Goal: Task Accomplishment & Management: Manage account settings

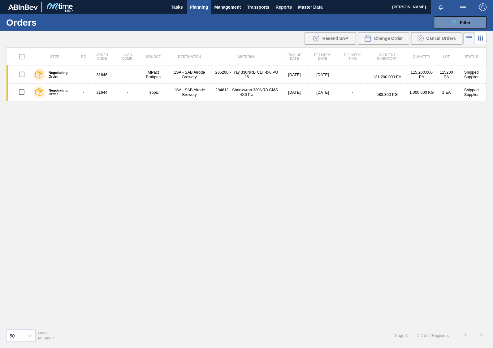
click at [209, 6] on button "Planning" at bounding box center [199, 7] width 24 height 14
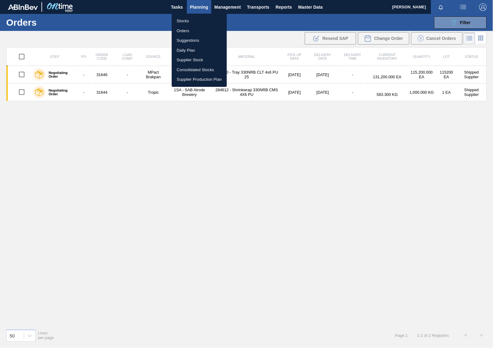
click at [188, 22] on li "Stocks" at bounding box center [199, 21] width 55 height 10
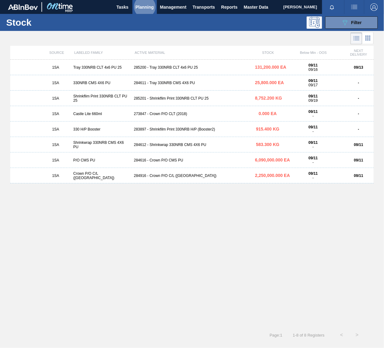
click at [177, 68] on div "285200 - Tray 330NRB CLT 4x6 PU 25" at bounding box center [191, 67] width 121 height 4
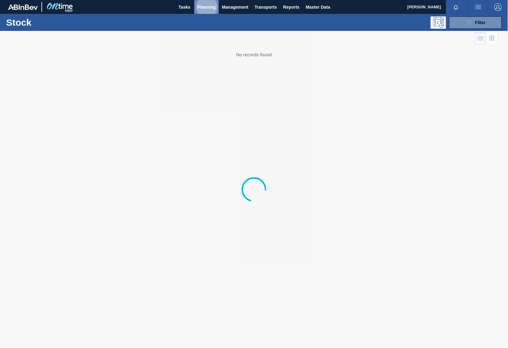
click at [207, 6] on span "Planning" at bounding box center [206, 6] width 18 height 7
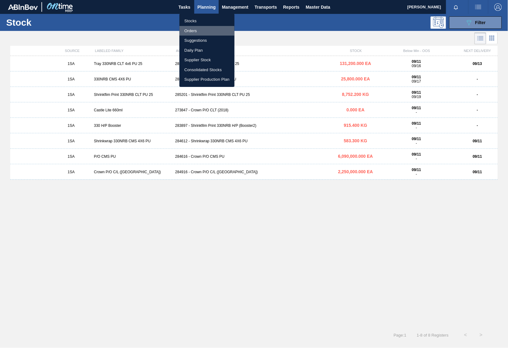
click at [196, 31] on li "Orders" at bounding box center [206, 31] width 55 height 10
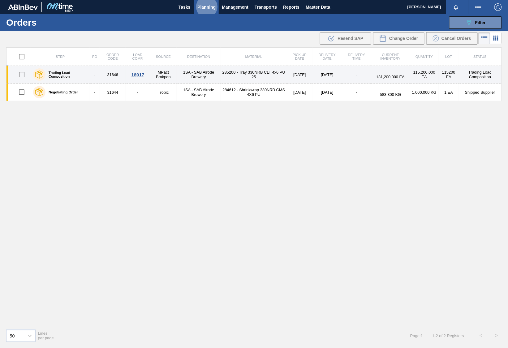
click at [143, 73] on div "18917" at bounding box center [137, 74] width 22 height 5
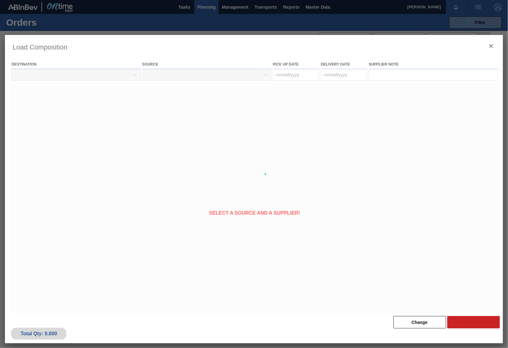
type Date "[DATE]"
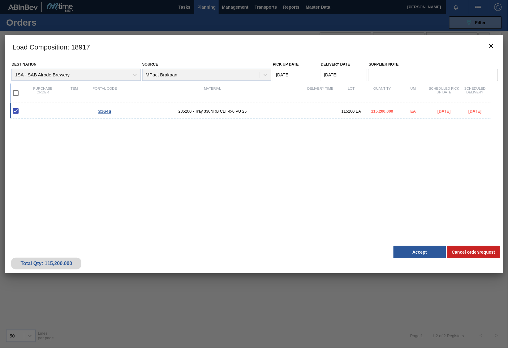
click at [106, 111] on span "31646" at bounding box center [104, 111] width 13 height 5
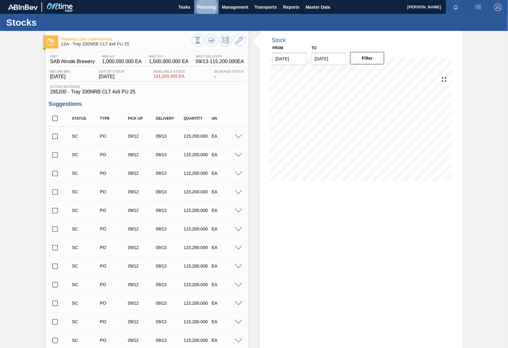
click at [199, 4] on span "Planning" at bounding box center [206, 6] width 18 height 7
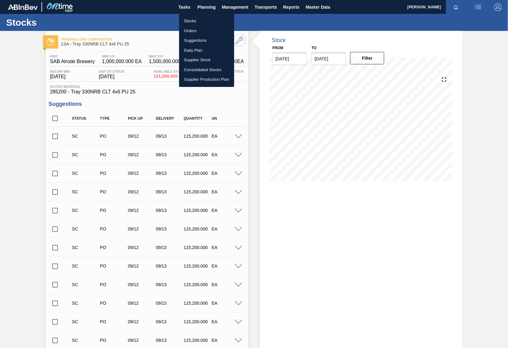
click at [198, 29] on li "Orders" at bounding box center [206, 31] width 55 height 10
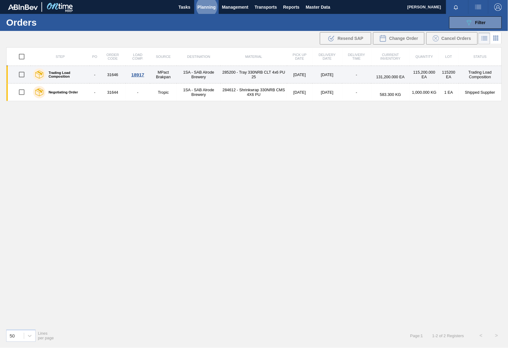
click at [142, 73] on div "18917" at bounding box center [137, 74] width 22 height 5
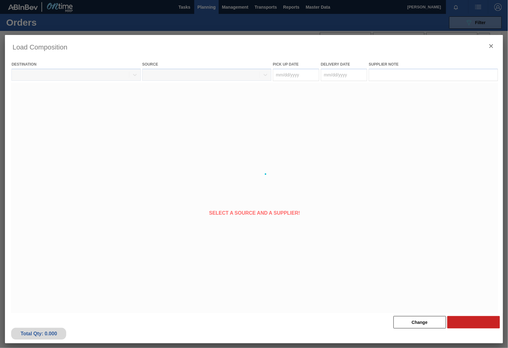
type Date "[DATE]"
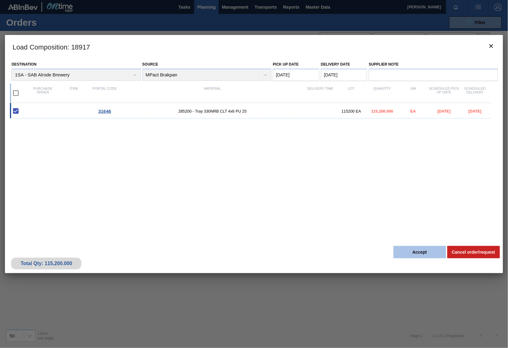
click at [420, 254] on button "Accept" at bounding box center [419, 252] width 53 height 12
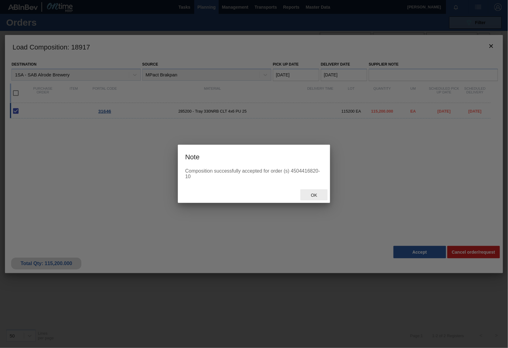
click at [315, 196] on span "Ok" at bounding box center [314, 195] width 16 height 5
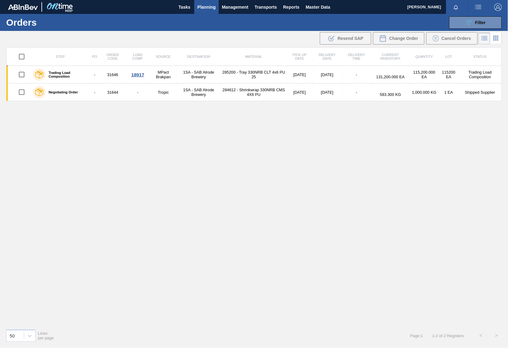
click at [198, 7] on span "Planning" at bounding box center [206, 6] width 18 height 7
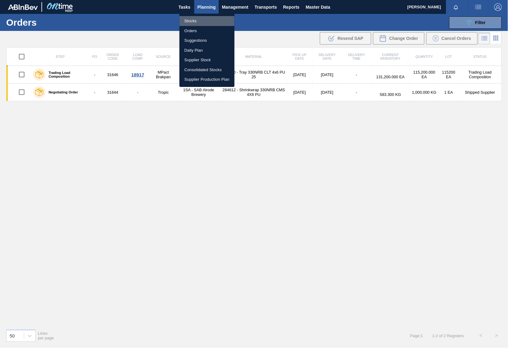
click at [193, 23] on li "Stocks" at bounding box center [206, 21] width 55 height 10
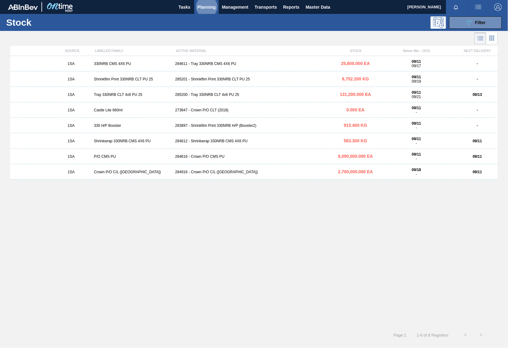
click at [201, 77] on div "285201 - Shrinkflim Print 330NRB CLT PU 25" at bounding box center [254, 79] width 162 height 4
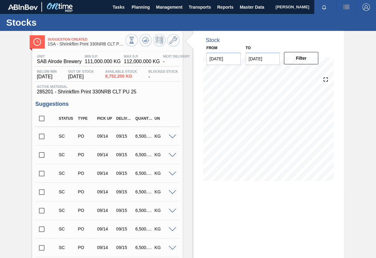
click at [41, 139] on input "checkbox" at bounding box center [41, 136] width 13 height 13
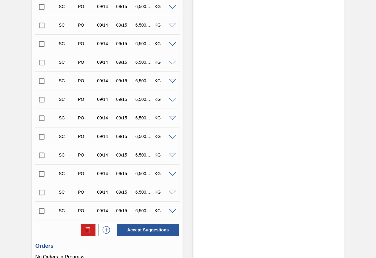
scroll to position [249, 0]
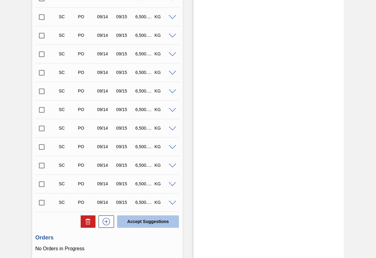
click at [158, 220] on button "Accept Suggestions" at bounding box center [148, 221] width 62 height 12
checkbox input "false"
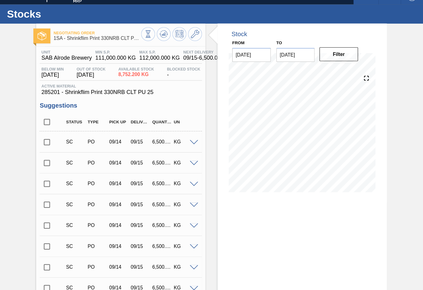
scroll to position [0, 0]
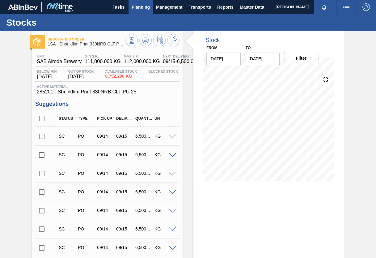
click at [137, 7] on span "Planning" at bounding box center [141, 6] width 18 height 7
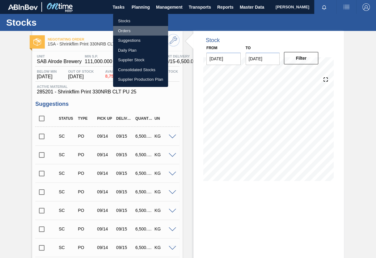
click at [127, 29] on li "Orders" at bounding box center [140, 31] width 55 height 10
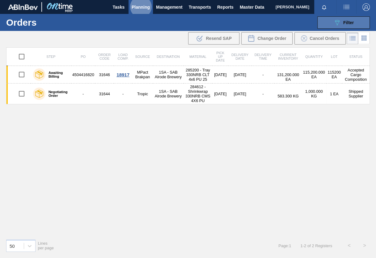
click at [350, 21] on span "Filter" at bounding box center [349, 22] width 11 height 5
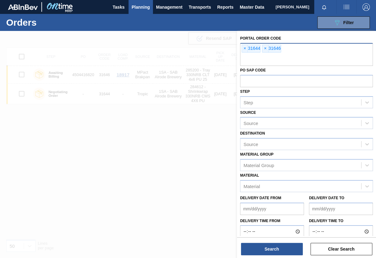
click at [253, 58] on input "text" at bounding box center [306, 60] width 133 height 12
type input "31681"
click at [266, 49] on span "×" at bounding box center [266, 48] width 6 height 7
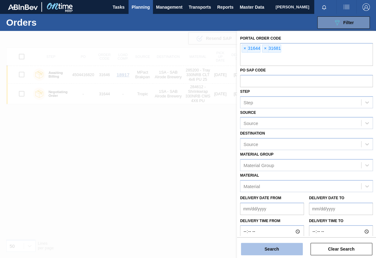
click at [280, 248] on button "Search" at bounding box center [272, 249] width 62 height 12
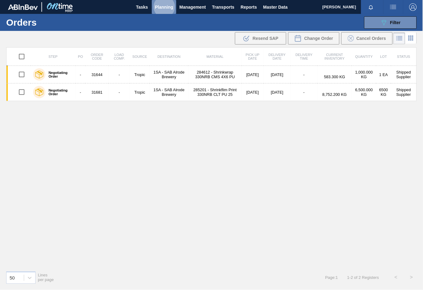
click at [163, 5] on span "Planning" at bounding box center [164, 6] width 18 height 7
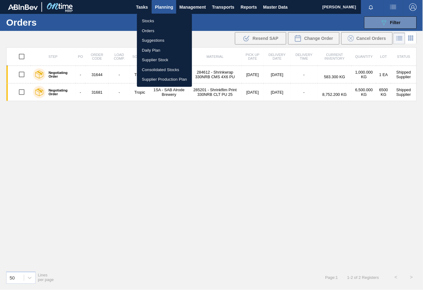
click at [150, 22] on li "Stocks" at bounding box center [164, 21] width 55 height 10
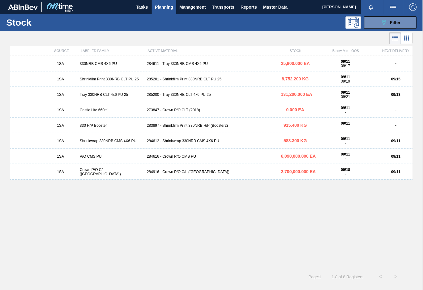
click at [164, 125] on div "283897 - Shrinkfilm Print 330NRB H/P (Booster2)" at bounding box center [211, 125] width 134 height 4
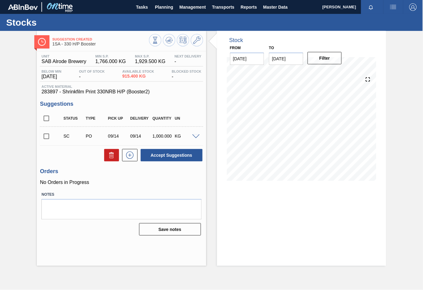
click at [48, 138] on input "checkbox" at bounding box center [46, 136] width 13 height 13
click at [167, 157] on button "Accept Suggestions" at bounding box center [172, 155] width 62 height 12
checkbox input "false"
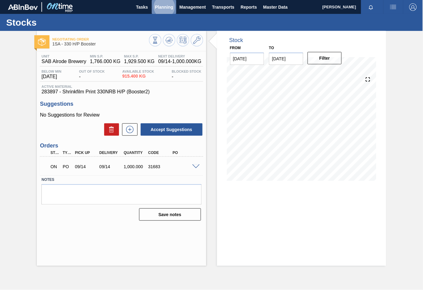
click at [164, 6] on span "Planning" at bounding box center [164, 6] width 18 height 7
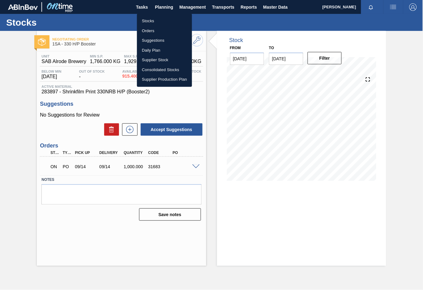
click at [150, 32] on li "Orders" at bounding box center [164, 31] width 55 height 10
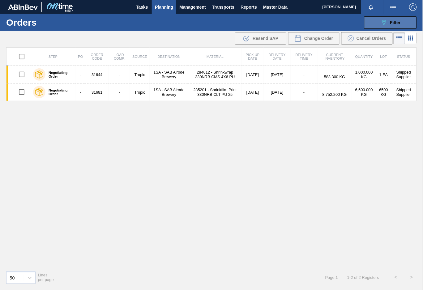
click at [394, 24] on span "Filter" at bounding box center [395, 22] width 11 height 5
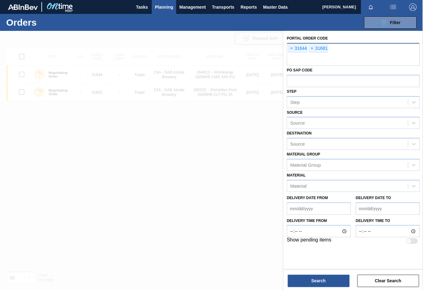
click at [308, 61] on input "text" at bounding box center [353, 60] width 133 height 12
type input "31683"
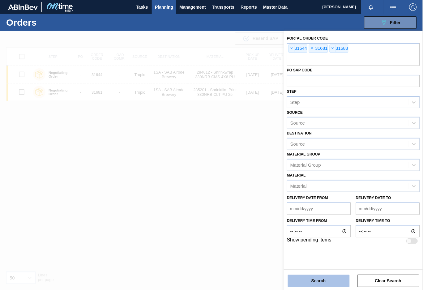
click at [300, 280] on button "Search" at bounding box center [319, 281] width 62 height 12
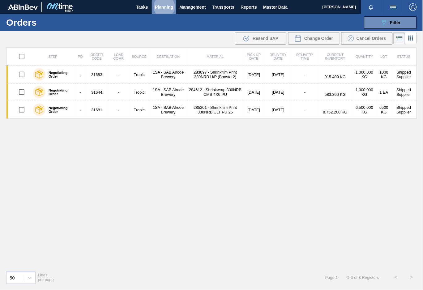
click at [162, 4] on span "Planning" at bounding box center [164, 6] width 18 height 7
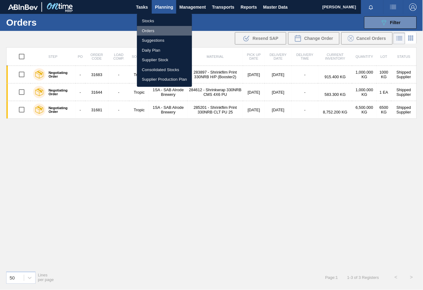
click at [149, 30] on li "Orders" at bounding box center [164, 31] width 55 height 10
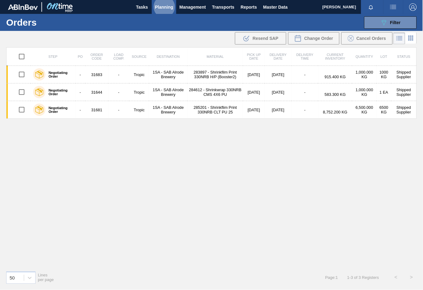
click at [163, 6] on span "Planning" at bounding box center [164, 6] width 18 height 7
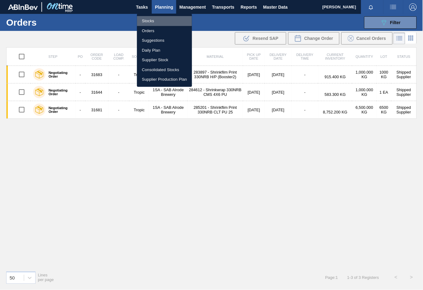
click at [154, 23] on li "Stocks" at bounding box center [164, 21] width 55 height 10
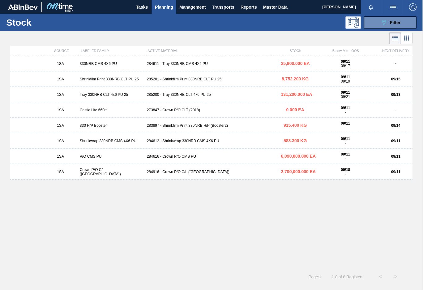
click at [164, 142] on div "284612 - Shrinkwrap 330NRB CMS 4X6 PU" at bounding box center [211, 141] width 134 height 4
click at [167, 7] on span "Planning" at bounding box center [164, 6] width 18 height 7
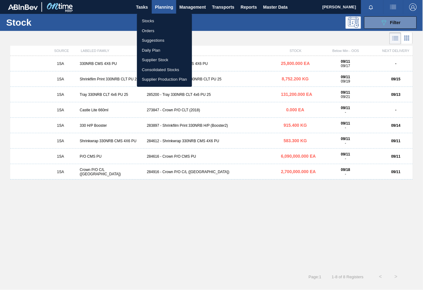
click at [149, 31] on li "Orders" at bounding box center [164, 31] width 55 height 10
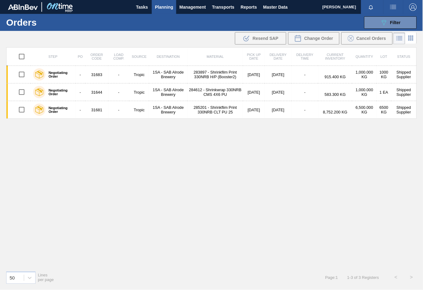
click at [217, 149] on div "Step PO Order Code Load Comp. Source Destination Material Pick up Date Delivery…" at bounding box center [211, 156] width 411 height 219
click at [387, 19] on icon "089F7B8B-B2A5-4AFE-B5C0-19BA573D28AC" at bounding box center [383, 22] width 7 height 7
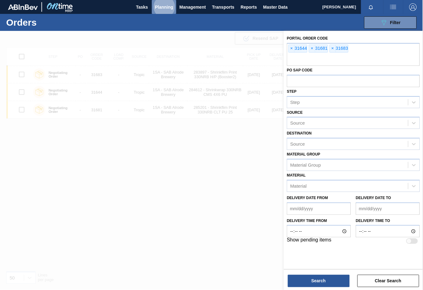
click at [163, 7] on span "Planning" at bounding box center [164, 6] width 18 height 7
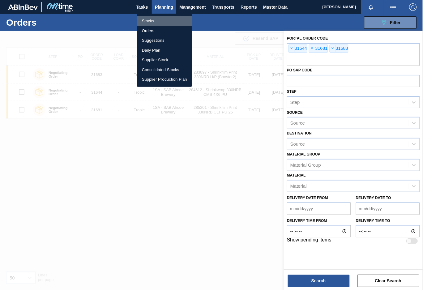
click at [148, 16] on li "Stocks" at bounding box center [164, 21] width 55 height 10
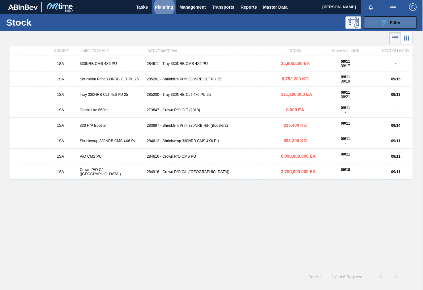
click at [391, 23] on span "Filter" at bounding box center [395, 22] width 11 height 5
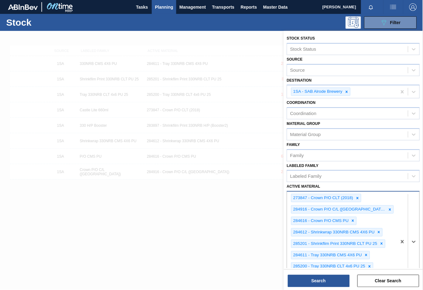
scroll to position [93, 0]
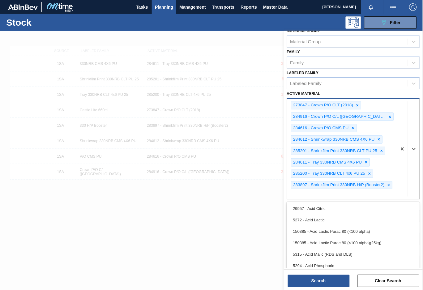
click at [378, 199] on div "option 5294 - Acid Phosphoric focused, 6 of 101. 101 results available. Use Up …" at bounding box center [353, 148] width 133 height 101
paste Material "274396 278382 279743 279744 279745 279747 279748 279750 282007 282012 282968 28…"
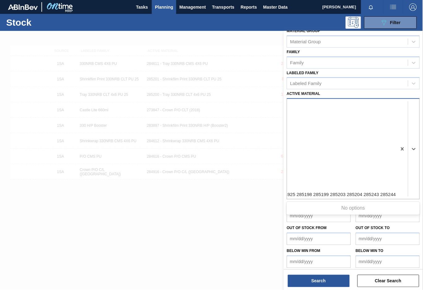
type Material "274396 278382 279743 279744 279745 279747 279748 279750 282007 282012 282968 28…"
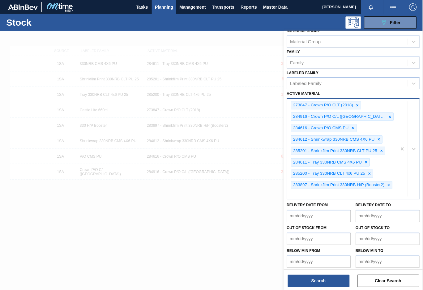
click at [352, 189] on div "273847 - Crown P/O CLT (2018) 284916 - Crown P/O C/L (Hogwarts) 284616 - Crown …" at bounding box center [342, 149] width 110 height 100
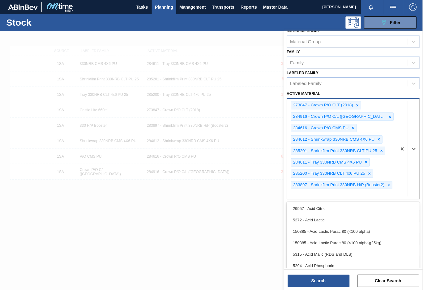
paste Material "282012 282968 283198 283200 283391 283642 283643 283650 283894 283895 283896 28…"
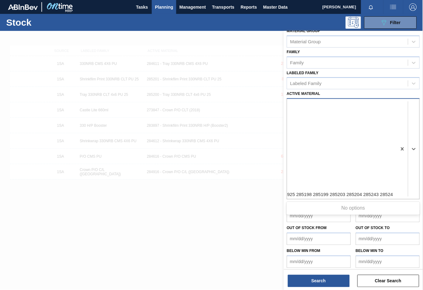
type Material "282012 282968 283198 283200 283391 283642 283643 283650 283894 283895 283896 28…"
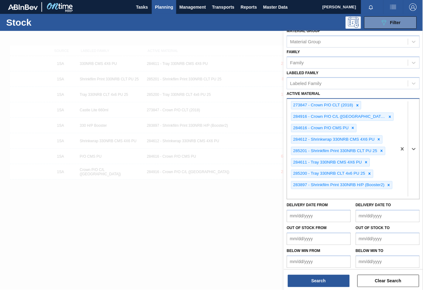
scroll to position [0, 0]
drag, startPoint x: 397, startPoint y: 190, endPoint x: 366, endPoint y: 188, distance: 31.6
click at [366, 188] on div "273847 - Crown P/O CLT (2018) 284916 - Crown P/O C/L (Hogwarts) 284616 - Crown …" at bounding box center [353, 148] width 133 height 101
click at [319, 192] on div "273847 - Crown P/O CLT (2018) 284916 - Crown P/O C/L (Hogwarts) 284616 - Crown …" at bounding box center [342, 149] width 110 height 100
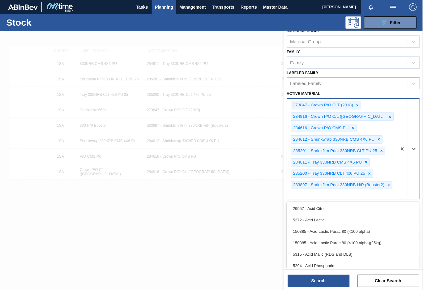
paste Material "282012 282968 283198 283200 283391 283642 283643 283650 283894 283895 283896 28…"
type Material "282012 282968 283198 283200 283391 283642 283643 283650 283894 283895 283896 28…"
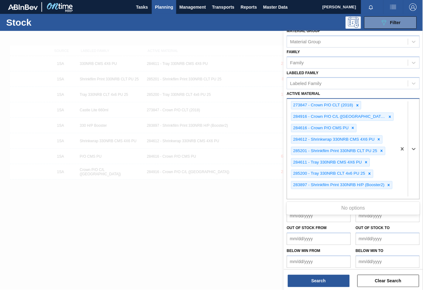
click at [399, 190] on div at bounding box center [408, 149] width 23 height 100
paste Material "282012 282968 283198 283200 283391 283642 283643 283650 283894 283895 283896 28…"
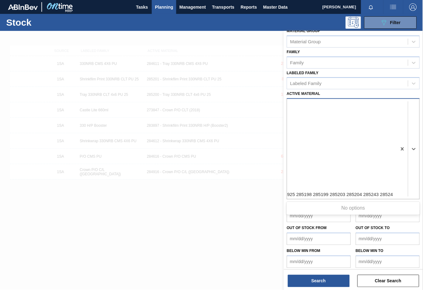
type Material "282012 282968 283198 283200 283391 283642 283643 283650 283894 283895 283896 28…"
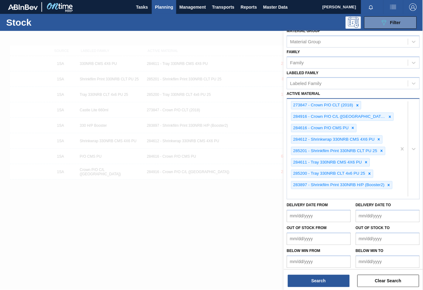
scroll to position [0, 0]
click at [415, 148] on icon at bounding box center [414, 149] width 4 height 2
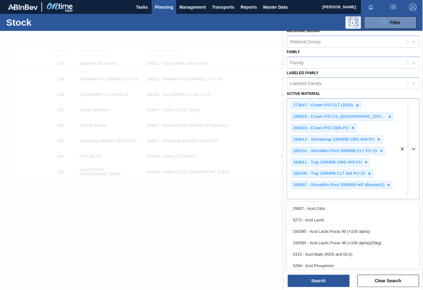
click at [393, 72] on div "Stock Status Stock Status Source Source Destination 1SA - SAB Alrode Brewery Co…" at bounding box center [353, 104] width 139 height 333
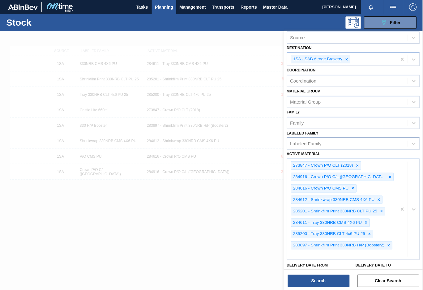
scroll to position [15, 0]
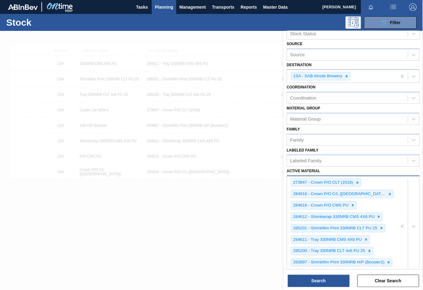
click at [402, 260] on div at bounding box center [408, 226] width 23 height 100
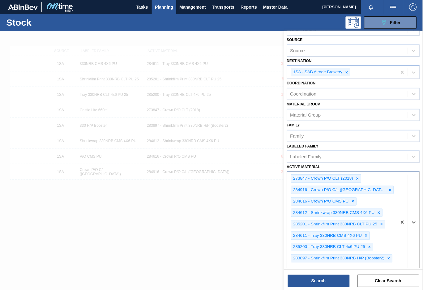
paste Material "284918"
type Material "284918"
click at [389, 264] on div "273847 - Crown P/O CLT (2018) 284916 - Crown P/O C/L (Hogwarts) 284616 - Crown …" at bounding box center [342, 228] width 110 height 112
paste Material "284917"
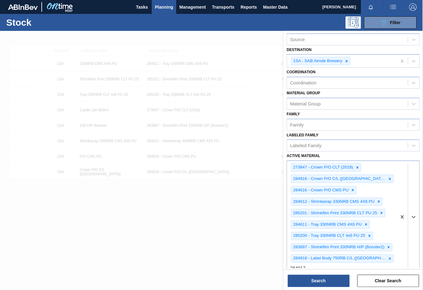
type Material "284917"
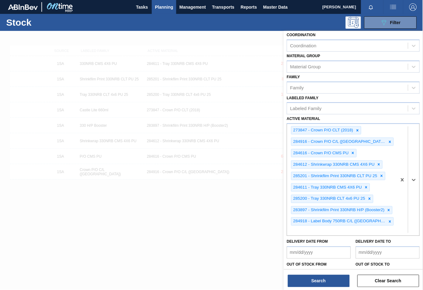
scroll to position [68, 0]
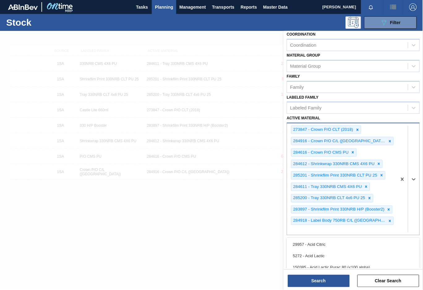
click at [393, 216] on div "273847 - Crown P/O CLT (2018) 284916 - Crown P/O C/L (Hogwarts) 284616 - Crown …" at bounding box center [342, 179] width 110 height 112
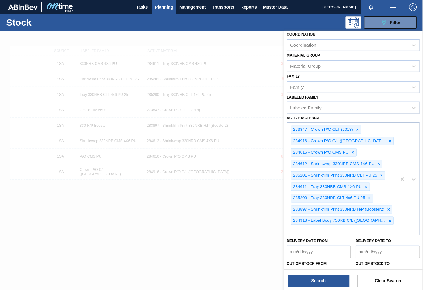
click at [394, 217] on div "273847 - Crown P/O CLT (2018) 284916 - Crown P/O C/L (Hogwarts) 284616 - Crown …" at bounding box center [342, 179] width 110 height 112
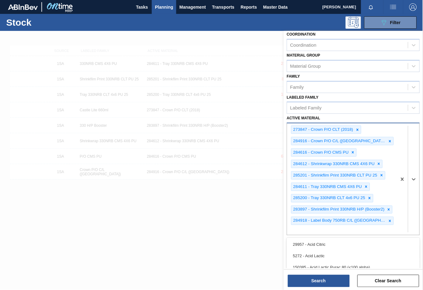
paste Material "284917"
type Material "284917"
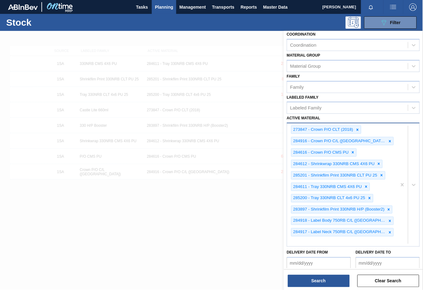
click at [385, 231] on div "273847 - Crown P/O CLT (2018) 284916 - Crown P/O C/L (Hogwarts) 284616 - Crown …" at bounding box center [342, 184] width 110 height 123
paste Material "284919"
type Material "284919"
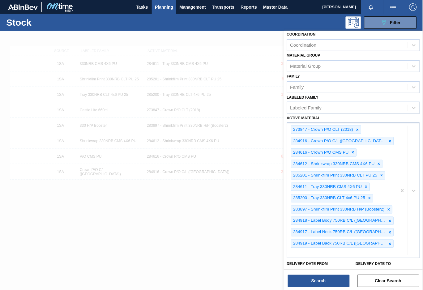
click at [393, 242] on div "273847 - Crown P/O CLT (2018) 284916 - Crown P/O C/L (Hogwarts) 284616 - Crown …" at bounding box center [342, 190] width 110 height 135
type Material "283366"
type Material "283653"
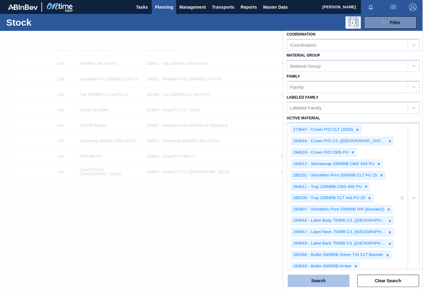
click at [329, 281] on button "Search" at bounding box center [319, 281] width 62 height 12
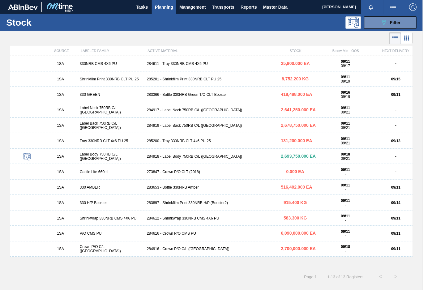
click at [199, 95] on div "283366 - Bottle 330NRB Green T/O CLT Booster" at bounding box center [211, 94] width 134 height 4
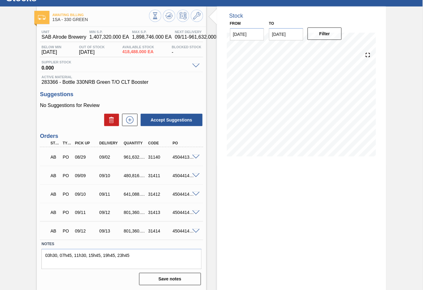
scroll to position [25, 0]
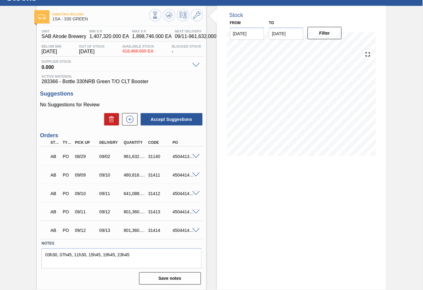
click at [194, 65] on span at bounding box center [195, 65] width 7 height 5
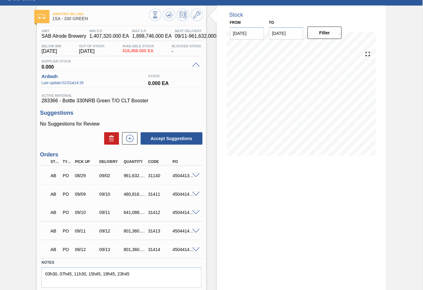
click at [168, 112] on h3 "Suggestions" at bounding box center [121, 113] width 163 height 6
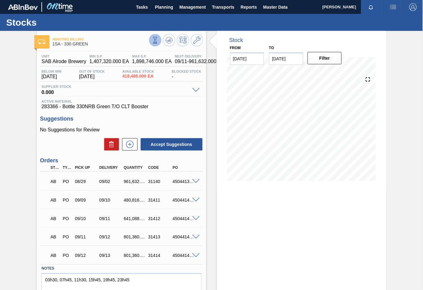
click at [152, 39] on icon at bounding box center [155, 40] width 7 height 7
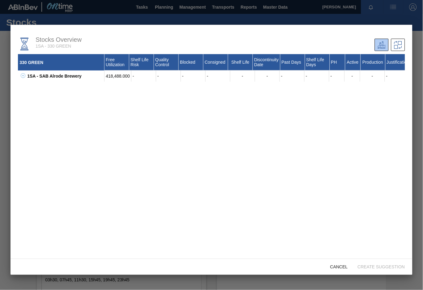
click at [355, 163] on div "330 GREEN Free Utilization Shelf Life Risk Quality Control Blocked Consigned Sh…" at bounding box center [211, 156] width 387 height 204
click at [341, 267] on span "Cancel" at bounding box center [339, 267] width 28 height 5
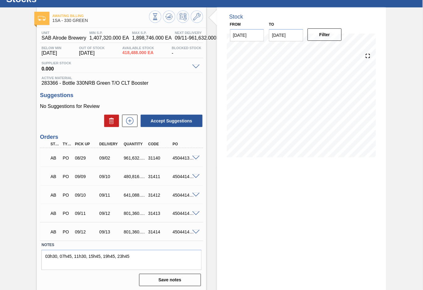
scroll to position [25, 0]
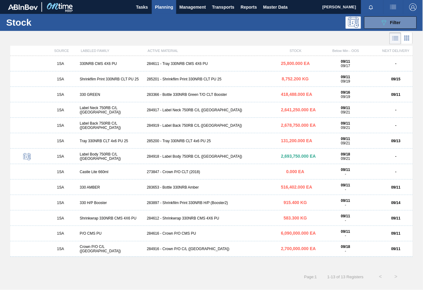
click at [178, 189] on div "283653 - Bottle 330NRB Amber" at bounding box center [211, 187] width 134 height 4
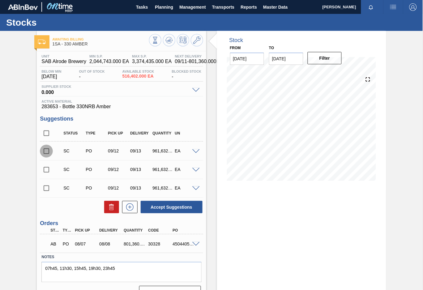
click at [47, 151] on input "checkbox" at bounding box center [46, 151] width 13 height 13
click at [47, 152] on input "checkbox" at bounding box center [46, 151] width 13 height 13
click at [48, 152] on input "checkbox" at bounding box center [46, 151] width 13 height 13
click at [162, 206] on button "Accept Suggestions" at bounding box center [172, 207] width 62 height 12
checkbox input "false"
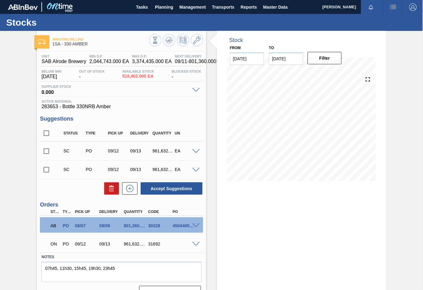
click at [46, 151] on input "checkbox" at bounding box center [46, 151] width 13 height 13
click at [186, 189] on button "Accept Suggestions" at bounding box center [172, 188] width 62 height 12
checkbox input "false"
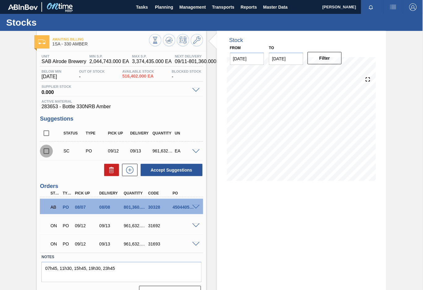
click at [47, 151] on input "checkbox" at bounding box center [46, 151] width 13 height 13
click at [184, 168] on button "Accept Suggestions" at bounding box center [172, 170] width 62 height 12
checkbox input "false"
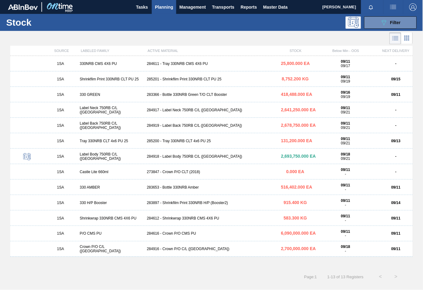
click at [185, 189] on div "283653 - Bottle 330NRB Amber" at bounding box center [211, 187] width 134 height 4
click at [176, 186] on div "283653 - Bottle 330NRB Amber" at bounding box center [211, 187] width 134 height 4
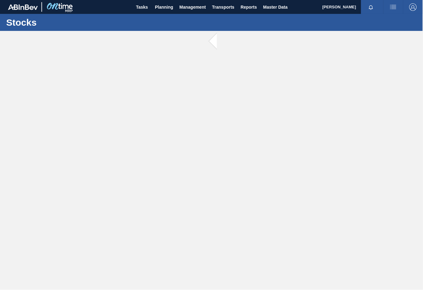
click at [176, 186] on main "Tasks Planning Management Transports Reports Master Data Thabo Radinne Mark all…" at bounding box center [211, 145] width 423 height 290
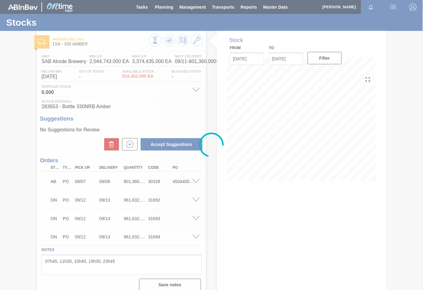
click at [178, 242] on div at bounding box center [211, 145] width 423 height 290
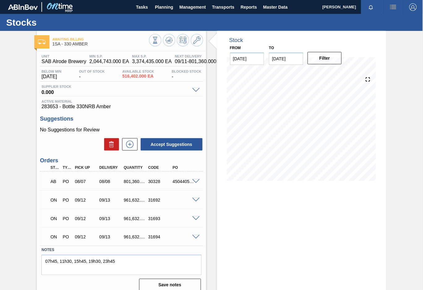
click at [194, 238] on span at bounding box center [195, 237] width 7 height 5
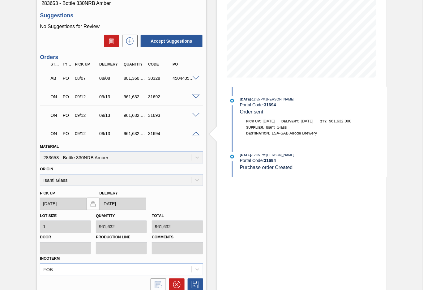
scroll to position [155, 0]
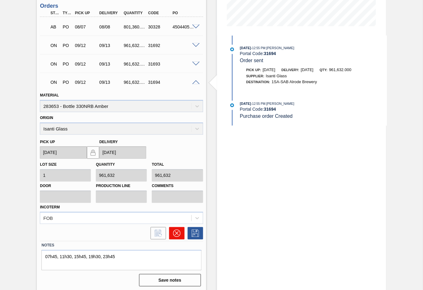
click at [175, 230] on icon at bounding box center [176, 233] width 7 height 7
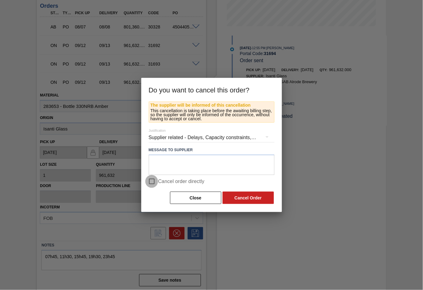
click at [151, 181] on input "Cancel order directly" at bounding box center [151, 181] width 13 height 13
checkbox input "true"
click at [246, 200] on button "Cancel Order" at bounding box center [248, 198] width 51 height 12
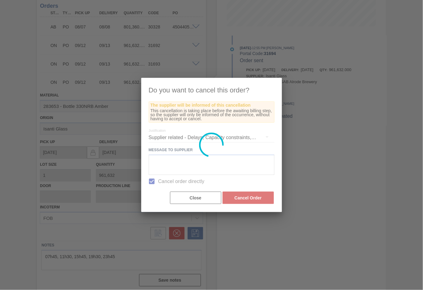
scroll to position [0, 0]
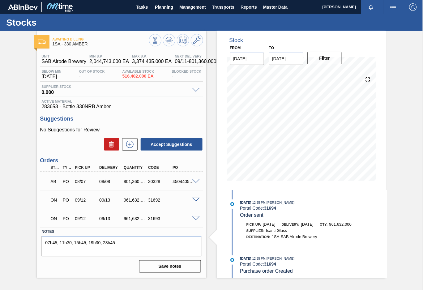
click at [194, 198] on span at bounding box center [195, 200] width 7 height 5
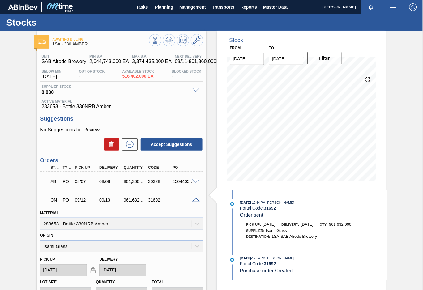
click at [197, 203] on div "ON PO 09/12 09/13 961,632.000 31692" at bounding box center [121, 199] width 163 height 15
click at [196, 200] on span at bounding box center [195, 200] width 7 height 5
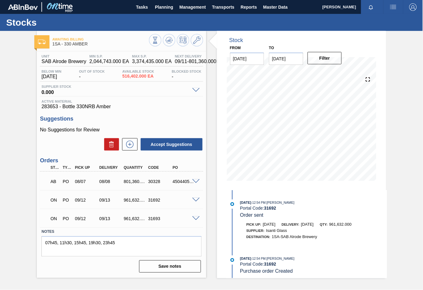
click at [195, 219] on span at bounding box center [195, 218] width 7 height 5
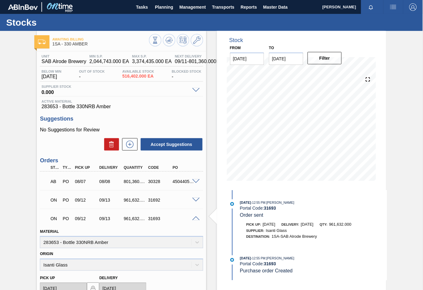
click at [196, 219] on span at bounding box center [195, 218] width 7 height 5
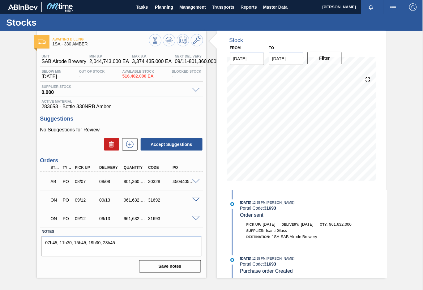
click at [194, 200] on span at bounding box center [195, 200] width 7 height 5
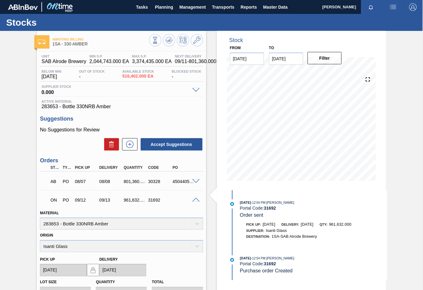
click at [196, 199] on span at bounding box center [195, 200] width 7 height 5
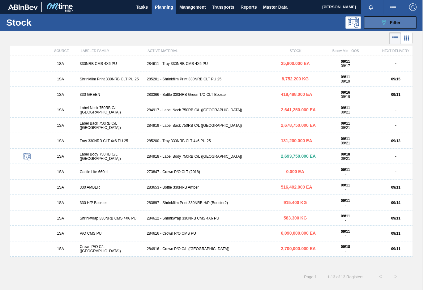
click at [396, 18] on button "089F7B8B-B2A5-4AFE-B5C0-19BA573D28AC Filter" at bounding box center [390, 22] width 53 height 12
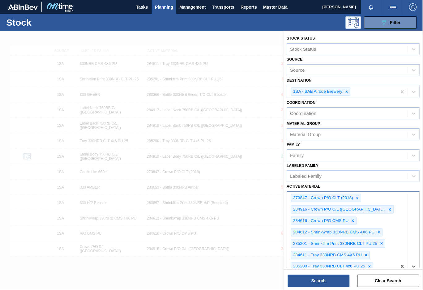
click at [381, 263] on div "option 5294 - Acid Phosphoric focused, 6 of 101. 99 results available. Use Up a…" at bounding box center [353, 266] width 133 height 151
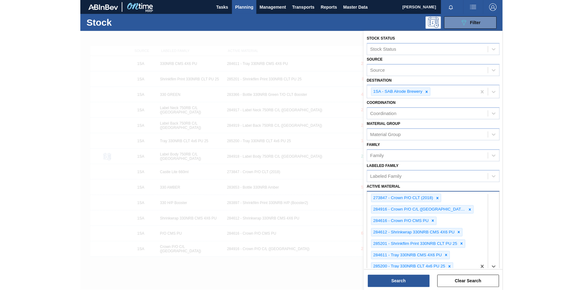
scroll to position [142, 0]
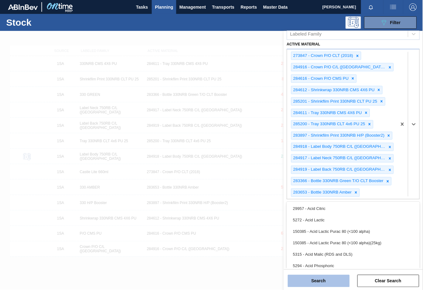
click at [327, 279] on button "Search" at bounding box center [319, 281] width 62 height 12
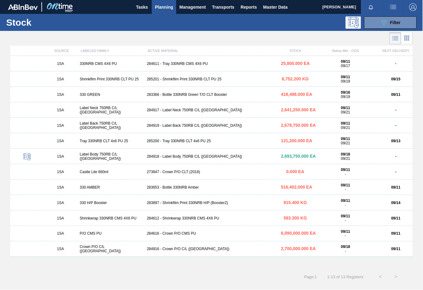
click at [180, 94] on div "283366 - Bottle 330NRB Green T/O CLT Booster" at bounding box center [211, 94] width 134 height 4
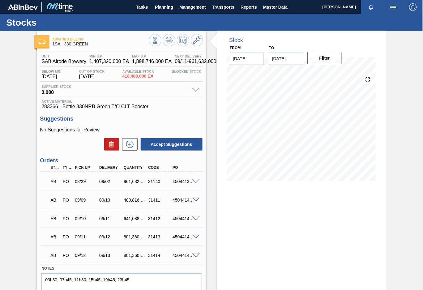
click at [196, 181] on span at bounding box center [195, 181] width 7 height 5
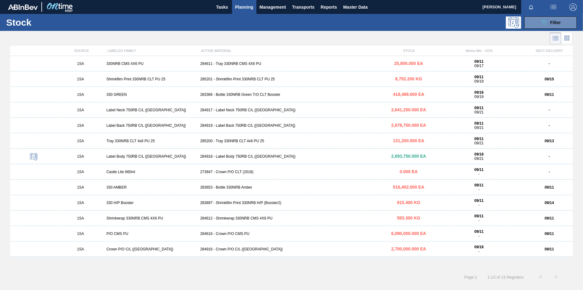
click at [236, 94] on div "283366 - Bottle 330NRB Green T/O CLT Booster" at bounding box center [292, 94] width 188 height 4
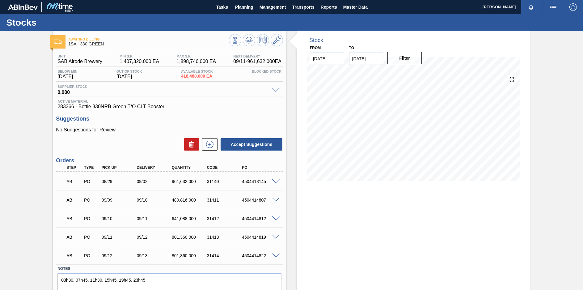
click at [275, 181] on span at bounding box center [275, 181] width 7 height 5
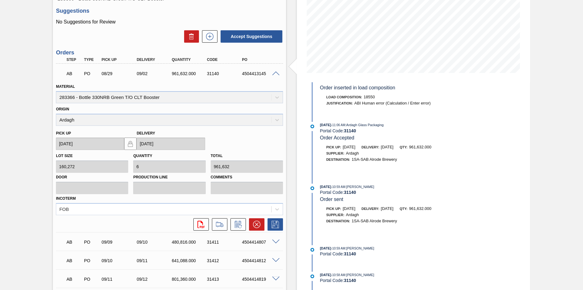
scroll to position [116, 0]
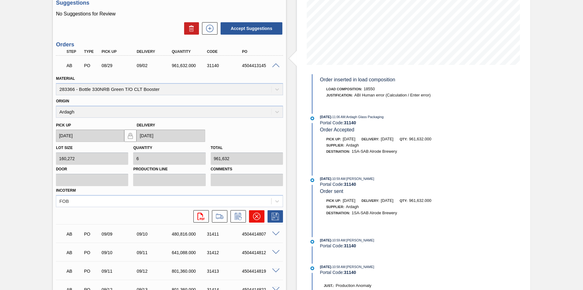
click at [257, 214] on icon at bounding box center [256, 216] width 7 height 7
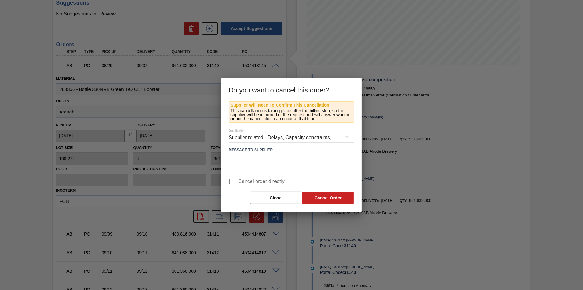
click at [233, 182] on input "Cancel order directly" at bounding box center [231, 181] width 13 height 13
checkbox input "true"
click at [321, 194] on button "Cancel Order" at bounding box center [328, 198] width 51 height 12
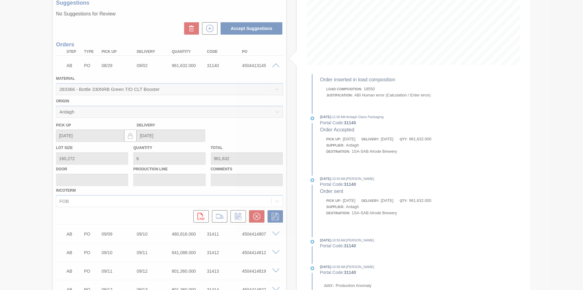
scroll to position [25, 0]
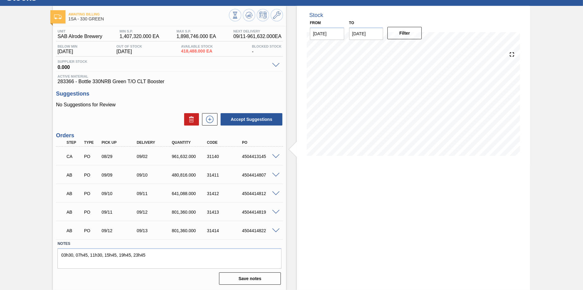
click at [357, 231] on div "Stock From 09/11/2025 to 09/25/2025 Filter 09/11 Stock Projection 2,502,024 SAP…" at bounding box center [413, 148] width 233 height 284
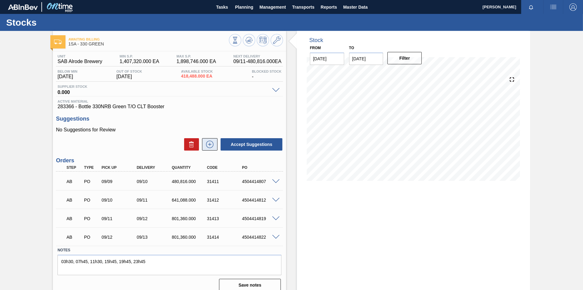
click at [212, 145] on icon at bounding box center [210, 144] width 10 height 7
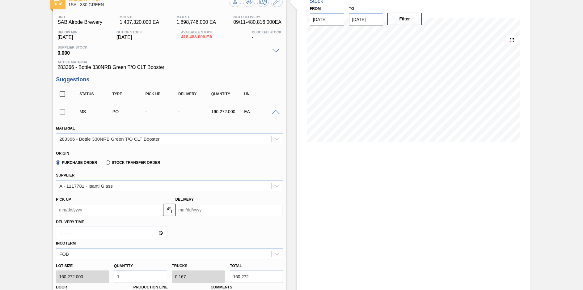
scroll to position [77, 0]
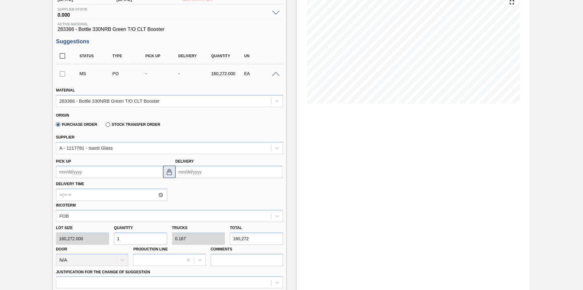
click at [170, 173] on img at bounding box center [169, 171] width 7 height 7
click at [169, 171] on img at bounding box center [169, 171] width 7 height 7
click at [110, 174] on up3244951617 "Pick up" at bounding box center [109, 172] width 107 height 12
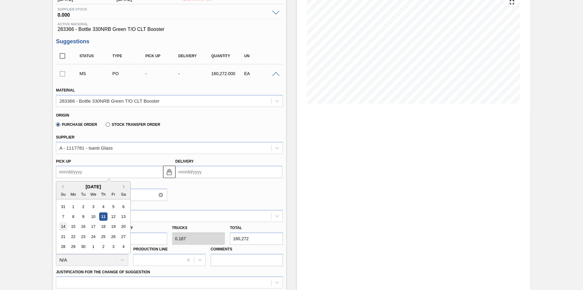
click at [63, 226] on div "14" at bounding box center [63, 227] width 8 height 8
type up3244951617 "[DATE]"
type input "[DATE]"
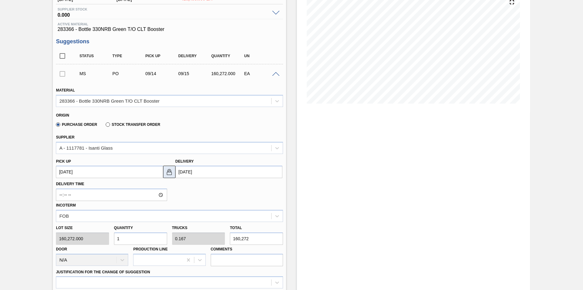
click at [171, 173] on img at bounding box center [169, 171] width 7 height 7
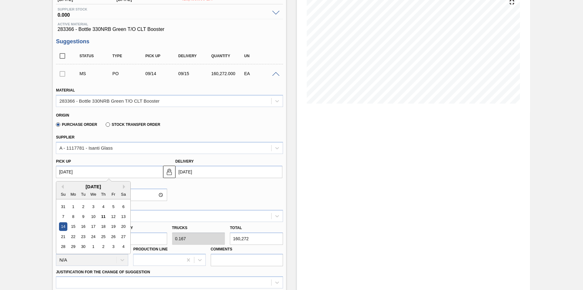
click at [79, 171] on up3244951617 "[DATE]" at bounding box center [109, 172] width 107 height 12
click at [124, 214] on div "13" at bounding box center [123, 216] width 8 height 8
type up3244951617 "[DATE]"
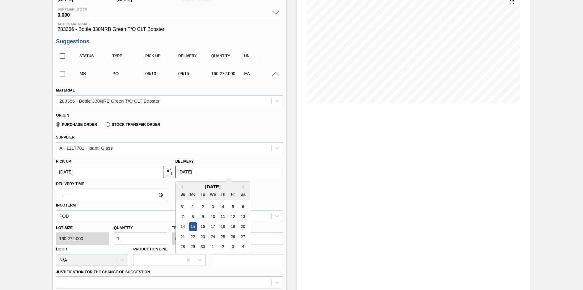
click at [186, 171] on input "[DATE]" at bounding box center [229, 172] width 107 height 12
click at [184, 226] on div "14" at bounding box center [183, 227] width 8 height 8
type input "[DATE]"
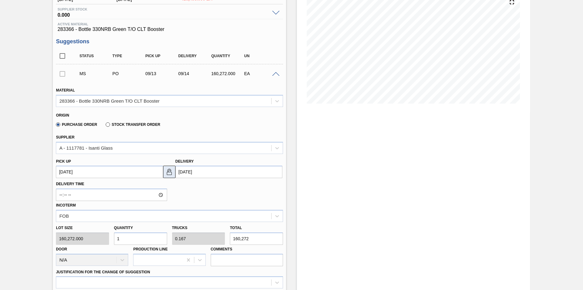
click at [169, 172] on img at bounding box center [169, 171] width 7 height 7
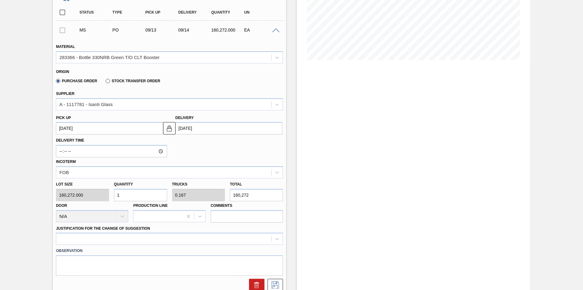
scroll to position [155, 0]
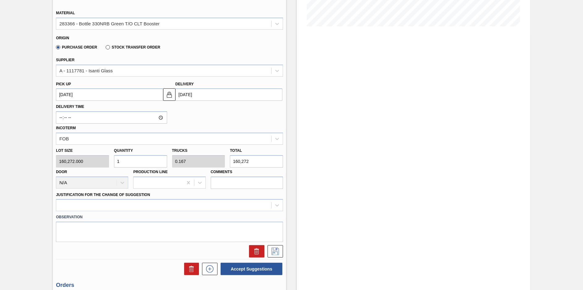
drag, startPoint x: 123, startPoint y: 162, endPoint x: 117, endPoint y: 163, distance: 6.3
click at [117, 163] on input "1" at bounding box center [140, 161] width 53 height 12
type input "5"
type input "0.833"
type input "801,360"
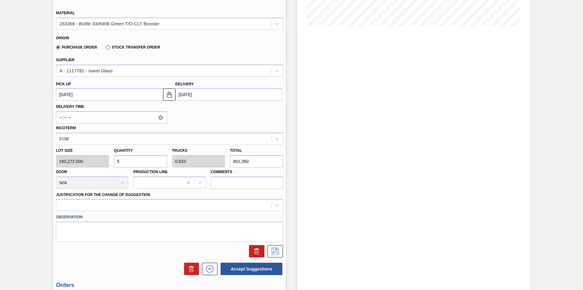
type input "5"
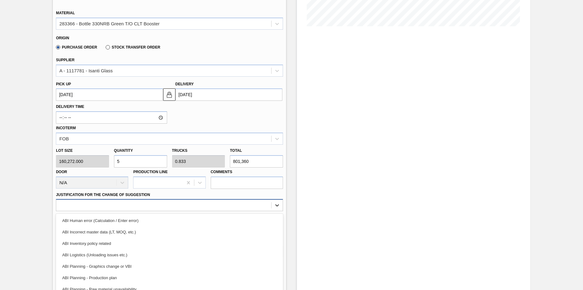
scroll to position [172, 0]
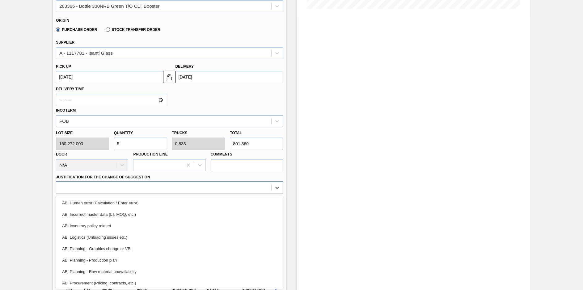
click at [275, 194] on div "option ABI Human error (Calculation / Enter error) focused, 1 of 18. 18 results…" at bounding box center [169, 187] width 227 height 12
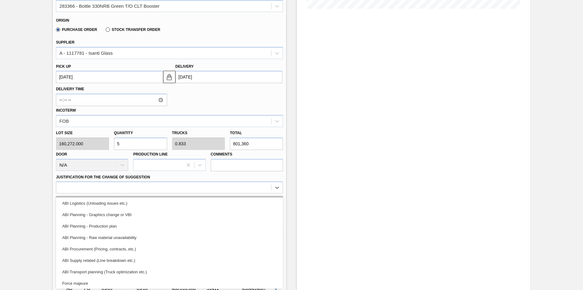
scroll to position [39, 0]
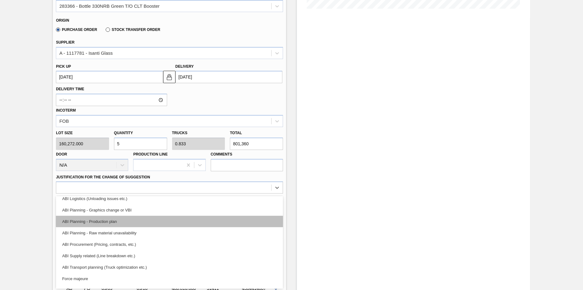
click at [103, 218] on div "ABI Planning - Production plan" at bounding box center [169, 221] width 227 height 11
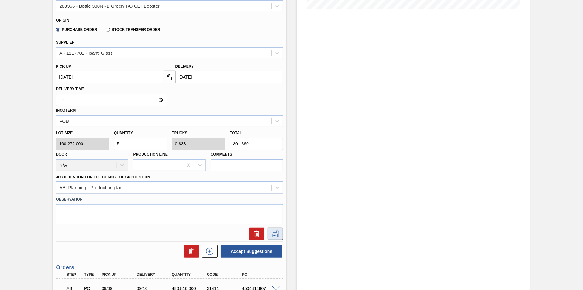
click at [277, 232] on icon at bounding box center [276, 233] width 10 height 7
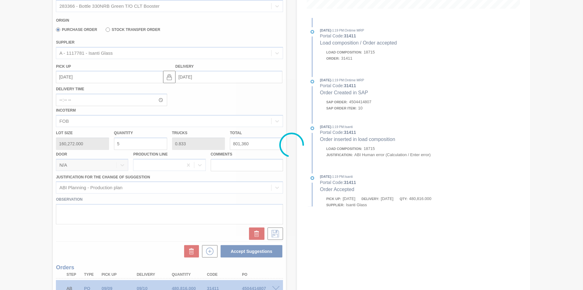
scroll to position [32, 0]
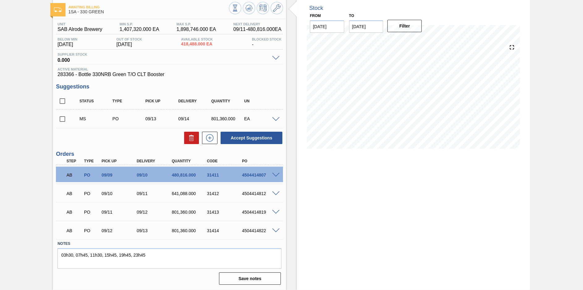
click at [441, 212] on div "Stock From 09/11/2025 to 09/25/2025 Filter 09/19 Stock Projection -877,846 SAP …" at bounding box center [413, 144] width 233 height 291
click at [62, 118] on input "checkbox" at bounding box center [62, 119] width 13 height 13
click at [250, 138] on button "Accept Suggestions" at bounding box center [252, 138] width 62 height 12
checkbox input "false"
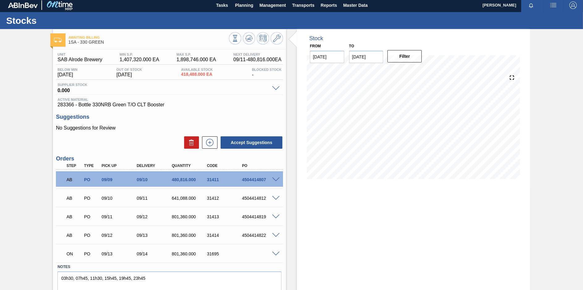
scroll to position [0, 0]
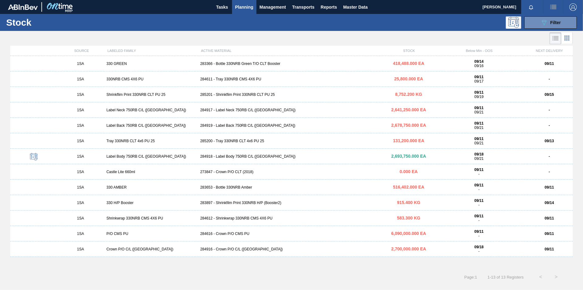
click at [247, 6] on span "Planning" at bounding box center [244, 6] width 18 height 7
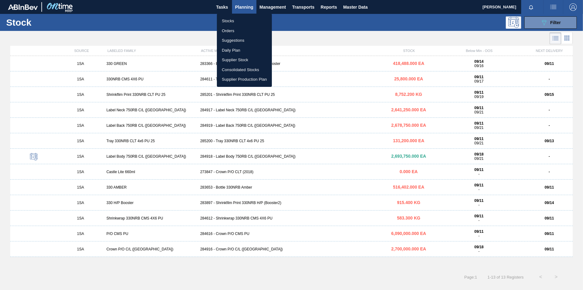
drag, startPoint x: 228, startPoint y: 32, endPoint x: 280, endPoint y: 25, distance: 51.4
click at [228, 32] on li "Orders" at bounding box center [244, 31] width 55 height 10
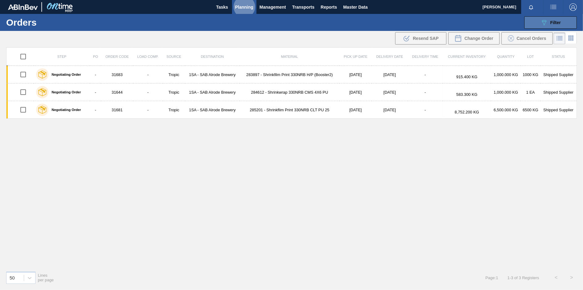
click at [553, 25] on div "089F7B8B-B2A5-4AFE-B5C0-19BA573D28AC Filter" at bounding box center [551, 22] width 20 height 7
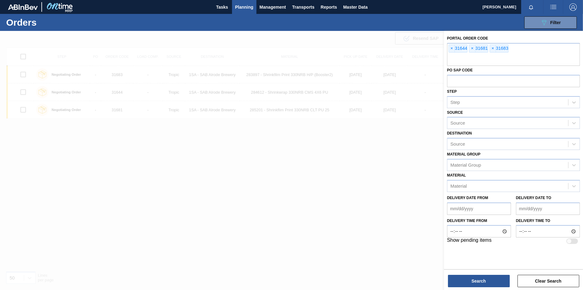
click at [233, 173] on div at bounding box center [291, 176] width 583 height 290
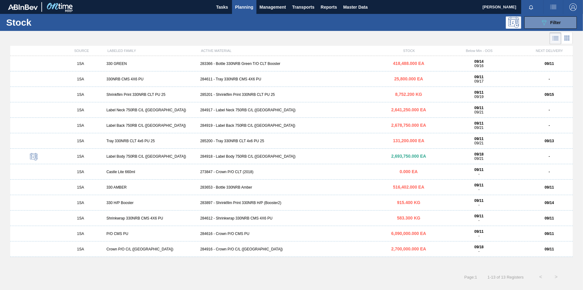
click at [237, 64] on div "283366 - Bottle 330NRB Green T/O CLT Booster" at bounding box center [292, 64] width 188 height 4
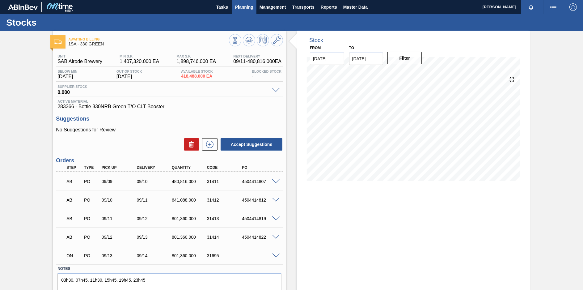
click at [250, 6] on span "Planning" at bounding box center [244, 6] width 18 height 7
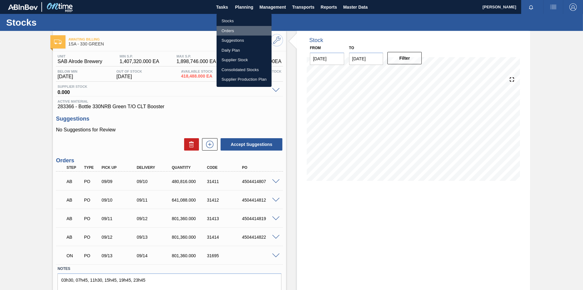
click at [234, 31] on li "Orders" at bounding box center [244, 31] width 55 height 10
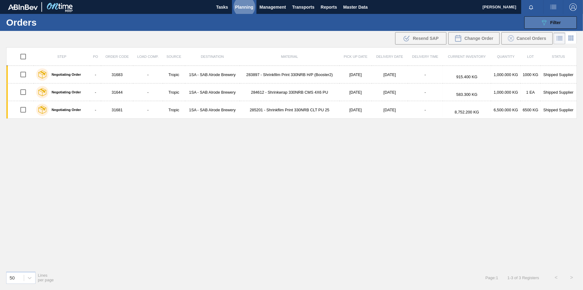
click at [545, 22] on icon "089F7B8B-B2A5-4AFE-B5C0-19BA573D28AC" at bounding box center [544, 22] width 7 height 7
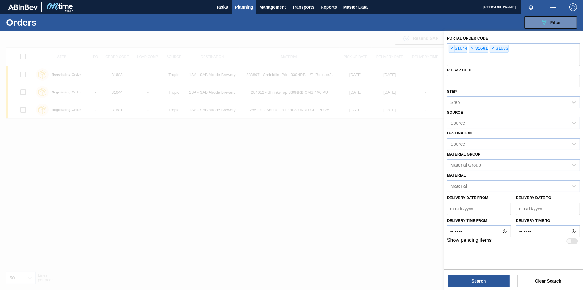
click at [467, 66] on div "PO SAP Code" at bounding box center [513, 76] width 133 height 21
click at [464, 59] on input "text" at bounding box center [513, 60] width 133 height 12
type input "31695"
click at [477, 289] on div "Portal Order Code × 31644 × 31681 × 31683 × 31695 PO SAP Code Step Step Source …" at bounding box center [513, 161] width 139 height 260
click at [483, 279] on button "Search" at bounding box center [479, 281] width 62 height 12
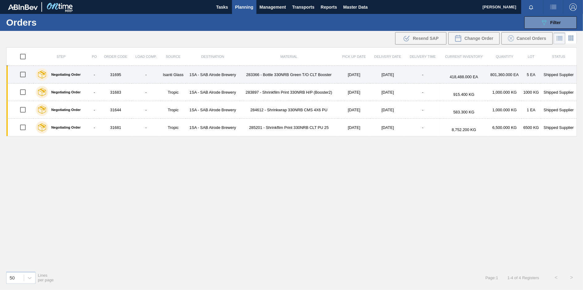
click at [226, 75] on td "1SA - SAB Alrode Brewery" at bounding box center [213, 75] width 54 height 18
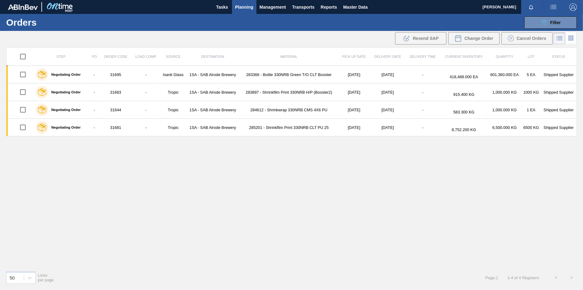
click at [245, 5] on span "Planning" at bounding box center [244, 6] width 18 height 7
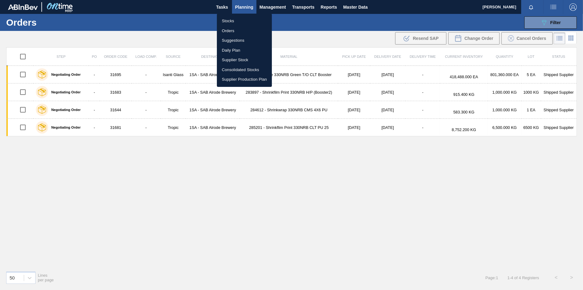
click at [228, 21] on li "Stocks" at bounding box center [244, 21] width 55 height 10
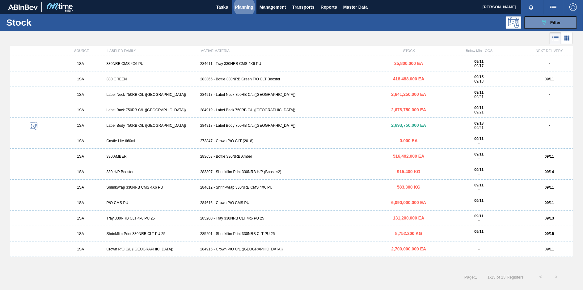
click at [241, 158] on div "283653 - Bottle 330NRB Amber" at bounding box center [292, 156] width 188 height 4
click at [243, 4] on span "Planning" at bounding box center [244, 6] width 18 height 7
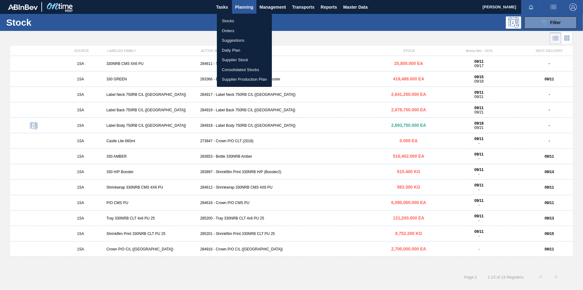
click at [236, 19] on li "Stocks" at bounding box center [244, 21] width 55 height 10
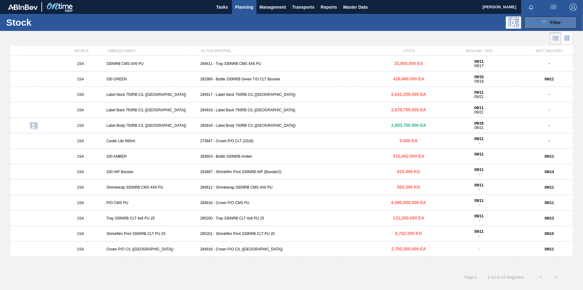
click at [562, 23] on button "089F7B8B-B2A5-4AFE-B5C0-19BA573D28AC Filter" at bounding box center [551, 22] width 53 height 12
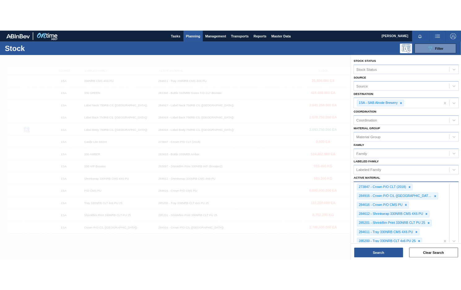
scroll to position [142, 0]
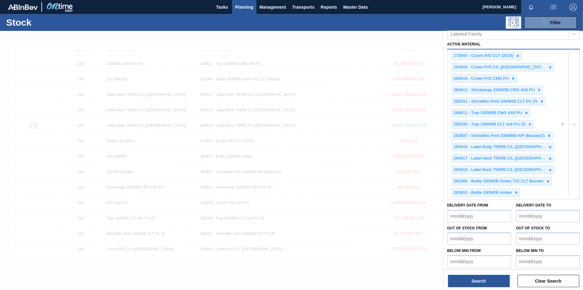
click at [553, 199] on div "273847 - Crown P/O CLT (2018) 284916 - Crown P/O C/L (Hogwarts) 284616 - Crown …" at bounding box center [513, 124] width 133 height 151
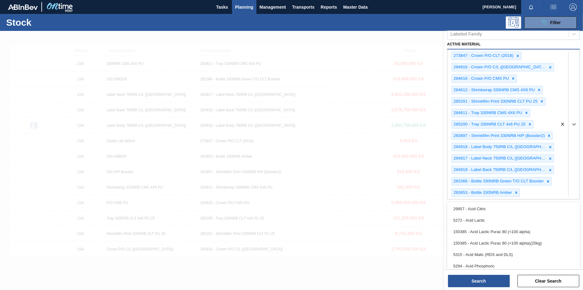
click at [536, 192] on div "273847 - Crown P/O CLT (2018) 284916 - Crown P/O C/L (Hogwarts) 284616 - Crown …" at bounding box center [503, 124] width 110 height 150
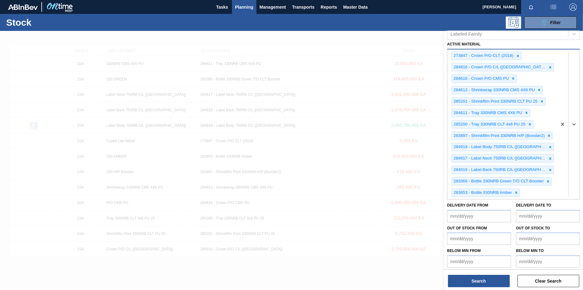
click at [538, 189] on div "273847 - Crown P/O CLT (2018) 284916 - Crown P/O C/L (Hogwarts) 284616 - Crown …" at bounding box center [503, 124] width 110 height 150
click at [528, 190] on div "273847 - Crown P/O CLT (2018) 284916 - Crown P/O C/L (Hogwarts) 284616 - Crown …" at bounding box center [503, 124] width 110 height 150
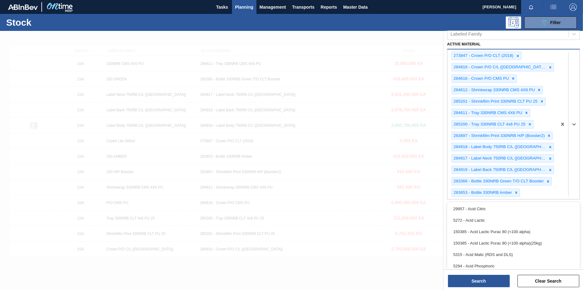
click at [528, 190] on div "273847 - Crown P/O CLT (2018) 284916 - Crown P/O C/L (Hogwarts) 284616 - Crown …" at bounding box center [503, 124] width 110 height 150
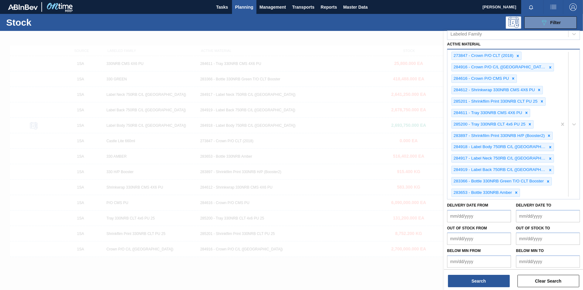
click at [532, 193] on div "273847 - Crown P/O CLT (2018) 284916 - Crown P/O C/L (Hogwarts) 284616 - Crown …" at bounding box center [503, 124] width 110 height 150
drag, startPoint x: 539, startPoint y: 190, endPoint x: 530, endPoint y: 191, distance: 8.7
click at [530, 191] on div "273847 - Crown P/O CLT (2018) 284916 - Crown P/O C/L (Hogwarts) 284616 - Crown …" at bounding box center [503, 124] width 110 height 150
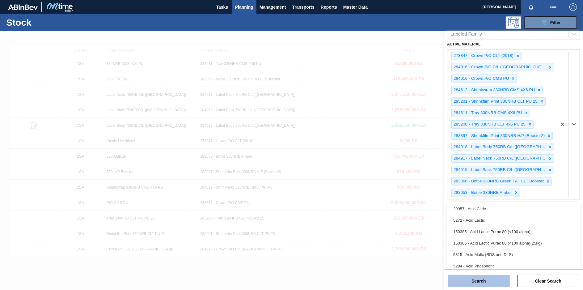
click at [489, 280] on button "Search" at bounding box center [479, 281] width 62 height 12
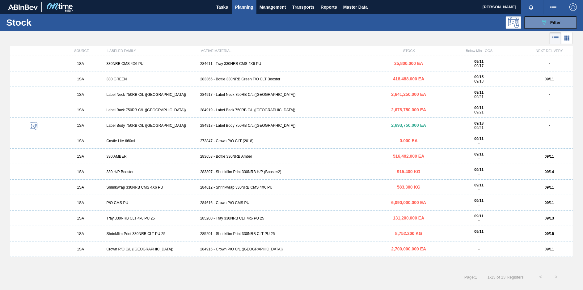
click at [238, 126] on div "284918 - Label Body 750RB C/L ([GEOGRAPHIC_DATA])" at bounding box center [292, 125] width 188 height 4
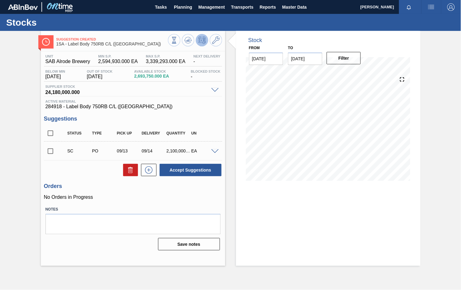
drag, startPoint x: 49, startPoint y: 151, endPoint x: 61, endPoint y: 151, distance: 12.1
click at [49, 151] on input "checkbox" at bounding box center [50, 151] width 13 height 13
click at [192, 171] on button "Accept Suggestions" at bounding box center [191, 170] width 62 height 12
checkbox input "false"
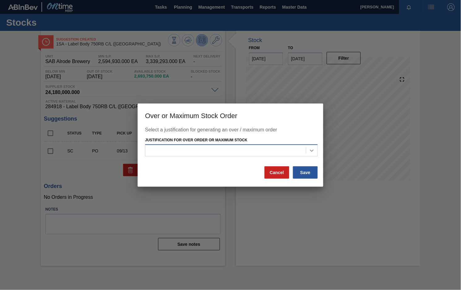
click at [310, 148] on icon at bounding box center [312, 150] width 6 height 6
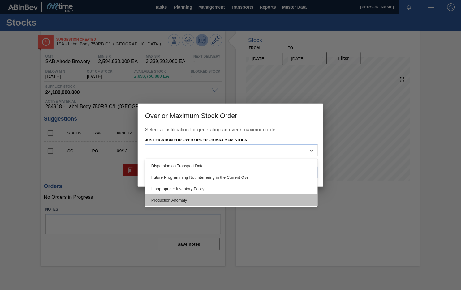
click at [185, 203] on div "Production Anomaly" at bounding box center [231, 199] width 173 height 11
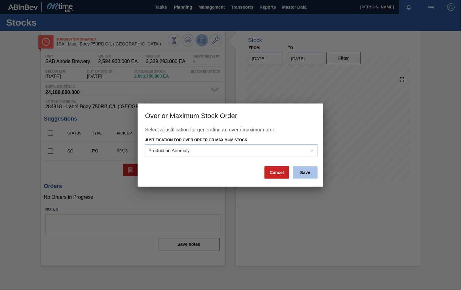
click at [303, 172] on button "Save" at bounding box center [305, 172] width 25 height 12
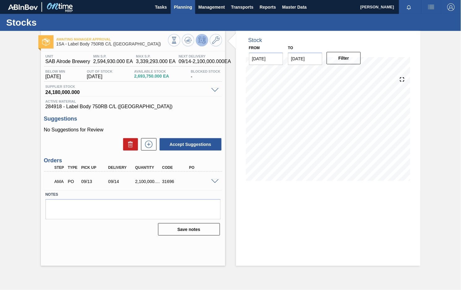
click at [189, 8] on span "Planning" at bounding box center [183, 6] width 18 height 7
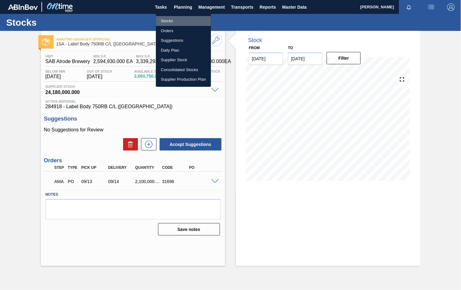
click at [173, 23] on li "Stocks" at bounding box center [183, 21] width 55 height 10
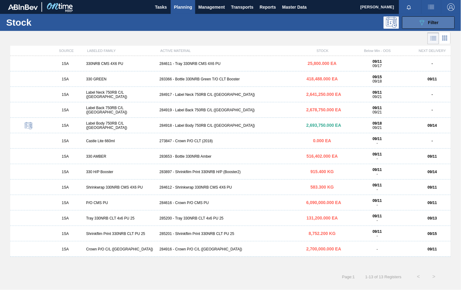
click at [432, 21] on span "Filter" at bounding box center [433, 22] width 11 height 5
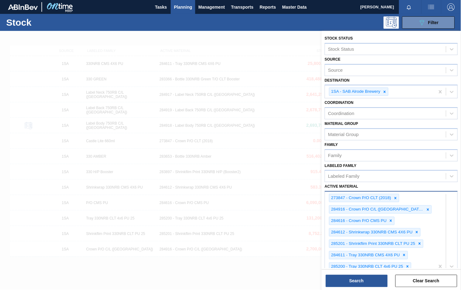
scroll to position [142, 0]
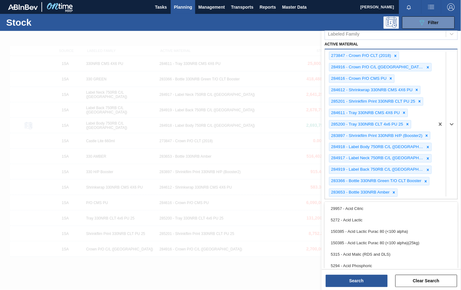
click at [424, 199] on div "option 5294 - Acid Phosphoric focused, 6 of 101. 99 results available. Use Up a…" at bounding box center [391, 124] width 133 height 151
click at [417, 191] on div "273847 - Crown P/O CLT (2018) 284916 - Crown P/O C/L (Hogwarts) 284616 - Crown …" at bounding box center [380, 124] width 110 height 150
type Material "285199"
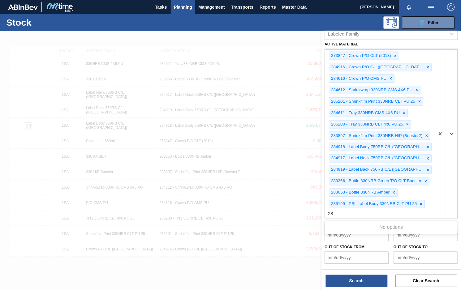
type Material "2"
type Material "282968"
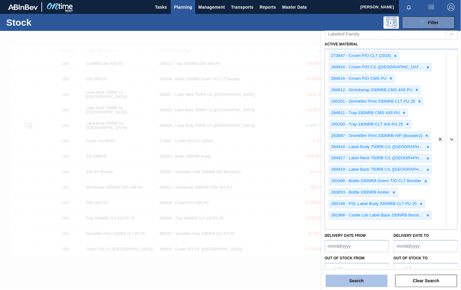
click at [370, 280] on button "Search" at bounding box center [357, 281] width 62 height 12
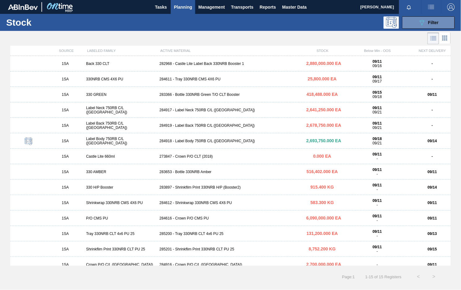
click at [213, 62] on div "282968 - Castle Lite Label Back 330NRB Booster 1" at bounding box center [230, 64] width 147 height 4
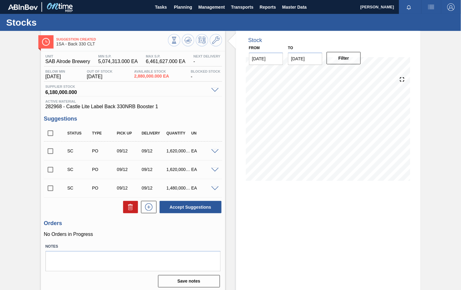
click at [52, 152] on input "checkbox" at bounding box center [50, 151] width 13 height 13
click at [178, 206] on button "Accept Suggestions" at bounding box center [191, 207] width 62 height 12
checkbox input "false"
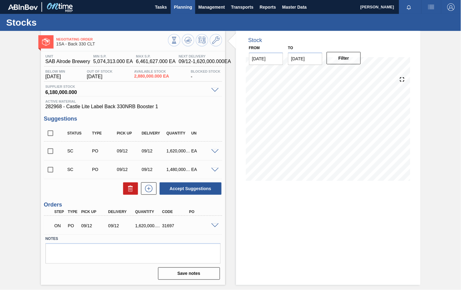
click at [184, 8] on span "Planning" at bounding box center [183, 6] width 18 height 7
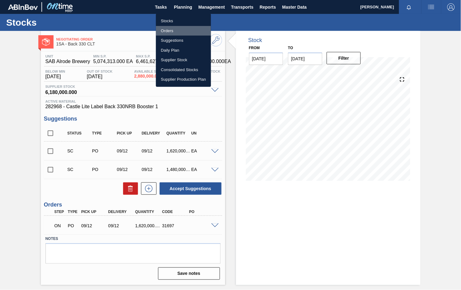
click at [171, 30] on li "Orders" at bounding box center [183, 31] width 55 height 10
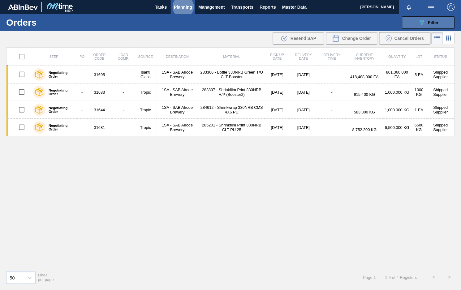
click at [433, 22] on span "Filter" at bounding box center [433, 22] width 11 height 5
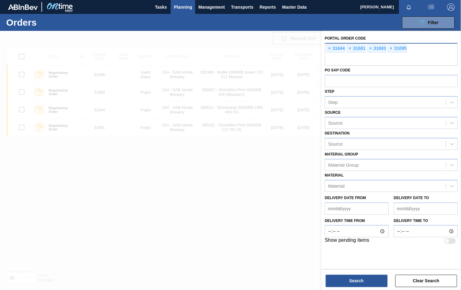
click at [333, 58] on input "text" at bounding box center [391, 60] width 133 height 12
type input "31697"
click at [365, 284] on button "Search" at bounding box center [357, 281] width 62 height 12
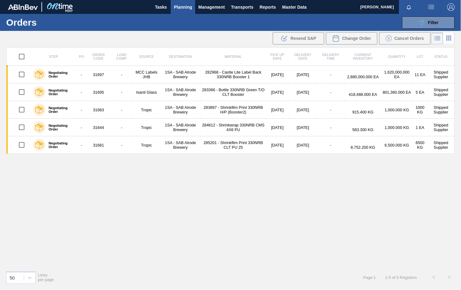
click at [184, 237] on div "Step PO Order Code Load Comp. Source Destination Material Pick up Date Delivery…" at bounding box center [230, 156] width 448 height 219
click at [436, 23] on span "Filter" at bounding box center [433, 22] width 11 height 5
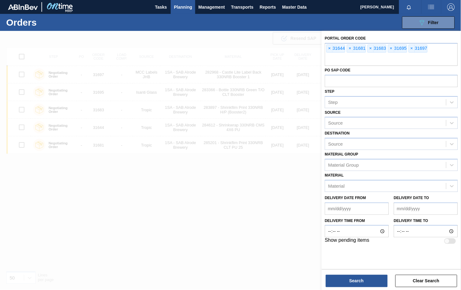
click at [364, 274] on div "Search Clear Search" at bounding box center [391, 277] width 139 height 17
click at [364, 277] on button "Search" at bounding box center [357, 281] width 62 height 12
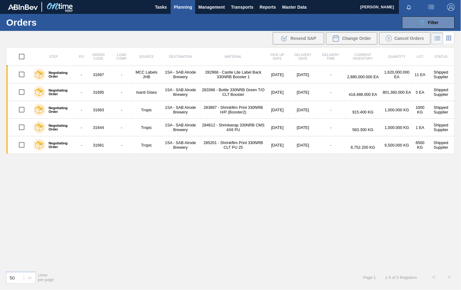
click at [177, 7] on span "Planning" at bounding box center [183, 6] width 18 height 7
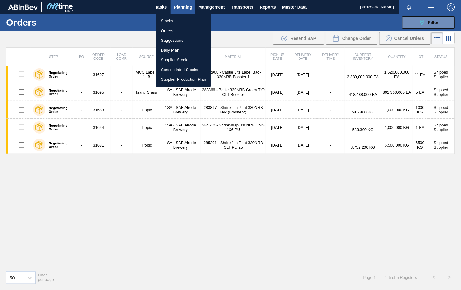
click at [170, 21] on li "Stocks" at bounding box center [183, 21] width 55 height 10
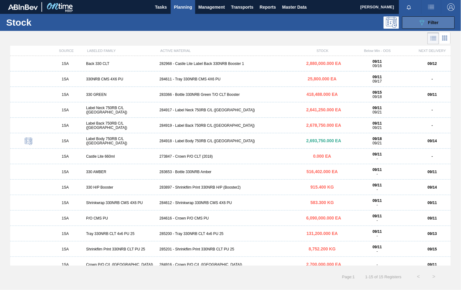
click at [431, 24] on span "Filter" at bounding box center [433, 22] width 11 height 5
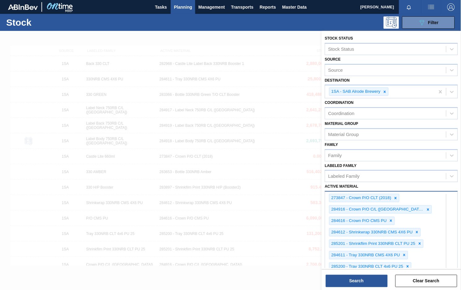
click at [421, 265] on div "273847 - Crown P/O CLT (2018) 284916 - Crown P/O C/L (Hogwarts) 284616 - Crown …" at bounding box center [391, 281] width 133 height 181
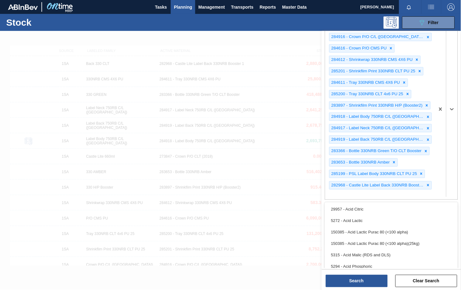
click at [368, 193] on div "273847 - Crown P/O CLT (2018) 284916 - Crown P/O C/L (Hogwarts) 284616 - Crown …" at bounding box center [380, 109] width 110 height 180
type Material "279748"
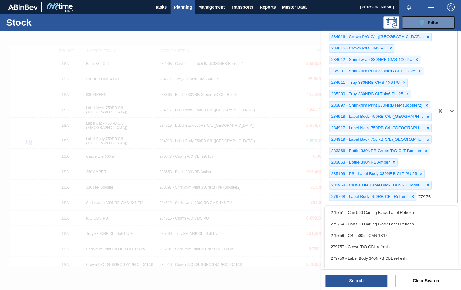
type Material "279750"
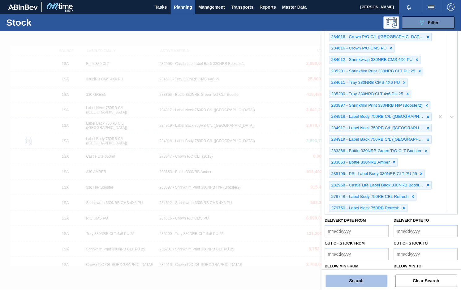
click at [342, 282] on button "Search" at bounding box center [357, 281] width 62 height 12
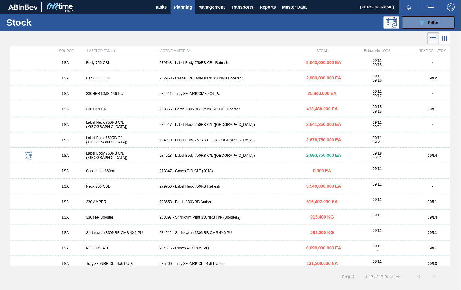
scroll to position [0, 0]
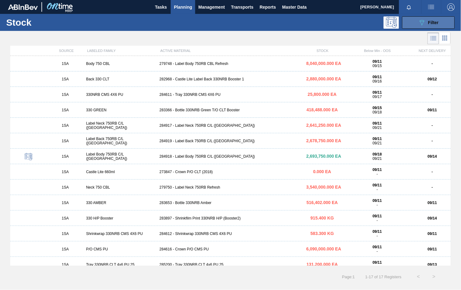
click at [425, 21] on icon "089F7B8B-B2A5-4AFE-B5C0-19BA573D28AC" at bounding box center [421, 22] width 7 height 7
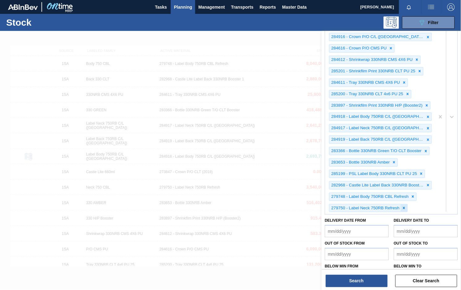
click at [405, 206] on icon at bounding box center [404, 208] width 4 height 4
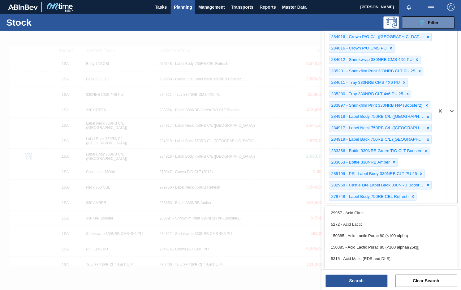
click at [430, 197] on div "273847 - Crown P/O CLT (2018) 284916 - Crown P/O C/L (Hogwarts) 284616 - Crown …" at bounding box center [380, 111] width 110 height 184
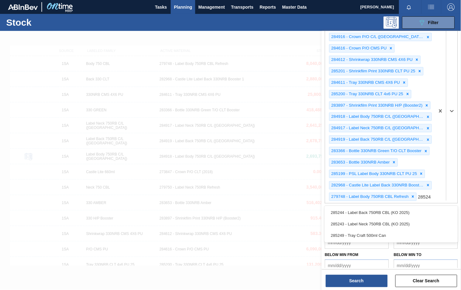
type Material "285243"
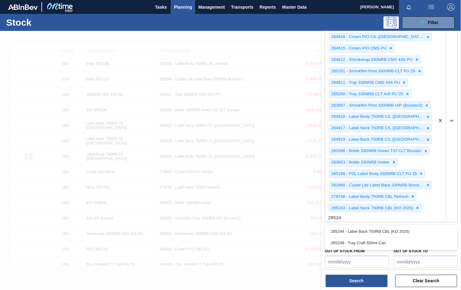
type Material "285244"
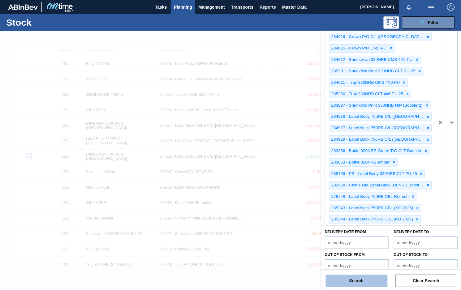
click at [371, 284] on button "Search" at bounding box center [357, 281] width 62 height 12
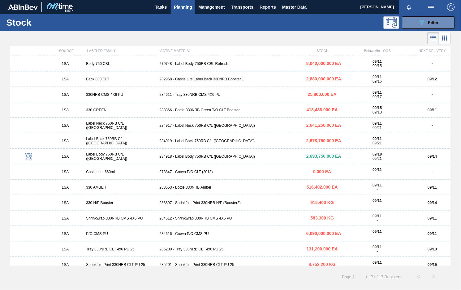
click at [200, 62] on div "279748 - Label Body 750RB CBL Refresh" at bounding box center [230, 64] width 147 height 4
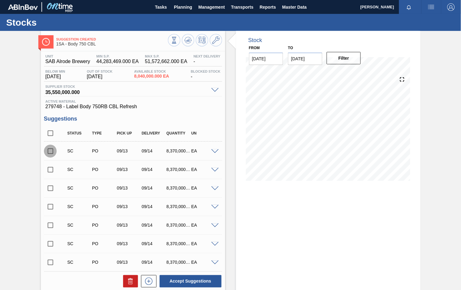
click at [48, 152] on input "checkbox" at bounding box center [50, 151] width 13 height 13
click at [201, 284] on button "Accept Suggestions" at bounding box center [191, 281] width 62 height 12
checkbox input "false"
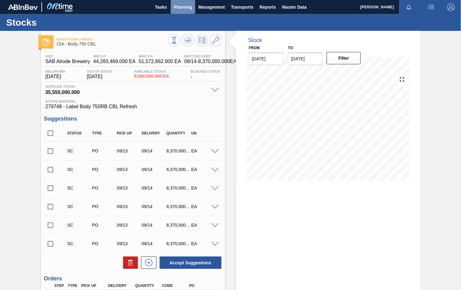
click at [184, 13] on button "Planning" at bounding box center [183, 7] width 24 height 14
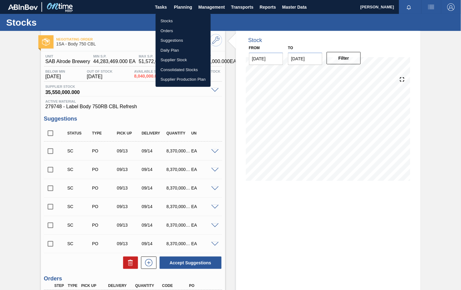
click at [171, 30] on li "Orders" at bounding box center [183, 31] width 55 height 10
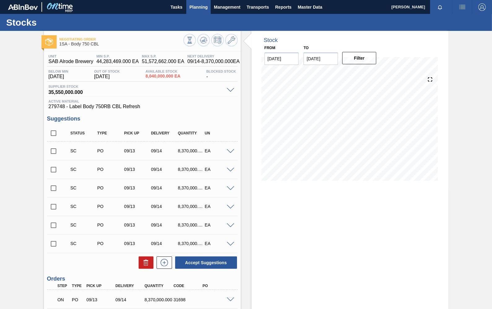
click at [203, 4] on span "Planning" at bounding box center [198, 6] width 18 height 7
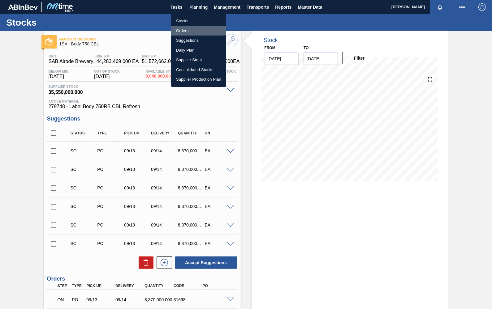
click at [185, 30] on li "Orders" at bounding box center [198, 31] width 55 height 10
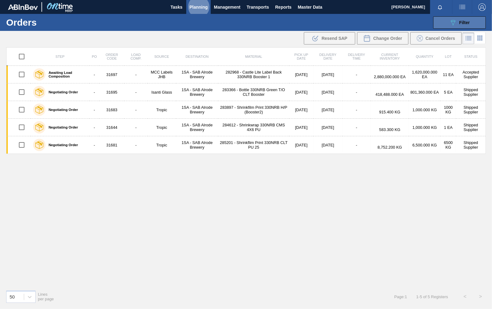
click at [462, 23] on span "Filter" at bounding box center [464, 22] width 11 height 5
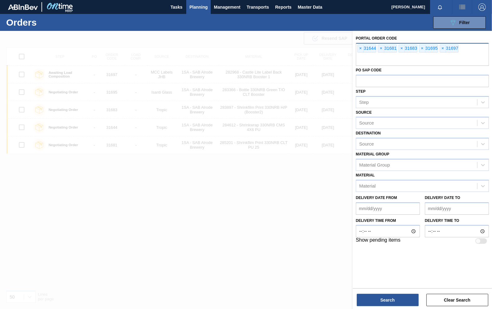
click at [368, 60] on input "text" at bounding box center [422, 60] width 133 height 12
type input "31698"
click at [383, 290] on button "Search" at bounding box center [388, 300] width 62 height 12
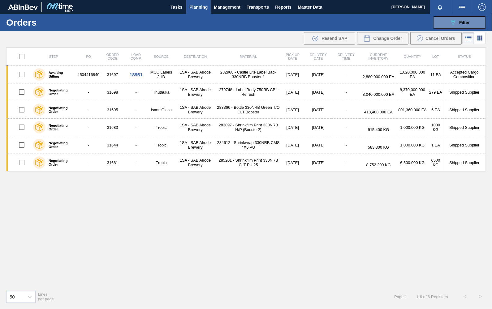
click at [206, 6] on span "Planning" at bounding box center [198, 6] width 18 height 7
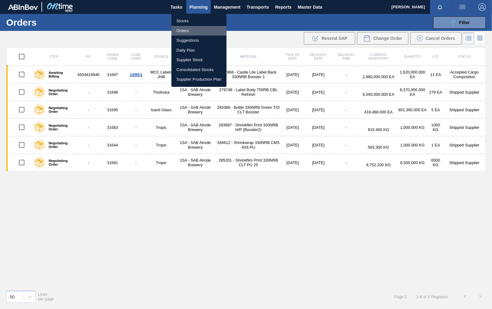
click at [187, 32] on li "Orders" at bounding box center [198, 31] width 55 height 10
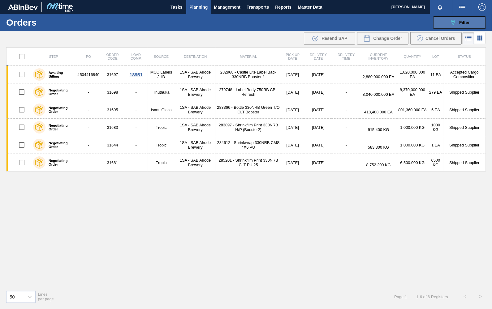
click at [468, 23] on span "Filter" at bounding box center [464, 22] width 11 height 5
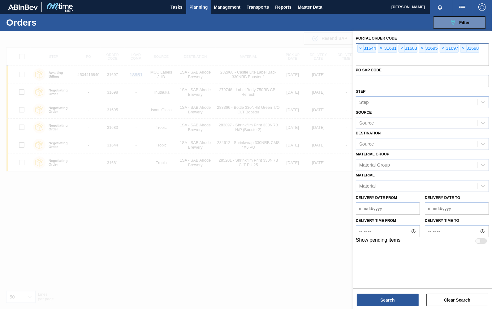
click at [368, 56] on input "text" at bounding box center [422, 60] width 133 height 12
type input "31698"
click at [403, 290] on button "Search" at bounding box center [388, 300] width 62 height 12
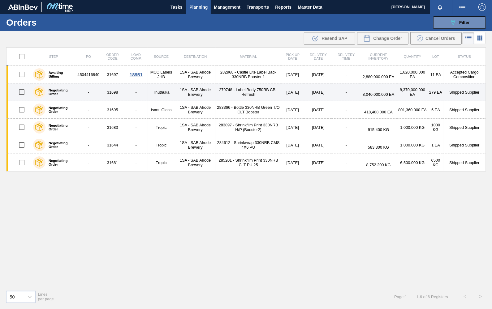
click at [118, 92] on td "31698" at bounding box center [112, 92] width 24 height 18
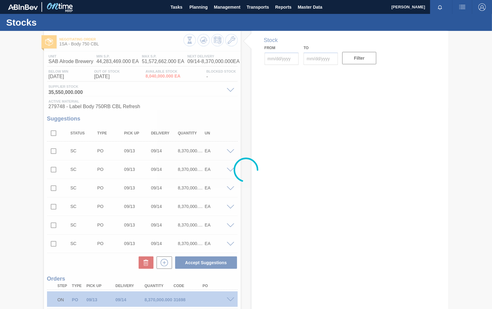
type input "[DATE]"
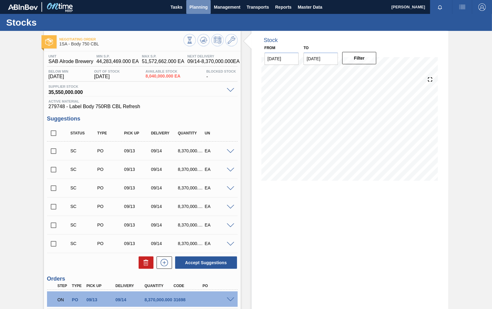
click at [200, 8] on span "Planning" at bounding box center [198, 6] width 18 height 7
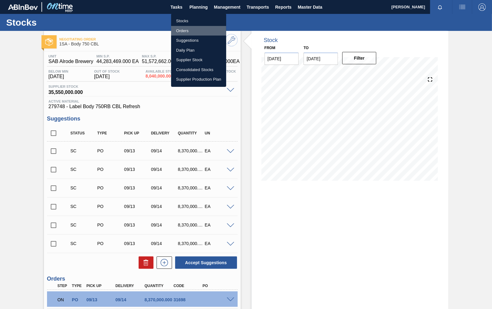
click at [189, 31] on li "Orders" at bounding box center [198, 31] width 55 height 10
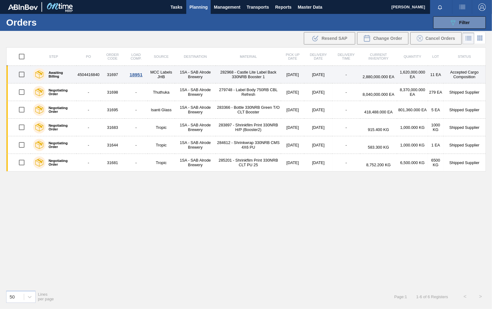
click at [138, 75] on div "18951" at bounding box center [136, 74] width 21 height 5
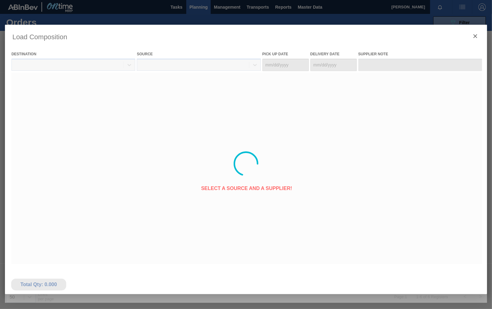
type Date "[DATE]"
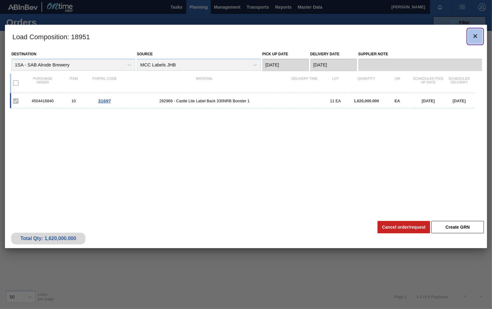
click at [475, 34] on icon "botão de ícone" at bounding box center [474, 35] width 7 height 7
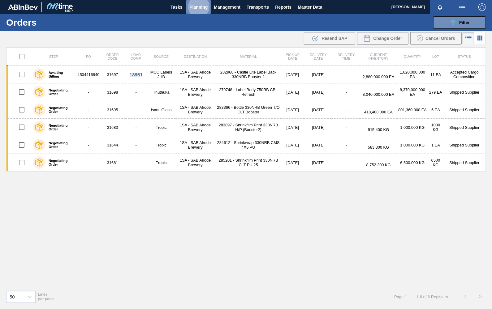
click at [196, 2] on button "Planning" at bounding box center [198, 7] width 24 height 14
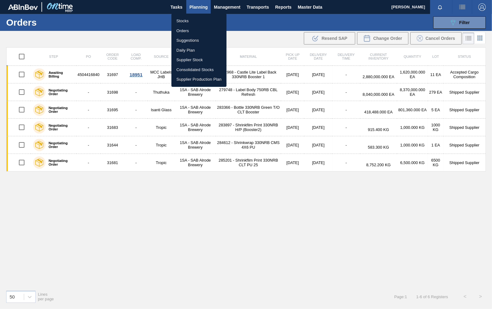
click at [186, 22] on li "Stocks" at bounding box center [198, 21] width 55 height 10
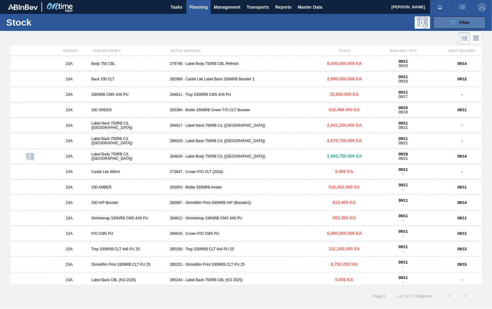
click at [466, 24] on span "Filter" at bounding box center [464, 22] width 11 height 5
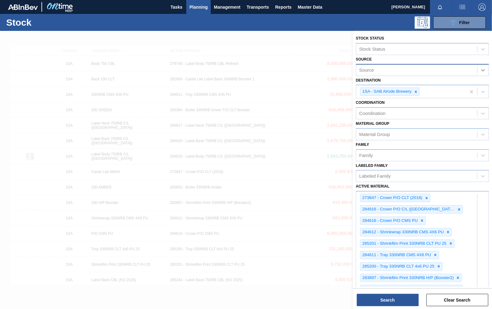
click at [485, 70] on icon at bounding box center [483, 70] width 6 height 6
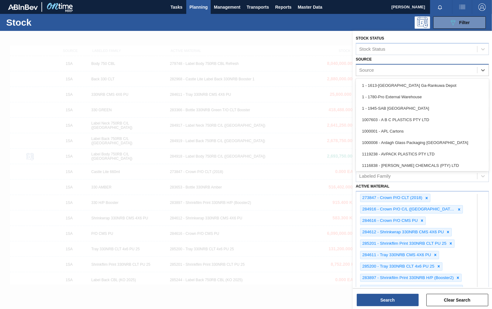
click at [412, 68] on div "Source" at bounding box center [416, 70] width 121 height 9
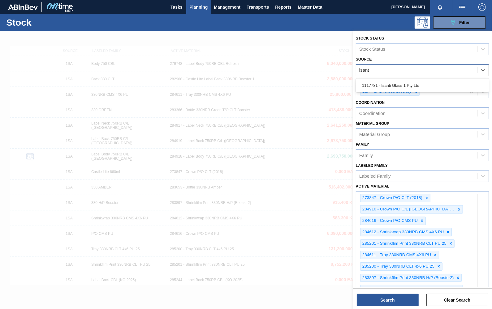
type input "isanti"
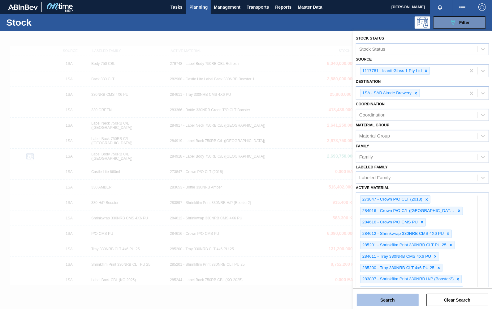
click at [398, 290] on button "Search" at bounding box center [388, 300] width 62 height 12
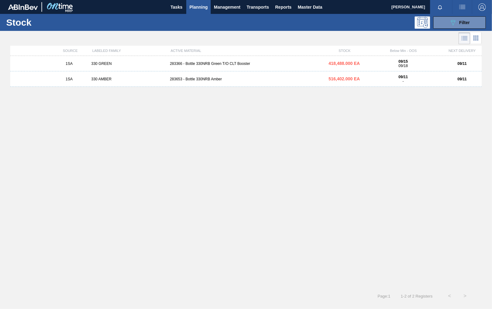
click at [206, 63] on div "283366 - Bottle 330NRB Green T/O CLT Booster" at bounding box center [245, 64] width 157 height 4
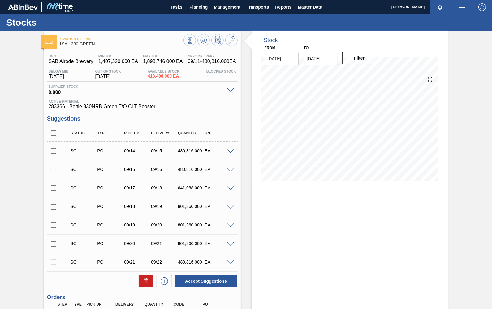
click at [53, 149] on input "checkbox" at bounding box center [53, 151] width 13 height 13
click at [210, 280] on button "Accept Suggestions" at bounding box center [206, 281] width 62 height 12
checkbox input "false"
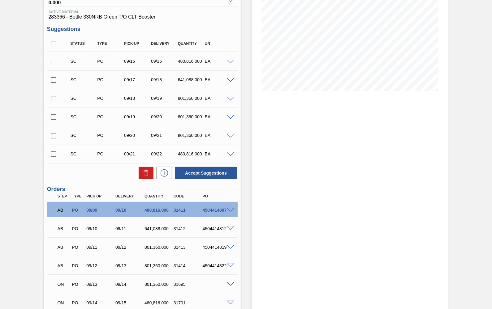
scroll to position [142, 0]
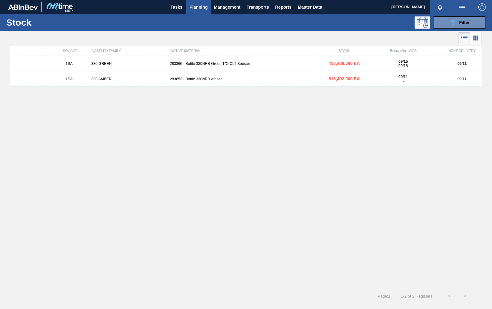
click at [208, 65] on div "283366 - Bottle 330NRB Green T/O CLT Booster" at bounding box center [245, 64] width 157 height 4
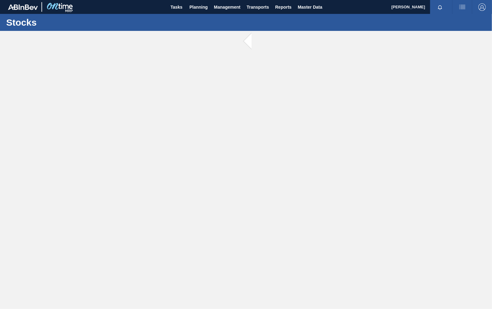
click at [208, 65] on main "Tasks Planning Management Transports Reports Master Data Thabo Radinne Mark all…" at bounding box center [246, 154] width 492 height 309
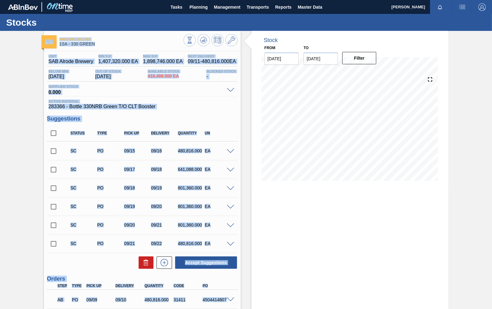
click at [53, 147] on input "checkbox" at bounding box center [53, 151] width 13 height 13
checkbox input "true"
click at [226, 98] on div "Unit SAB Alrode Brewery MIN S.P. 1,407,320.000 EA MAX S.P. 1,898,746.000 EA Nex…" at bounding box center [142, 81] width 190 height 55
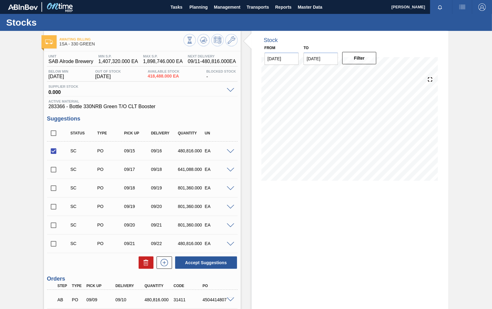
click at [53, 171] on input "checkbox" at bounding box center [53, 169] width 13 height 13
checkbox input "true"
click at [53, 189] on input "checkbox" at bounding box center [53, 188] width 13 height 13
checkbox input "true"
click at [53, 208] on input "checkbox" at bounding box center [53, 206] width 13 height 13
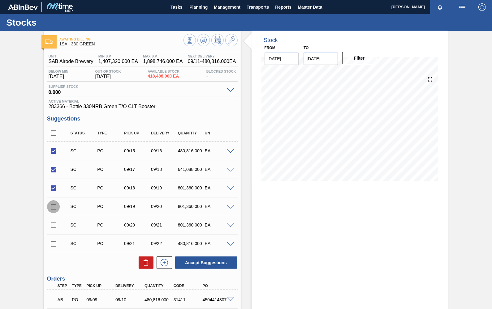
checkbox input "true"
click at [198, 264] on button "Accept Suggestions" at bounding box center [206, 263] width 62 height 12
checkbox input "false"
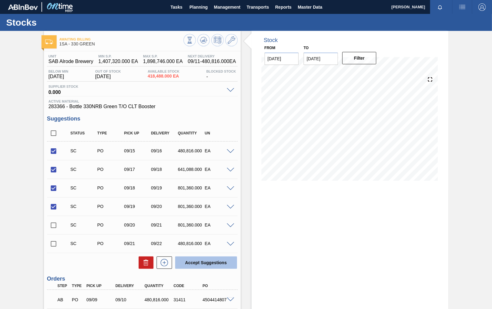
checkbox input "false"
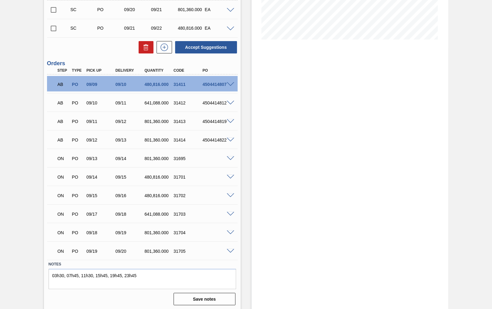
scroll to position [142, 0]
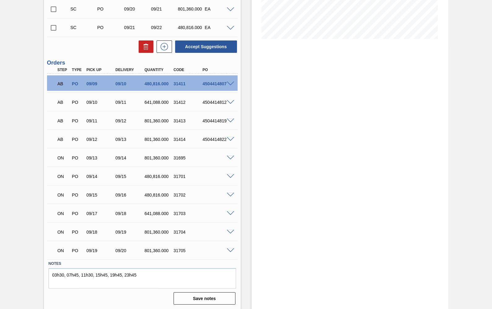
click at [228, 156] on span at bounding box center [230, 158] width 7 height 5
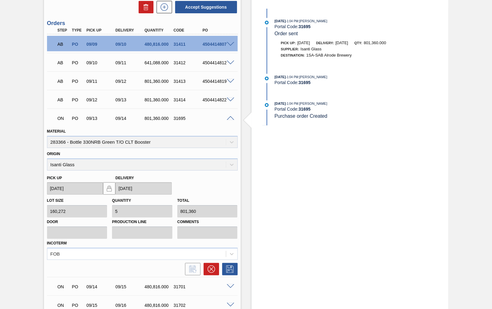
scroll to position [183, 0]
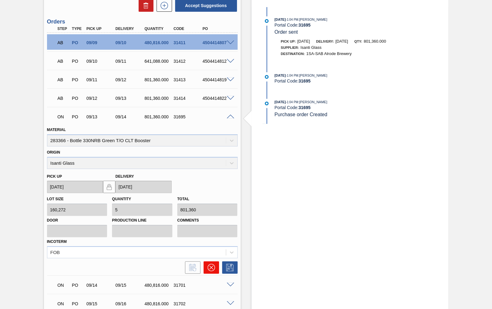
click at [213, 267] on icon at bounding box center [210, 267] width 7 height 7
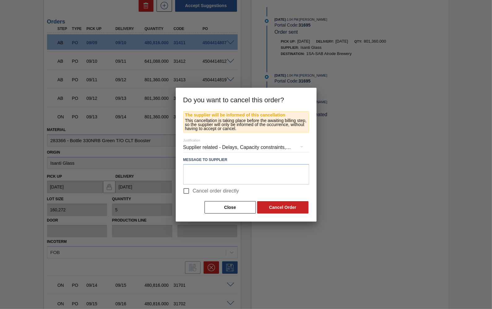
click at [186, 191] on input "Cancel order directly" at bounding box center [186, 191] width 13 height 13
checkbox input "true"
click at [285, 210] on button "Cancel Order" at bounding box center [282, 207] width 51 height 12
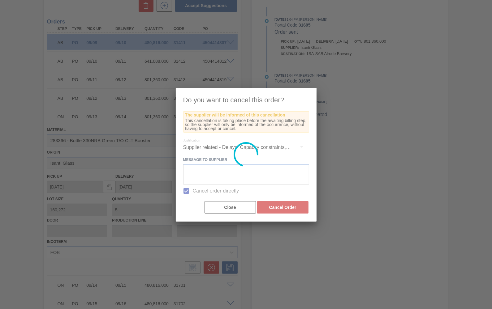
scroll to position [124, 0]
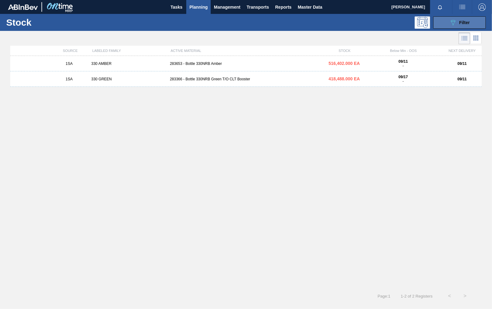
click at [460, 23] on span "Filter" at bounding box center [464, 22] width 11 height 5
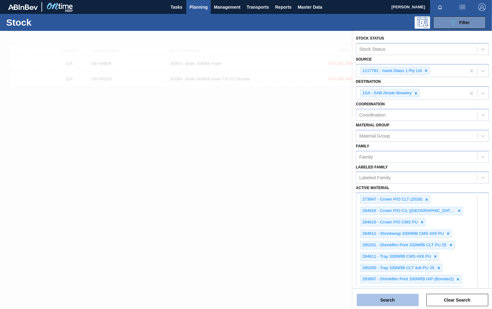
click at [411, 290] on button "Search" at bounding box center [388, 300] width 62 height 12
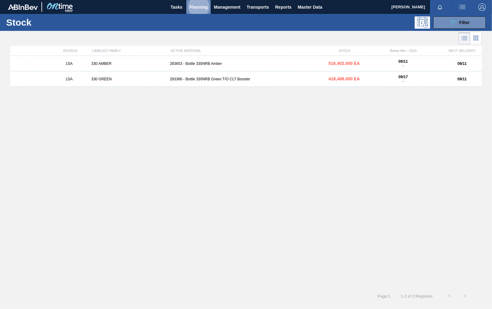
click at [201, 6] on span "Planning" at bounding box center [198, 6] width 18 height 7
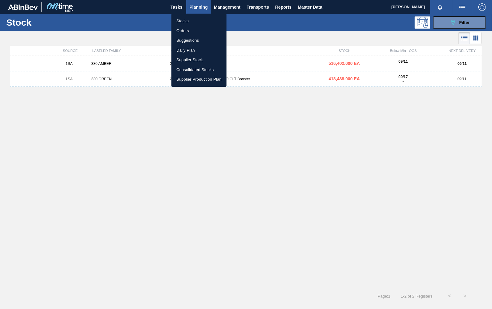
click at [178, 30] on li "Orders" at bounding box center [198, 31] width 55 height 10
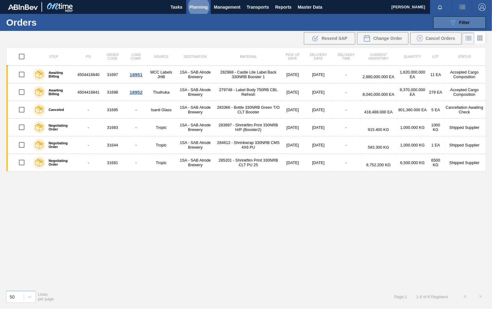
click at [464, 22] on span "Filter" at bounding box center [464, 22] width 11 height 5
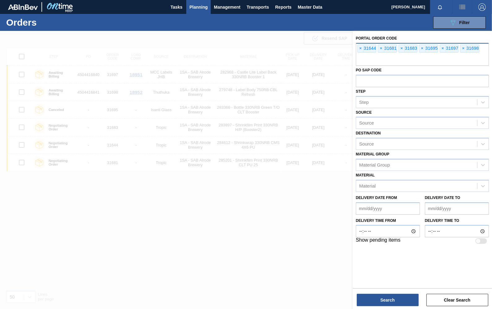
click at [373, 59] on input "text" at bounding box center [422, 60] width 133 height 12
type input "31701"
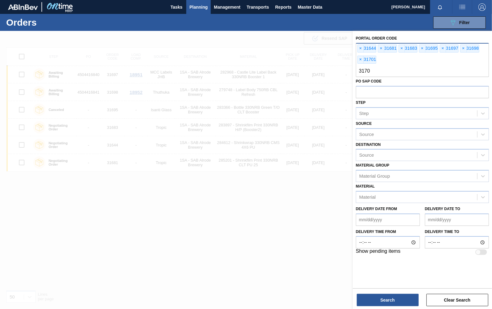
type input "31702"
type input "31703"
type input "31704"
type input "31705"
type input "31692"
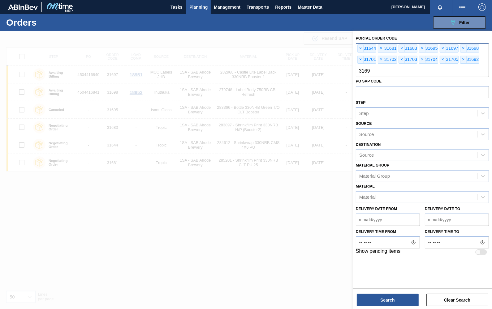
type input "31693"
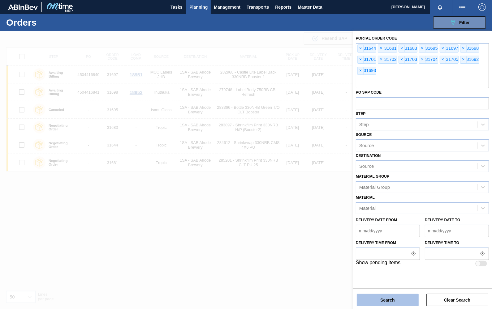
click at [404, 290] on button "Search" at bounding box center [388, 300] width 62 height 12
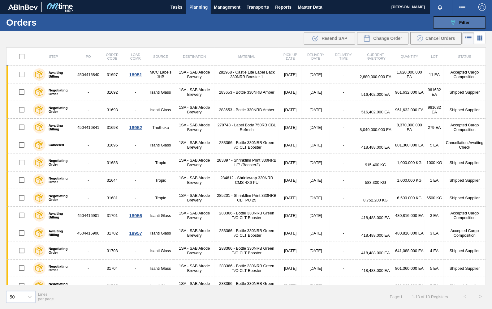
click at [473, 21] on button "089F7B8B-B2A5-4AFE-B5C0-19BA573D28AC Filter" at bounding box center [459, 22] width 53 height 12
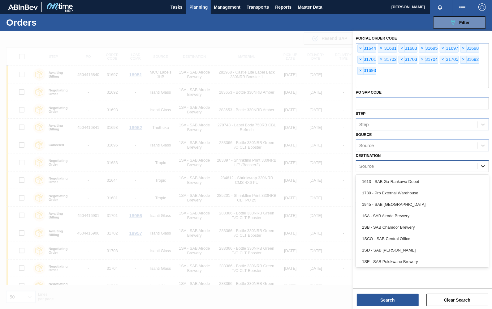
click at [483, 166] on icon at bounding box center [483, 167] width 4 height 2
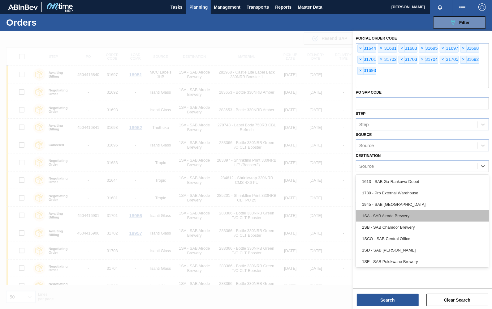
click at [391, 213] on div "1SA - SAB Alrode Brewery" at bounding box center [422, 215] width 133 height 11
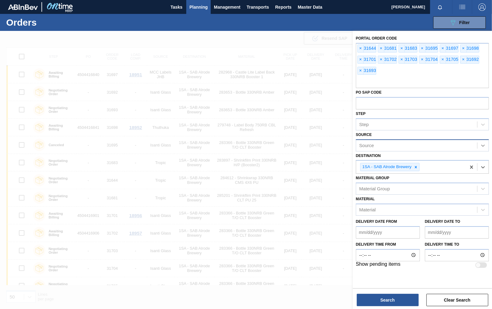
click at [486, 145] on div at bounding box center [482, 145] width 11 height 11
click at [396, 144] on div "Source" at bounding box center [416, 145] width 121 height 9
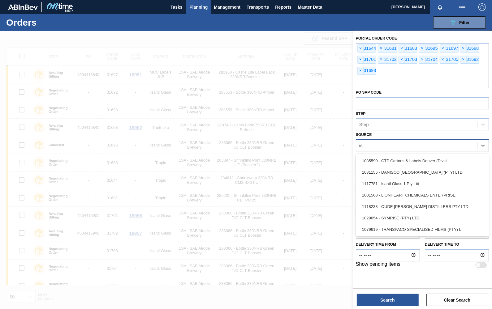
type input "isa"
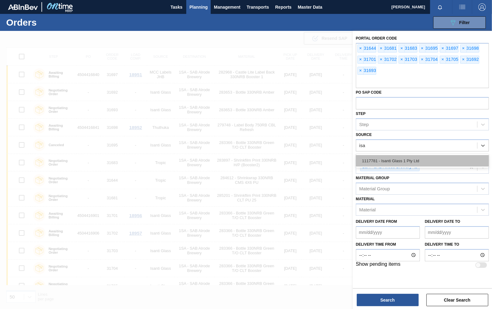
click at [390, 160] on div "1117781 - Isanti Glass 1 Pty Ltd" at bounding box center [422, 160] width 133 height 11
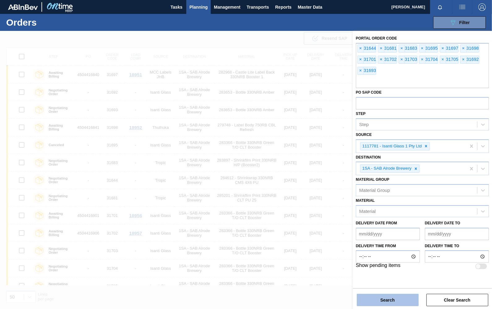
click at [390, 290] on button "Search" at bounding box center [388, 300] width 62 height 12
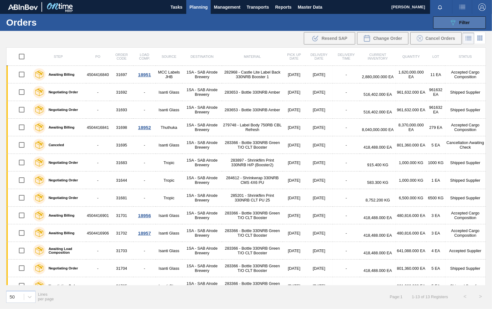
click at [466, 24] on span "Filter" at bounding box center [464, 22] width 11 height 5
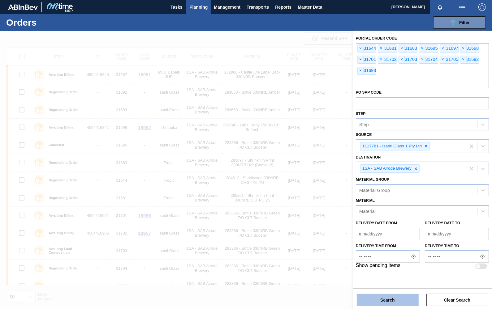
click at [379, 290] on button "Search" at bounding box center [388, 300] width 62 height 12
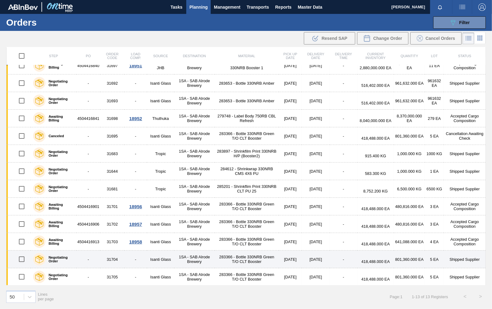
scroll to position [10, 0]
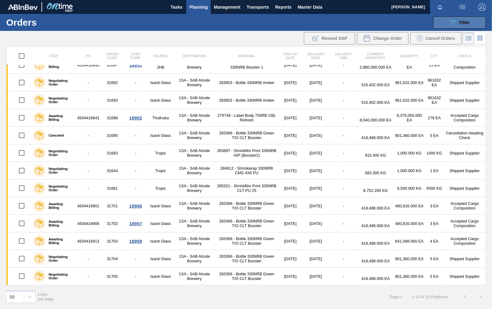
click at [451, 22] on icon "089F7B8B-B2A5-4AFE-B5C0-19BA573D28AC" at bounding box center [452, 22] width 7 height 7
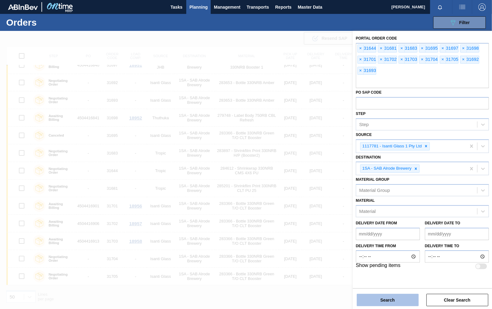
click at [387, 290] on button "Search" at bounding box center [388, 300] width 62 height 12
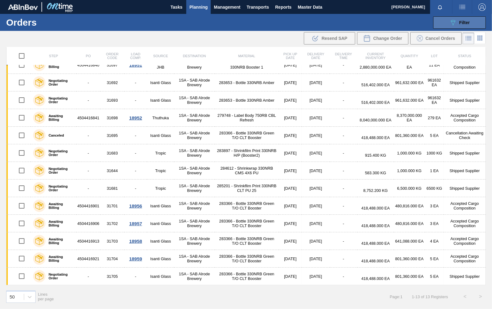
click at [465, 23] on span "Filter" at bounding box center [464, 22] width 11 height 5
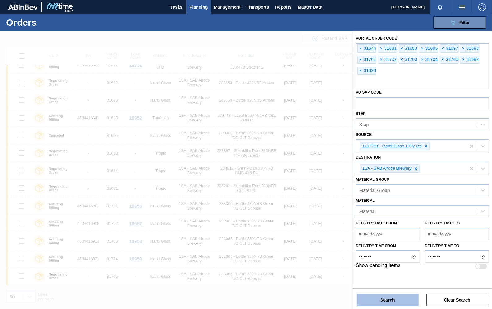
click at [393, 290] on button "Search" at bounding box center [388, 300] width 62 height 12
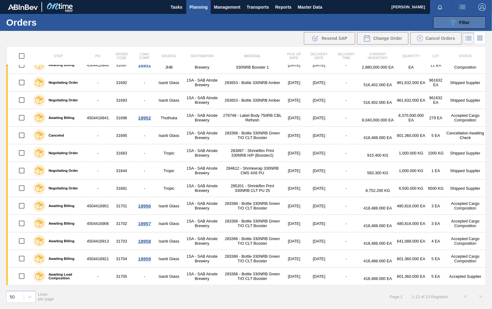
click at [465, 21] on span "Filter" at bounding box center [464, 22] width 11 height 5
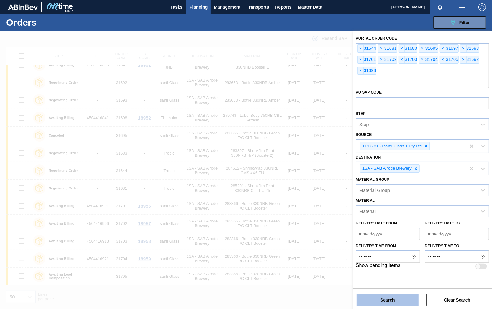
click at [388, 290] on button "Search" at bounding box center [388, 300] width 62 height 12
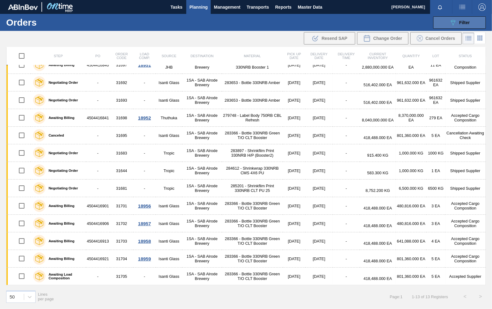
click at [466, 23] on span "Filter" at bounding box center [464, 22] width 11 height 5
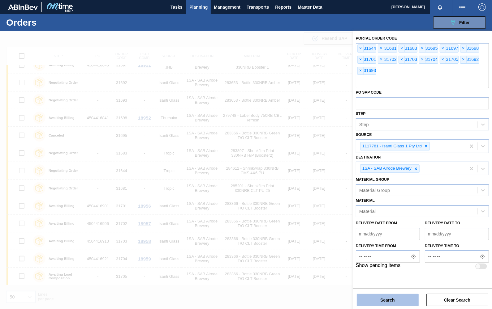
click at [374, 290] on button "Search" at bounding box center [388, 300] width 62 height 12
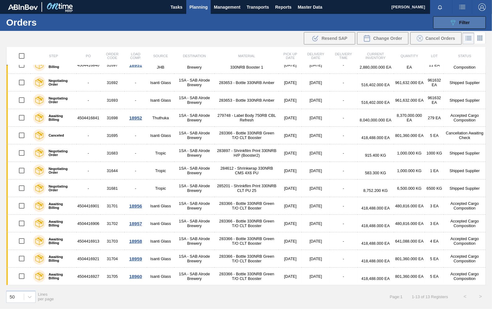
click at [468, 19] on div "089F7B8B-B2A5-4AFE-B5C0-19BA573D28AC Filter" at bounding box center [459, 22] width 20 height 7
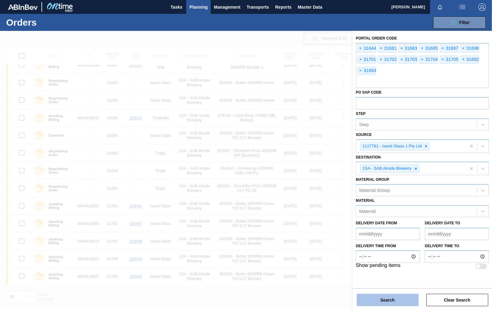
click at [386, 290] on button "Search" at bounding box center [388, 300] width 62 height 12
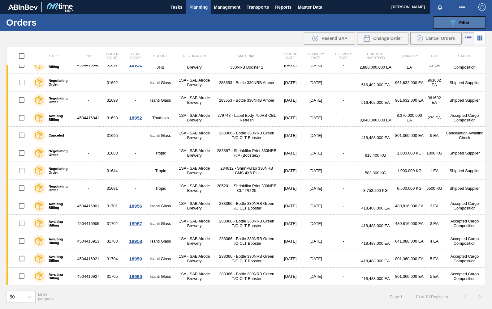
click at [470, 20] on button "089F7B8B-B2A5-4AFE-B5C0-19BA573D28AC Filter" at bounding box center [459, 22] width 53 height 12
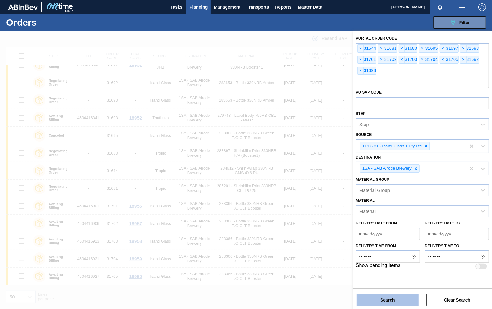
click at [398, 290] on button "Search" at bounding box center [388, 300] width 62 height 12
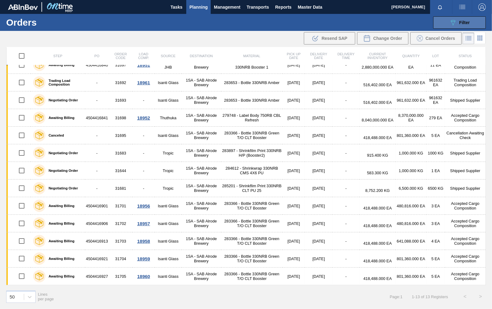
click at [460, 20] on span "Filter" at bounding box center [464, 22] width 11 height 5
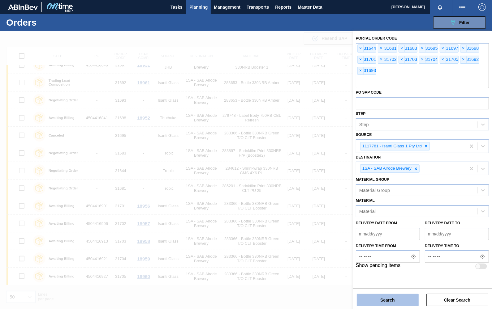
click at [395, 290] on button "Search" at bounding box center [388, 300] width 62 height 12
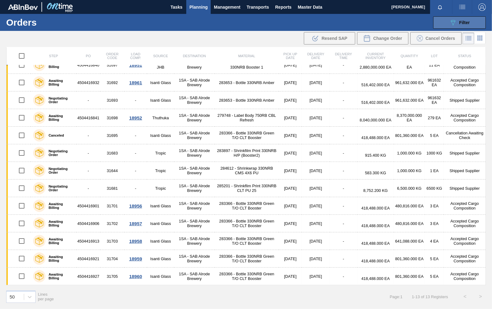
click at [468, 23] on span "Filter" at bounding box center [464, 22] width 11 height 5
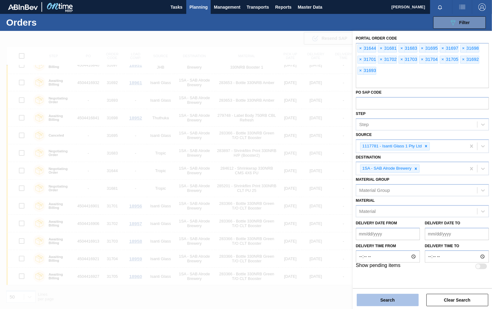
click at [399, 290] on button "Search" at bounding box center [388, 300] width 62 height 12
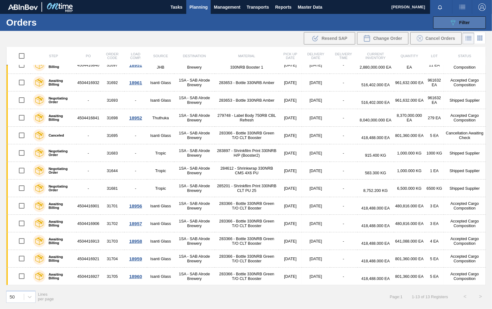
click at [462, 19] on div "089F7B8B-B2A5-4AFE-B5C0-19BA573D28AC Filter" at bounding box center [459, 22] width 20 height 7
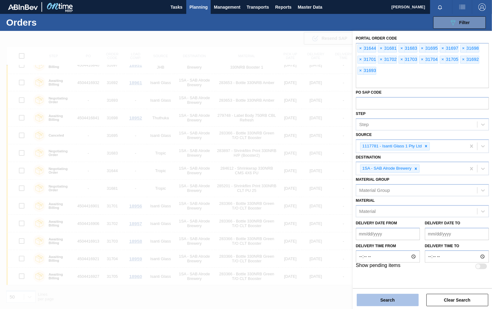
click at [393, 290] on button "Search" at bounding box center [388, 300] width 62 height 12
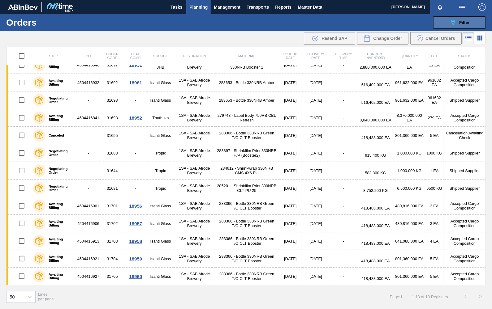
click at [467, 22] on span "Filter" at bounding box center [464, 22] width 11 height 5
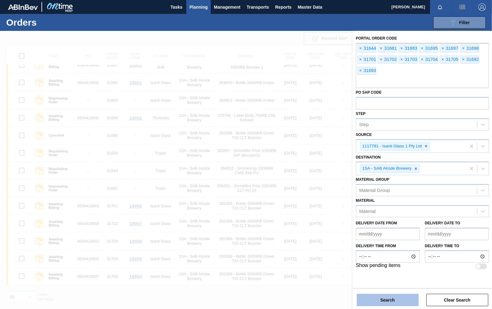
click at [375, 290] on button "Search" at bounding box center [388, 300] width 62 height 12
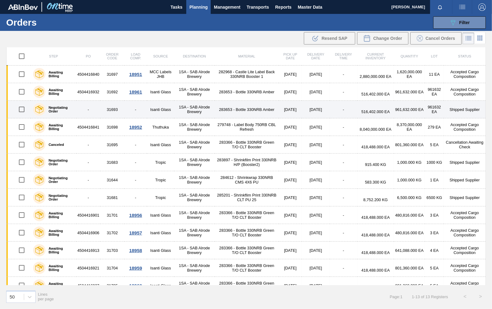
scroll to position [0, 0]
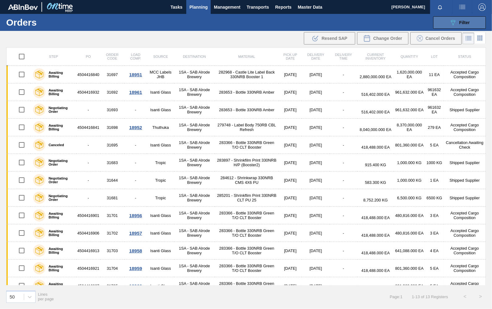
click at [462, 22] on span "Filter" at bounding box center [464, 22] width 11 height 5
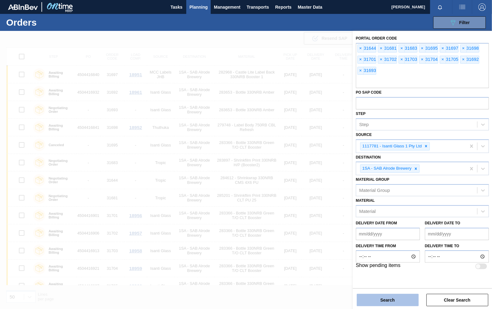
click at [378, 290] on button "Search" at bounding box center [388, 300] width 62 height 12
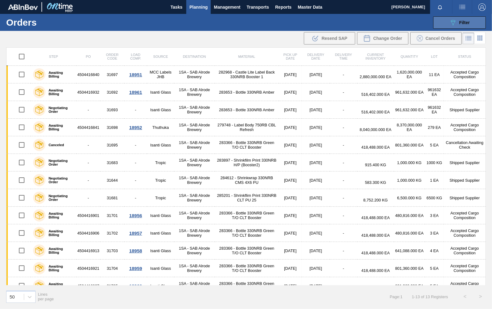
click at [461, 20] on span "Filter" at bounding box center [464, 22] width 11 height 5
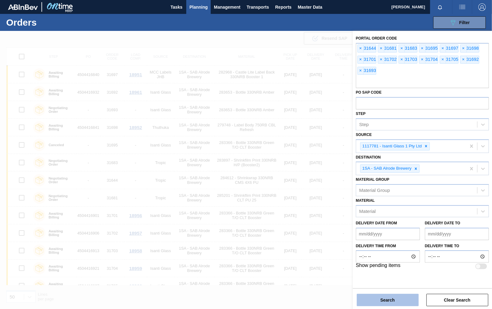
click at [392, 290] on button "Search" at bounding box center [388, 300] width 62 height 12
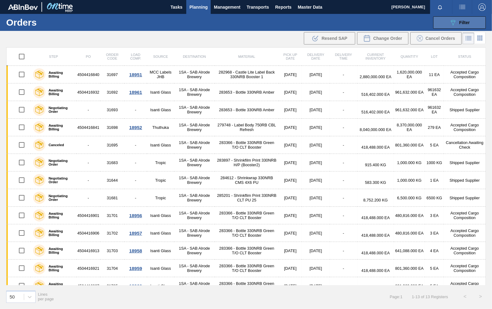
click at [468, 20] on span "Filter" at bounding box center [464, 22] width 11 height 5
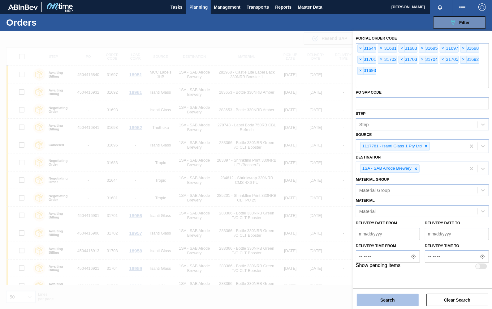
click at [388, 290] on button "Search" at bounding box center [388, 300] width 62 height 12
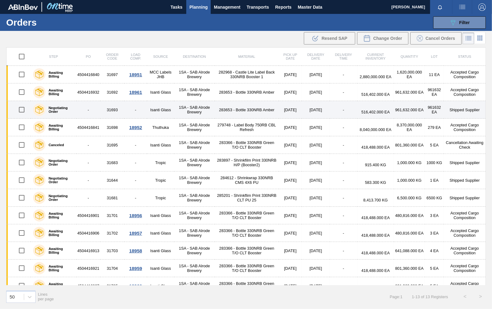
click at [114, 110] on td "31693" at bounding box center [112, 110] width 24 height 18
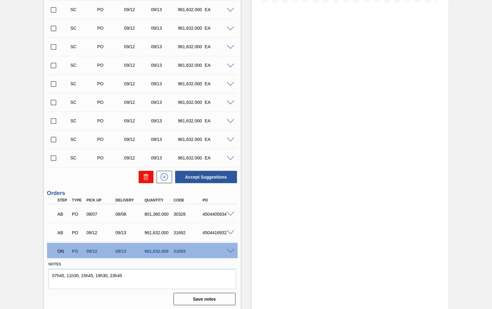
scroll to position [179, 0]
click at [229, 248] on div at bounding box center [231, 250] width 12 height 5
click at [229, 250] on span at bounding box center [230, 251] width 7 height 5
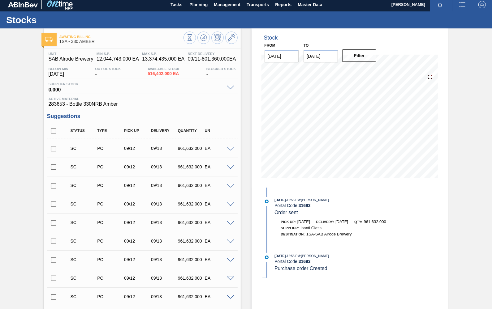
scroll to position [0, 0]
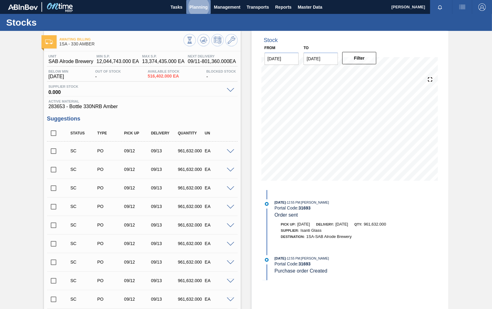
click at [194, 8] on span "Planning" at bounding box center [198, 6] width 18 height 7
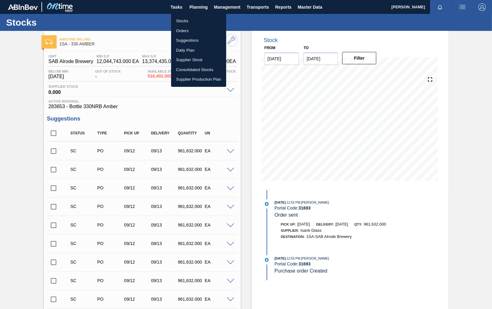
drag, startPoint x: 186, startPoint y: 30, endPoint x: 238, endPoint y: 27, distance: 52.3
click at [186, 30] on li "Orders" at bounding box center [198, 31] width 55 height 10
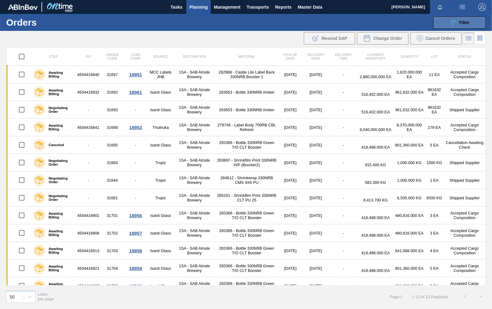
click at [463, 21] on span "Filter" at bounding box center [464, 22] width 11 height 5
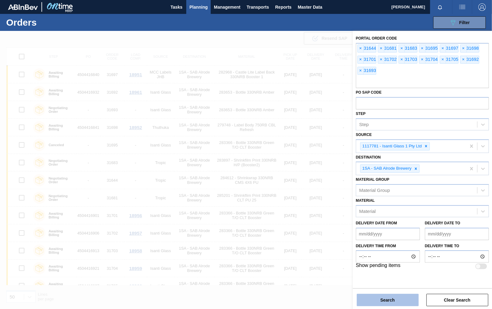
click at [407, 290] on button "Search" at bounding box center [388, 300] width 62 height 12
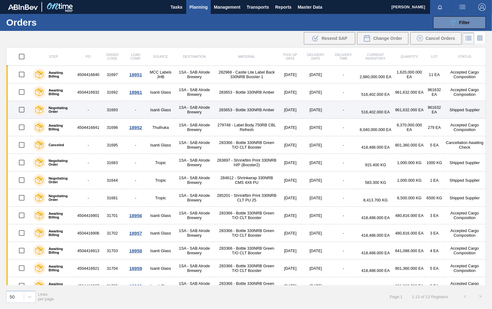
click at [113, 110] on td "31693" at bounding box center [112, 110] width 24 height 18
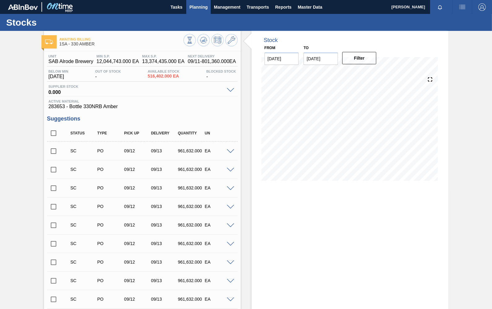
click at [202, 8] on span "Planning" at bounding box center [198, 6] width 18 height 7
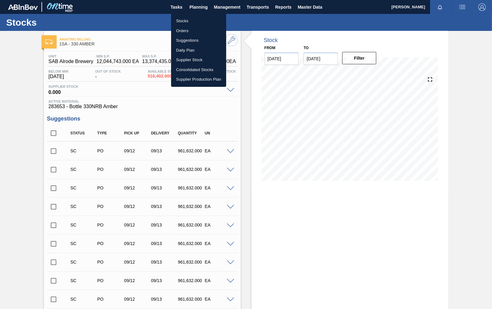
drag, startPoint x: 186, startPoint y: 29, endPoint x: 345, endPoint y: 25, distance: 159.3
click at [186, 29] on li "Orders" at bounding box center [198, 31] width 55 height 10
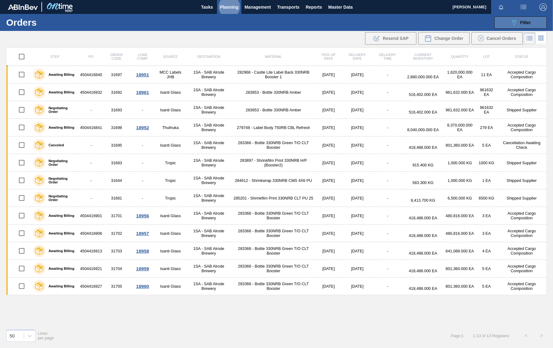
click at [523, 19] on div "089F7B8B-B2A5-4AFE-B5C0-19BA573D28AC Filter" at bounding box center [520, 22] width 20 height 7
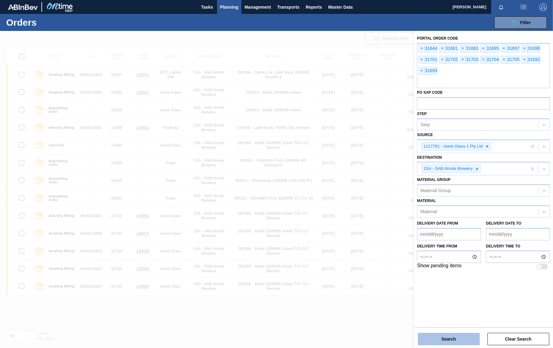
click at [439, 290] on button "Search" at bounding box center [449, 339] width 62 height 12
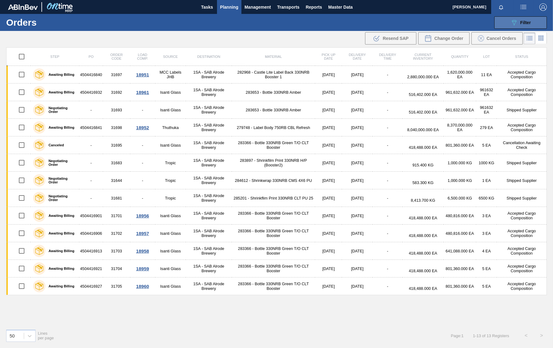
click at [529, 21] on span "Filter" at bounding box center [525, 22] width 11 height 5
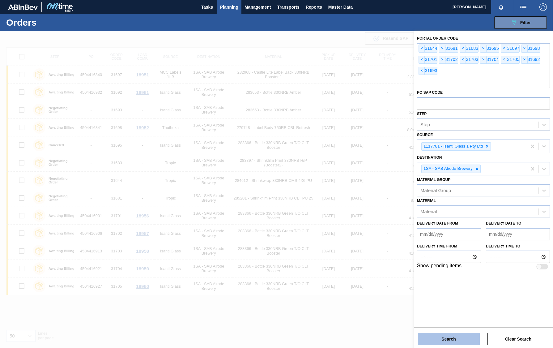
click at [454, 290] on button "Search" at bounding box center [449, 339] width 62 height 12
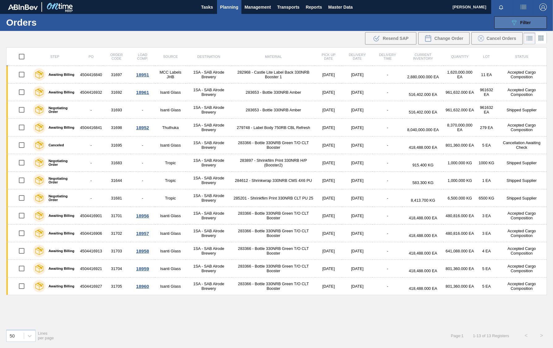
click at [522, 23] on span "Filter" at bounding box center [525, 22] width 11 height 5
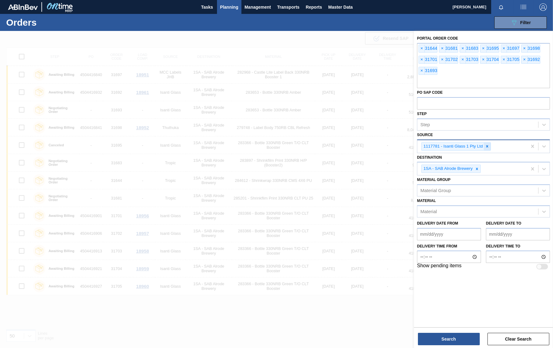
click at [486, 147] on icon at bounding box center [487, 146] width 4 height 4
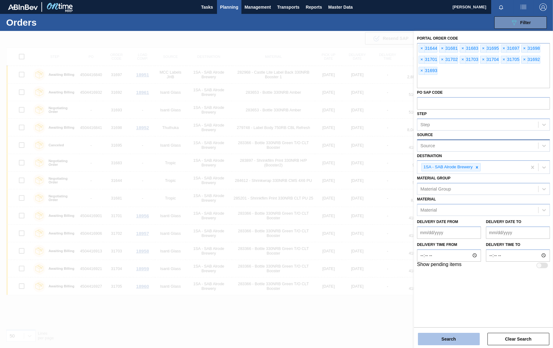
click at [453, 290] on button "Search" at bounding box center [449, 339] width 62 height 12
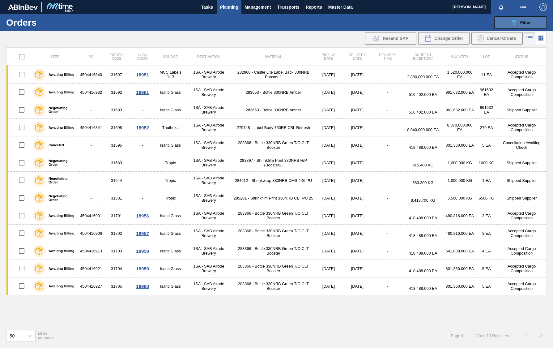
click at [518, 19] on div "089F7B8B-B2A5-4AFE-B5C0-19BA573D28AC Filter" at bounding box center [520, 22] width 20 height 7
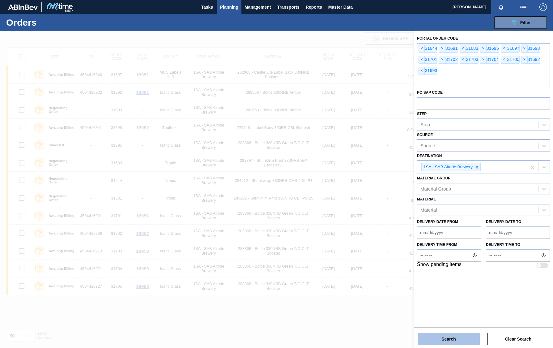
click at [461, 290] on button "Search" at bounding box center [449, 339] width 62 height 12
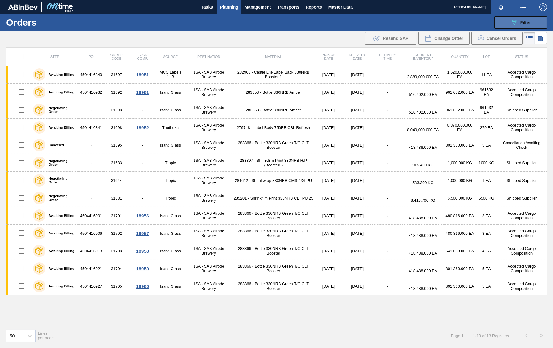
click at [530, 24] on span "Filter" at bounding box center [525, 22] width 11 height 5
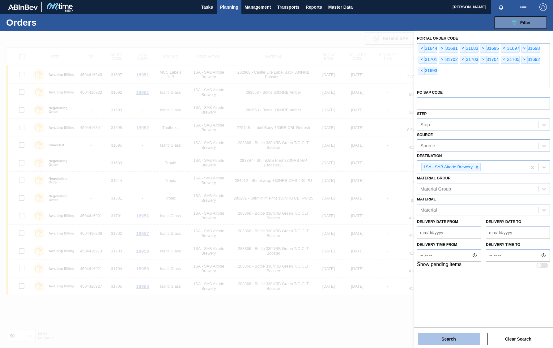
click at [466, 290] on button "Search" at bounding box center [449, 339] width 62 height 12
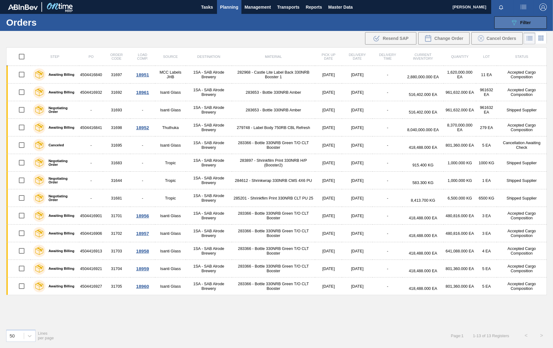
click at [528, 24] on span "Filter" at bounding box center [525, 22] width 11 height 5
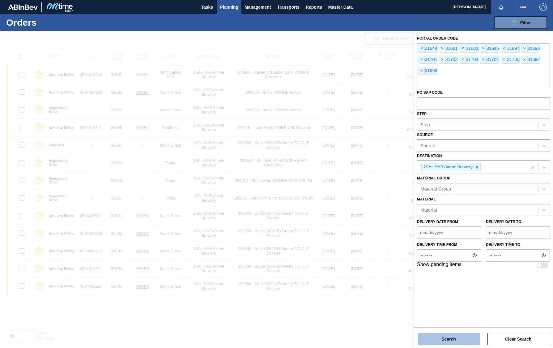
click at [442, 290] on button "Search" at bounding box center [449, 339] width 62 height 12
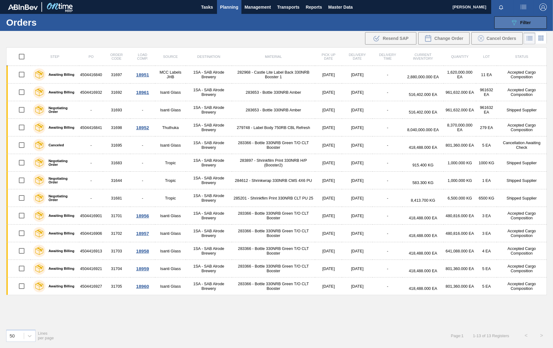
click at [529, 23] on span "Filter" at bounding box center [525, 22] width 11 height 5
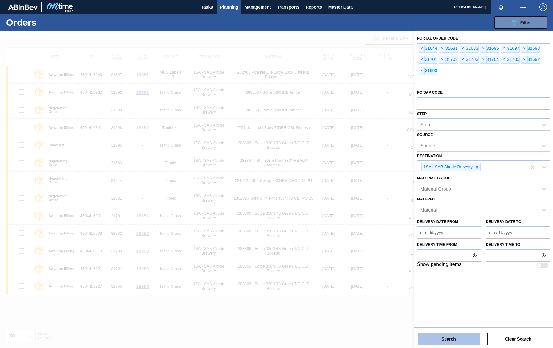
click at [435, 290] on button "Search" at bounding box center [449, 339] width 62 height 12
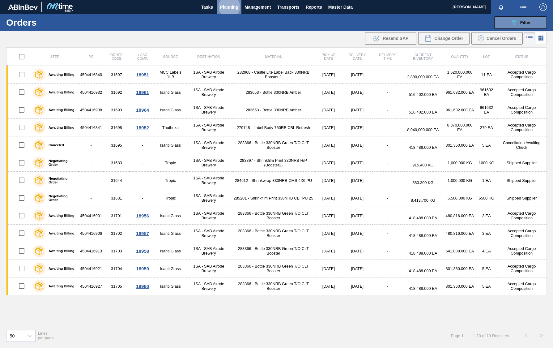
click at [233, 4] on span "Planning" at bounding box center [229, 6] width 18 height 7
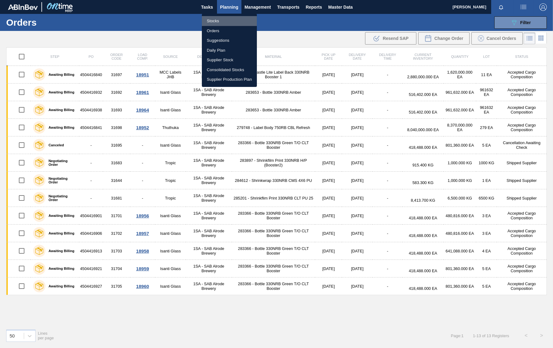
click at [216, 21] on li "Stocks" at bounding box center [229, 21] width 55 height 10
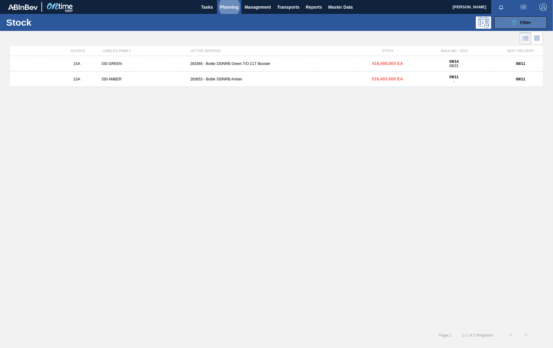
click at [516, 23] on icon "089F7B8B-B2A5-4AFE-B5C0-19BA573D28AC" at bounding box center [513, 22] width 7 height 7
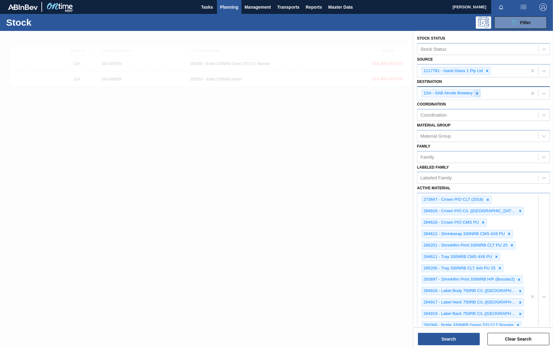
click at [476, 94] on icon at bounding box center [477, 93] width 4 height 4
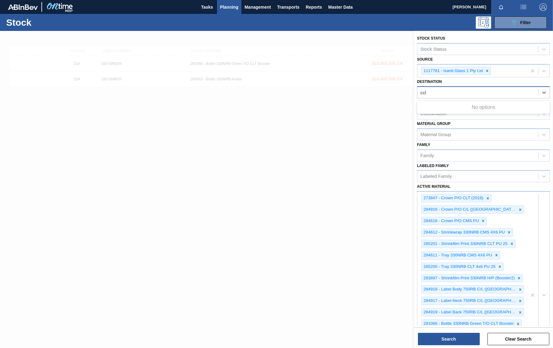
type input "ccl"
click at [453, 89] on div "ccl" at bounding box center [477, 92] width 121 height 9
type input "c"
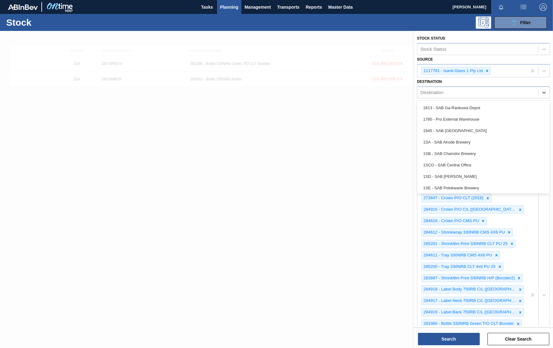
scroll to position [145, 0]
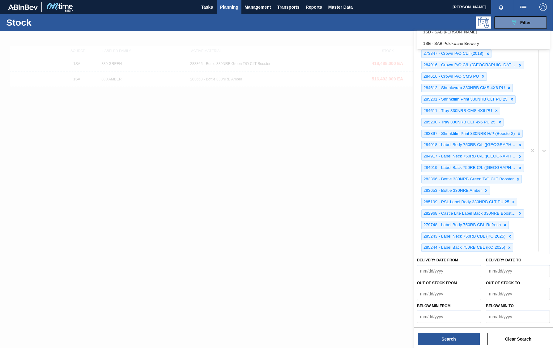
click at [538, 250] on span at bounding box center [538, 151] width 0 height 202
click at [527, 242] on div at bounding box center [538, 150] width 23 height 207
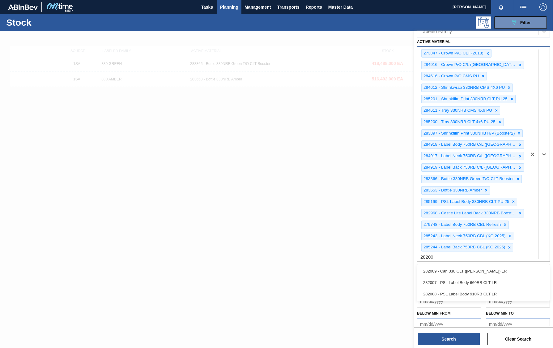
type Material "282007"
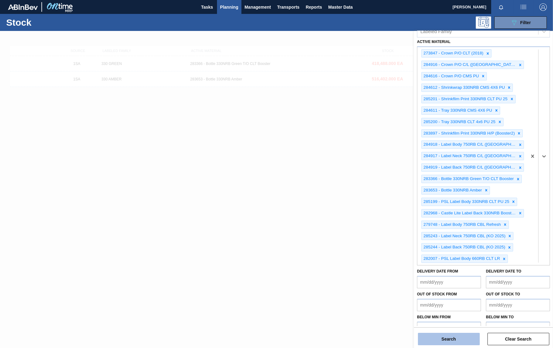
click at [457, 290] on button "Search" at bounding box center [449, 339] width 62 height 12
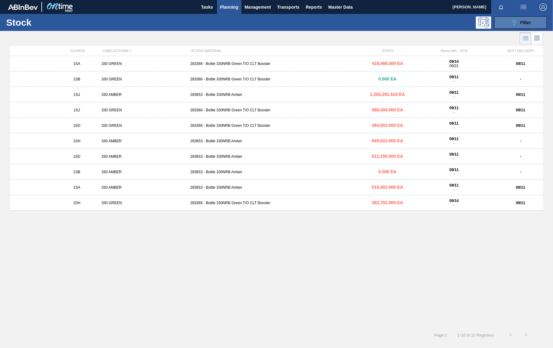
click at [531, 17] on button "089F7B8B-B2A5-4AFE-B5C0-19BA573D28AC Filter" at bounding box center [520, 22] width 53 height 12
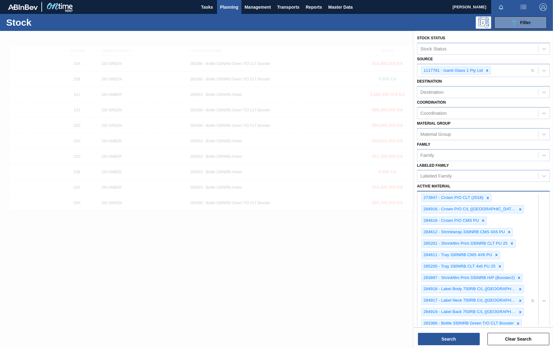
scroll to position [0, 0]
click at [488, 71] on icon at bounding box center [487, 71] width 4 height 4
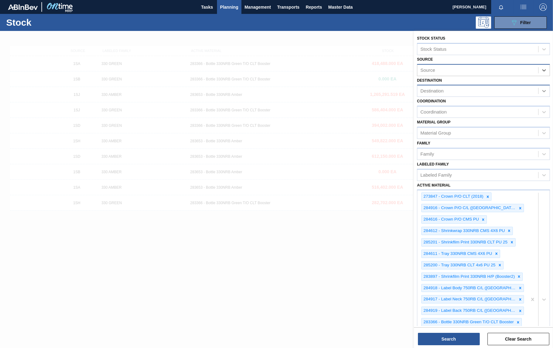
click at [544, 90] on icon at bounding box center [544, 91] width 6 height 6
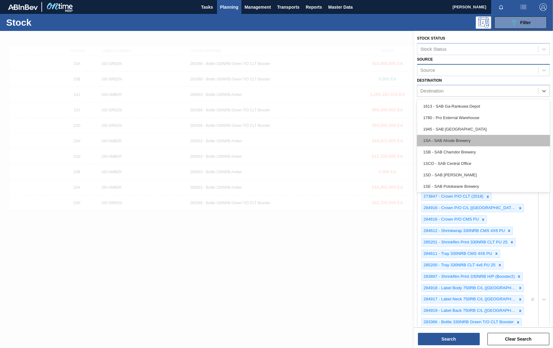
click at [454, 136] on div "1SA - SAB Alrode Brewery" at bounding box center [483, 140] width 133 height 11
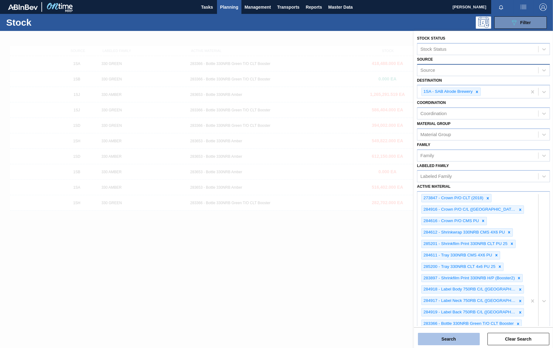
click at [461, 290] on button "Search" at bounding box center [449, 339] width 62 height 12
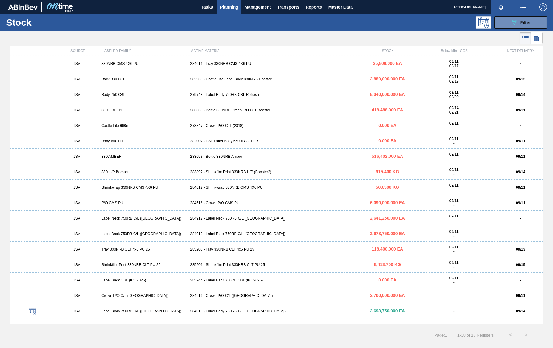
click at [221, 139] on div "282007 - PSL Label Body 660RB CLT LR" at bounding box center [276, 141] width 177 height 4
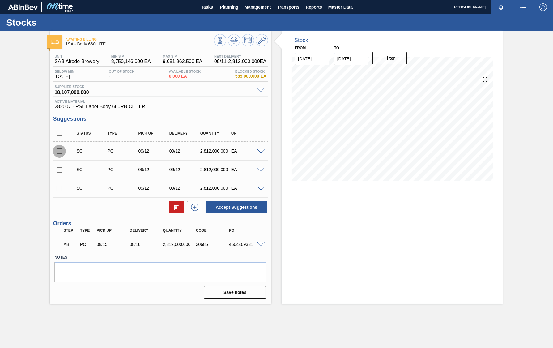
click at [60, 151] on input "checkbox" at bounding box center [59, 151] width 13 height 13
click at [227, 206] on button "Accept Suggestions" at bounding box center [237, 207] width 62 height 12
checkbox input "false"
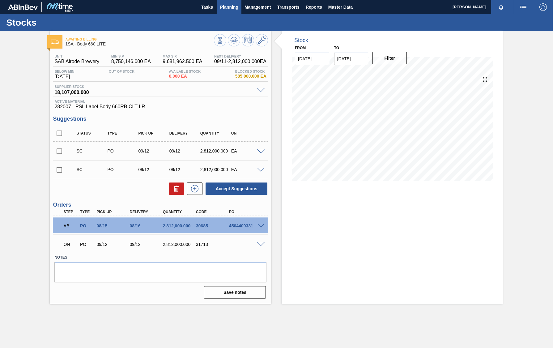
click at [233, 6] on span "Planning" at bounding box center [229, 6] width 18 height 7
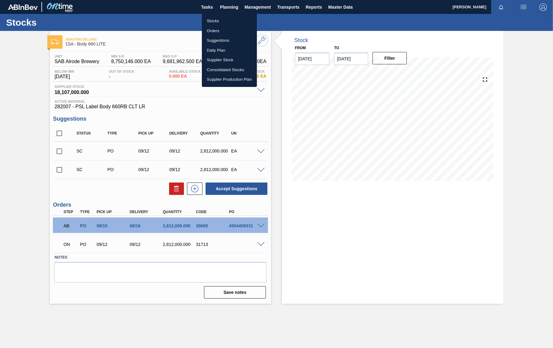
click at [220, 30] on li "Orders" at bounding box center [229, 31] width 55 height 10
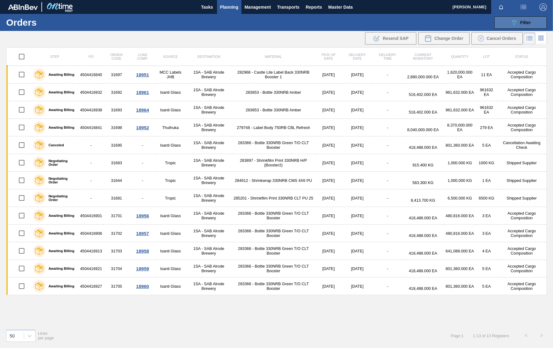
click at [531, 21] on button "089F7B8B-B2A5-4AFE-B5C0-19BA573D28AC Filter" at bounding box center [520, 22] width 53 height 12
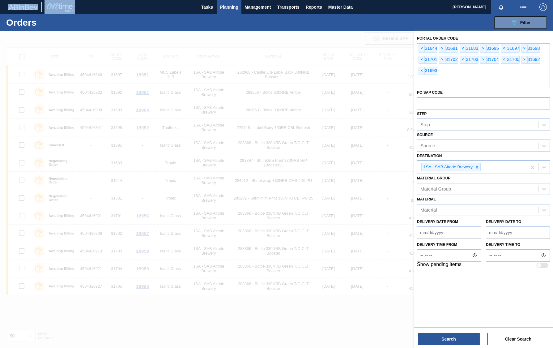
drag, startPoint x: 397, startPoint y: 8, endPoint x: 363, endPoint y: -45, distance: 62.4
click at [363, 0] on html "Tasks Planning Management Transports Reports Master Data Thabo Radinne Mark all…" at bounding box center [276, 0] width 553 height 0
click at [463, 290] on button "Search" at bounding box center [449, 339] width 62 height 12
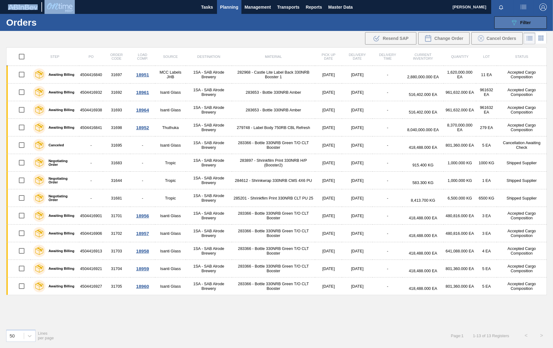
click at [531, 21] on button "089F7B8B-B2A5-4AFE-B5C0-19BA573D28AC Filter" at bounding box center [520, 22] width 53 height 12
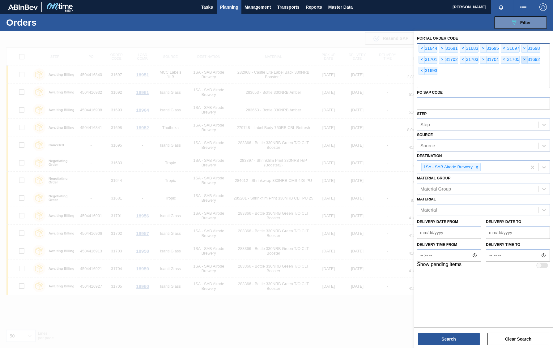
click at [526, 58] on span "×" at bounding box center [525, 59] width 6 height 7
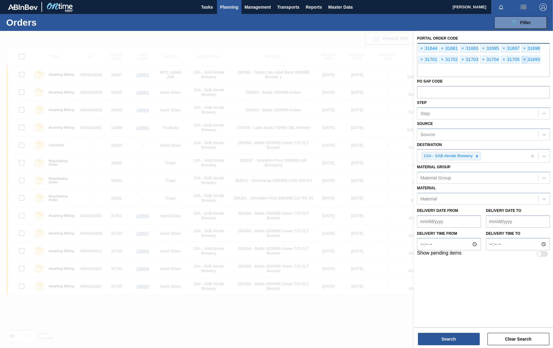
click at [526, 58] on span "×" at bounding box center [525, 59] width 6 height 7
click at [526, 49] on span "×" at bounding box center [525, 48] width 6 height 7
click at [420, 58] on span "×" at bounding box center [422, 59] width 6 height 7
click at [525, 47] on span "×" at bounding box center [525, 48] width 6 height 7
click at [422, 59] on span "×" at bounding box center [422, 59] width 6 height 7
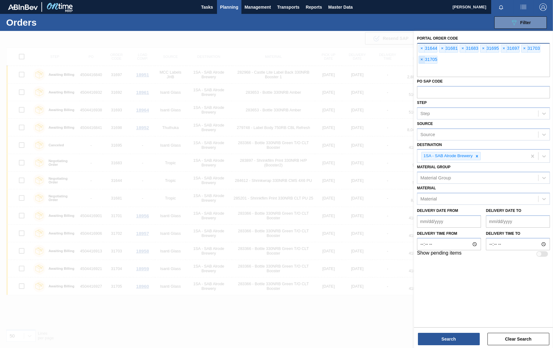
click at [422, 59] on span "×" at bounding box center [422, 59] width 6 height 7
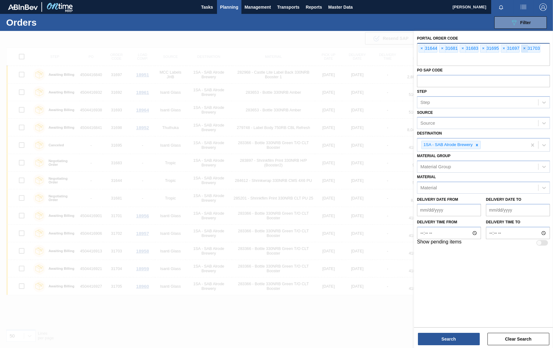
click at [525, 48] on span "×" at bounding box center [525, 48] width 6 height 7
click at [425, 290] on button "Search" at bounding box center [449, 339] width 62 height 12
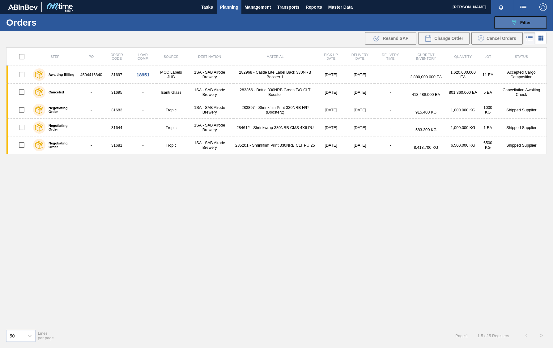
click at [528, 19] on div "089F7B8B-B2A5-4AFE-B5C0-19BA573D28AC Filter" at bounding box center [520, 22] width 20 height 7
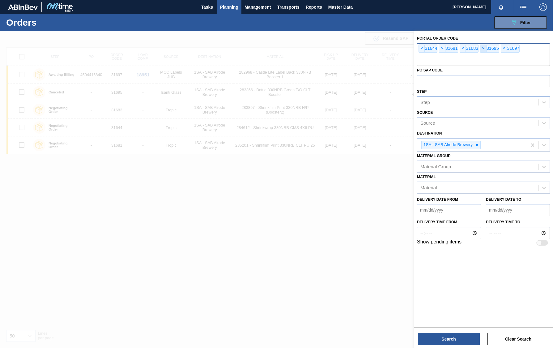
click at [484, 48] on span "×" at bounding box center [483, 48] width 6 height 7
click at [485, 48] on span "×" at bounding box center [483, 48] width 6 height 7
click at [485, 47] on div "× 31644 × 31681 × 31683" at bounding box center [483, 54] width 133 height 23
type input "31697"
click at [474, 290] on button "Search" at bounding box center [449, 339] width 62 height 12
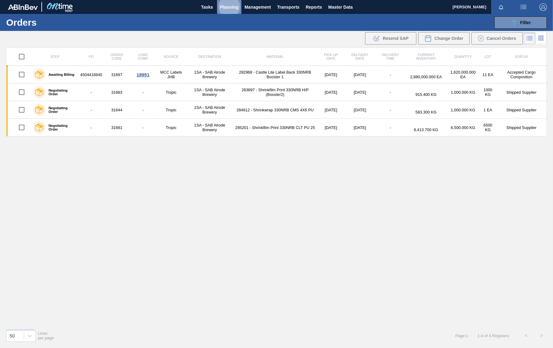
click at [225, 4] on span "Planning" at bounding box center [229, 6] width 18 height 7
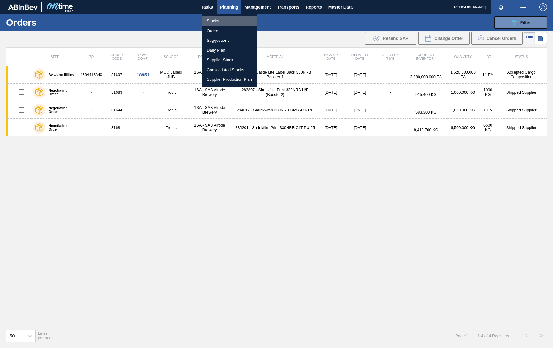
click at [217, 19] on li "Stocks" at bounding box center [229, 21] width 55 height 10
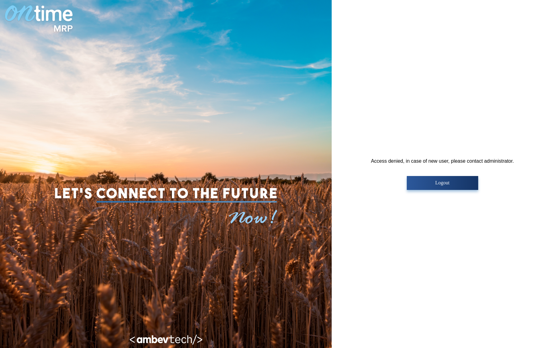
click at [124, 95] on div at bounding box center [166, 174] width 332 height 348
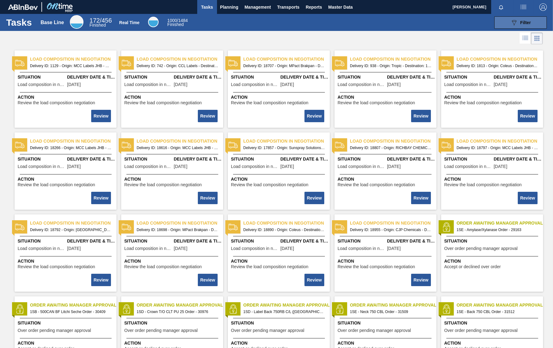
click at [529, 21] on span "Filter" at bounding box center [525, 22] width 11 height 5
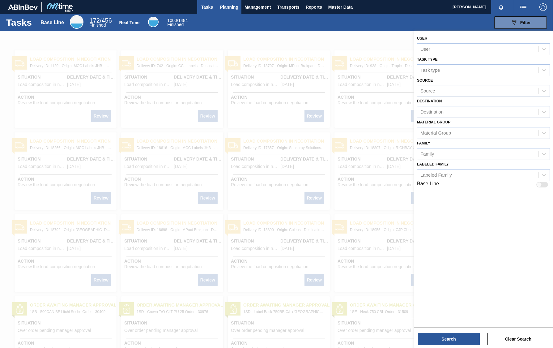
click at [226, 5] on span "Planning" at bounding box center [229, 6] width 18 height 7
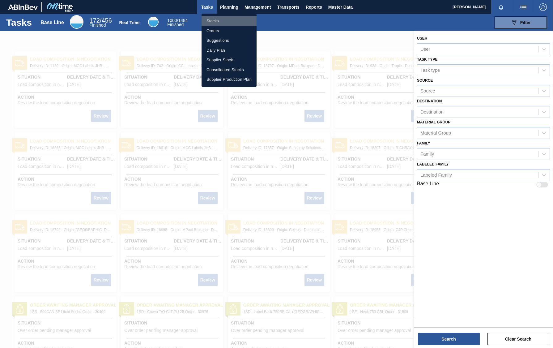
click at [214, 21] on li "Stocks" at bounding box center [229, 21] width 55 height 10
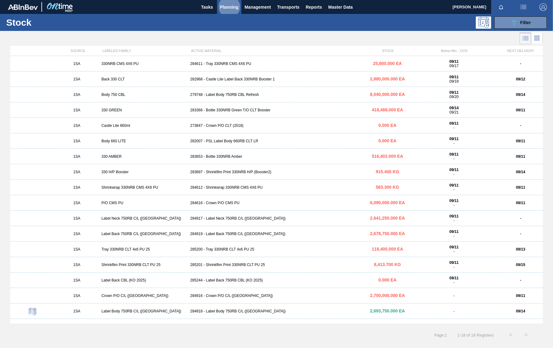
click at [213, 142] on div "282007 - PSL Label Body 660RB CLT LR" at bounding box center [276, 141] width 177 height 4
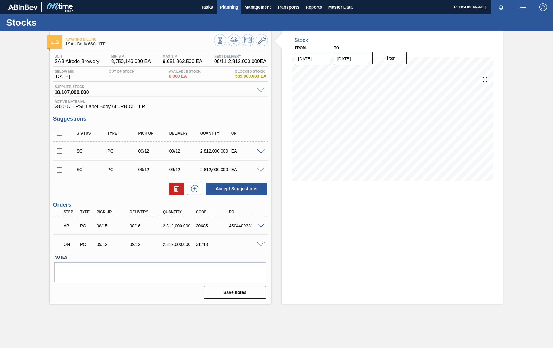
click at [229, 7] on span "Planning" at bounding box center [229, 6] width 18 height 7
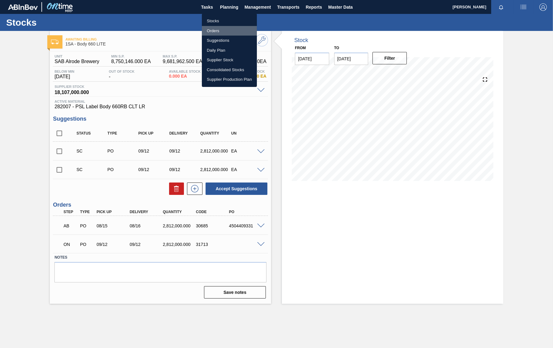
click at [217, 29] on li "Orders" at bounding box center [229, 31] width 55 height 10
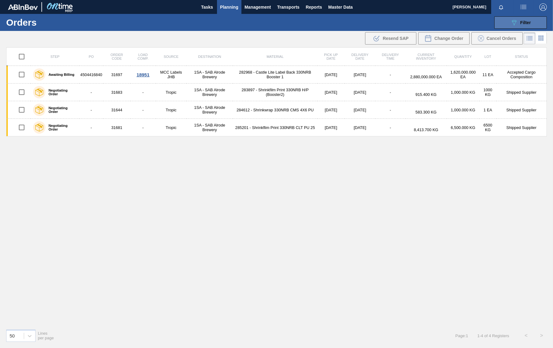
click at [523, 21] on span "Filter" at bounding box center [525, 22] width 11 height 5
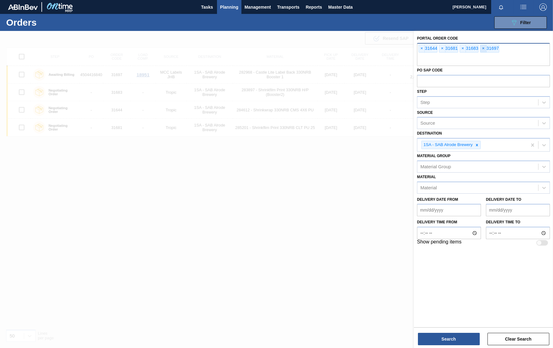
click at [485, 48] on span "×" at bounding box center [483, 48] width 6 height 7
type input "31793"
click at [447, 333] on button "Search" at bounding box center [449, 339] width 62 height 12
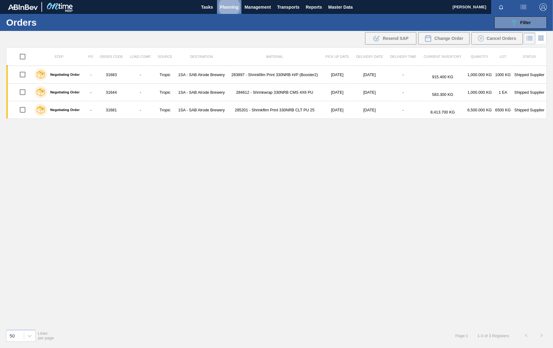
click at [233, 6] on span "Planning" at bounding box center [229, 6] width 18 height 7
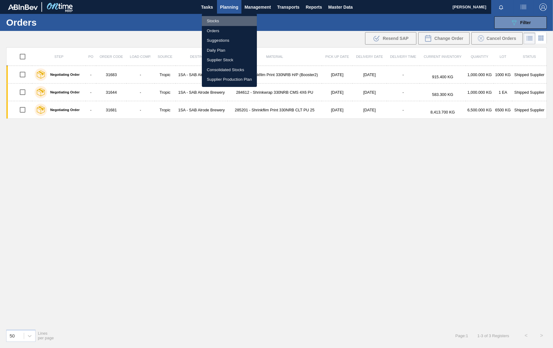
click at [217, 19] on li "Stocks" at bounding box center [229, 21] width 55 height 10
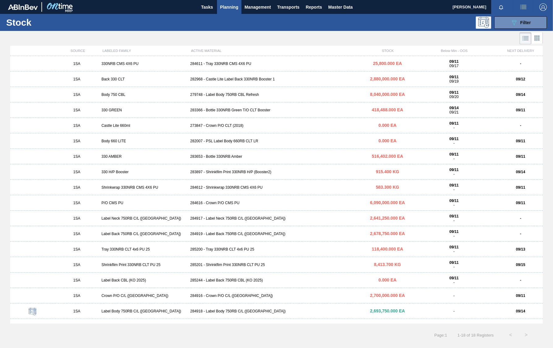
click at [206, 140] on div "282007 - PSL Label Body 660RB CLT LR" at bounding box center [276, 141] width 177 height 4
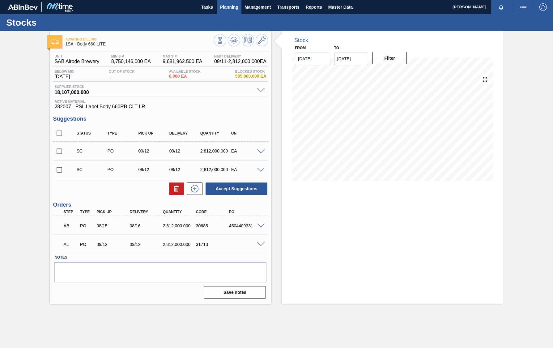
click at [227, 6] on span "Planning" at bounding box center [229, 6] width 18 height 7
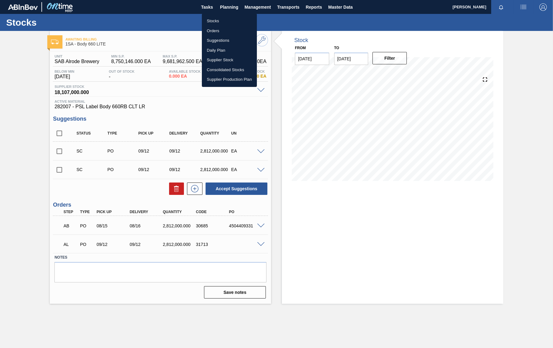
click at [216, 32] on li "Orders" at bounding box center [229, 31] width 55 height 10
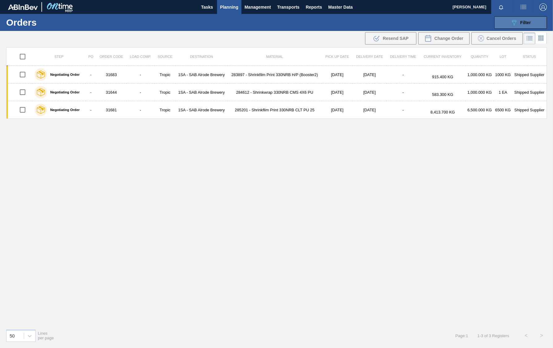
click at [521, 23] on span "Filter" at bounding box center [525, 22] width 11 height 5
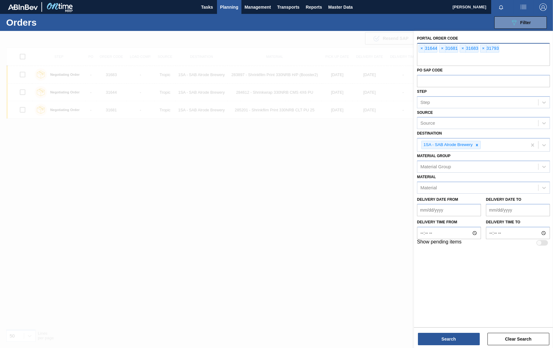
click at [429, 60] on input "text" at bounding box center [483, 60] width 133 height 12
type input "31713"
click at [485, 49] on span "×" at bounding box center [483, 48] width 6 height 7
click at [442, 338] on button "Search" at bounding box center [449, 339] width 62 height 12
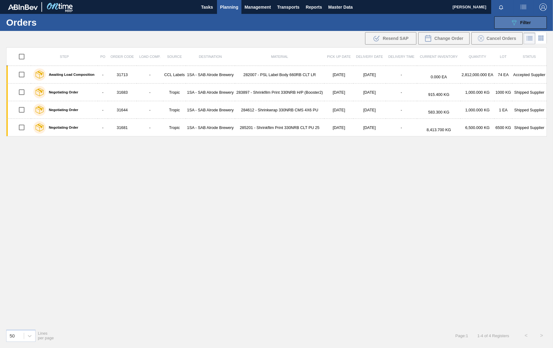
click at [521, 19] on div "089F7B8B-B2A5-4AFE-B5C0-19BA573D28AC Filter" at bounding box center [520, 22] width 20 height 7
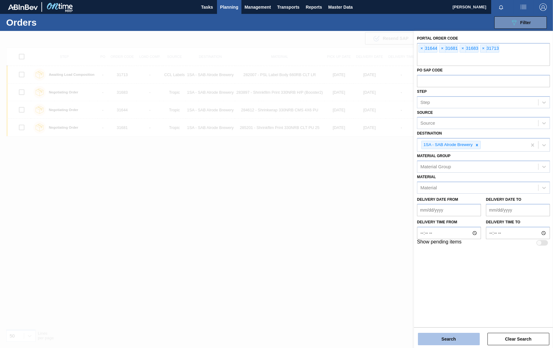
click at [439, 339] on button "Search" at bounding box center [449, 339] width 62 height 12
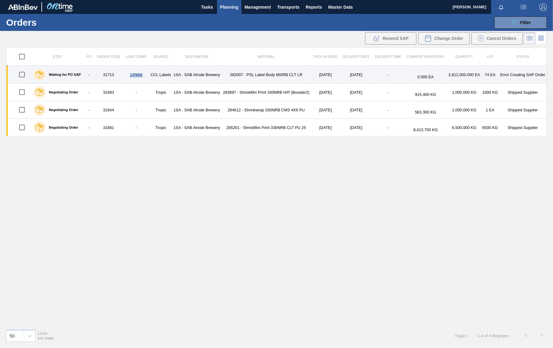
click at [135, 75] on div "18966" at bounding box center [136, 74] width 25 height 5
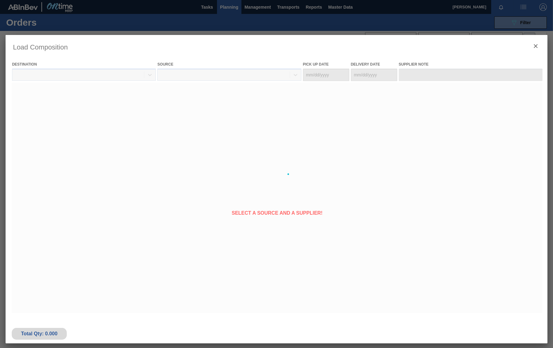
type Date "[DATE]"
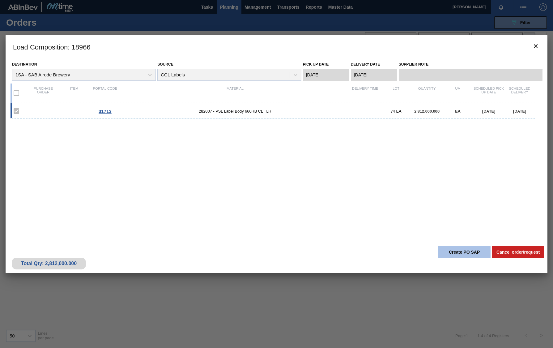
click at [464, 250] on button "Create PO SAP" at bounding box center [464, 252] width 53 height 12
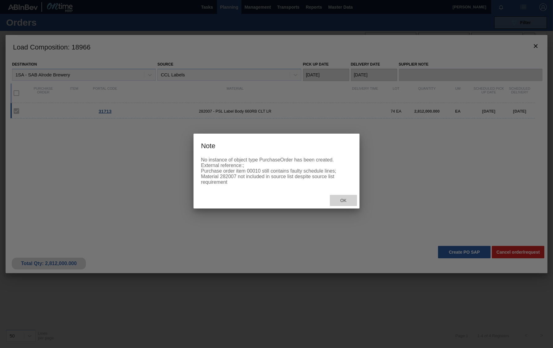
click at [347, 203] on span "Ok" at bounding box center [343, 200] width 16 height 5
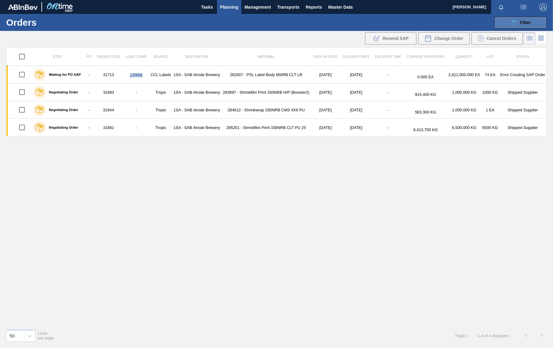
click at [513, 23] on icon "089F7B8B-B2A5-4AFE-B5C0-19BA573D28AC" at bounding box center [513, 22] width 7 height 7
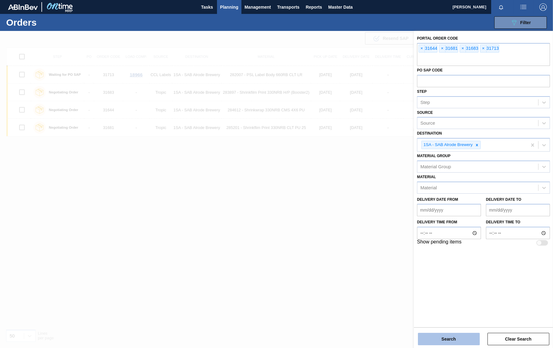
click at [456, 340] on button "Search" at bounding box center [449, 339] width 62 height 12
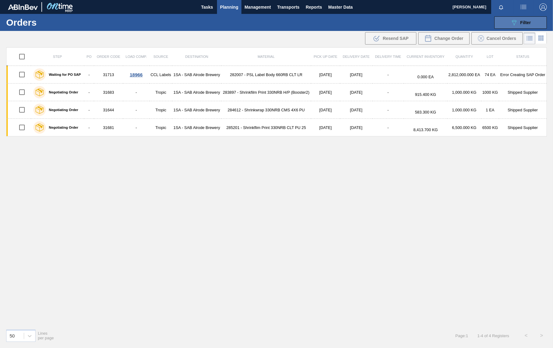
click at [520, 21] on span "Filter" at bounding box center [525, 22] width 11 height 5
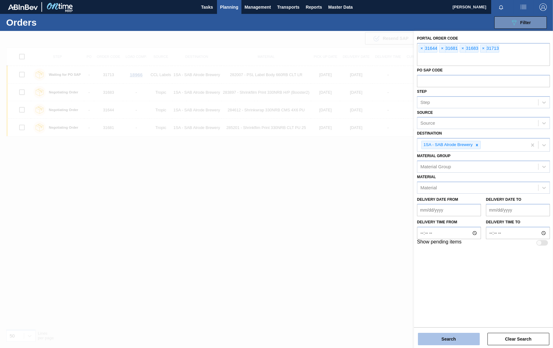
click at [449, 337] on button "Search" at bounding box center [449, 339] width 62 height 12
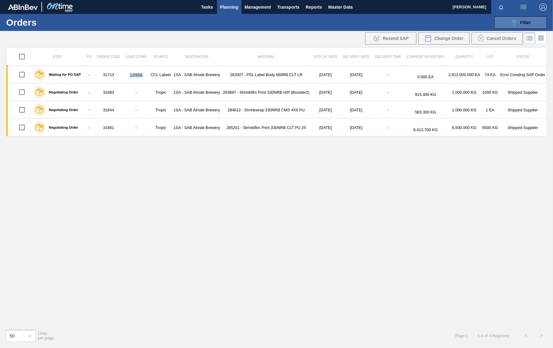
click at [519, 21] on div "089F7B8B-B2A5-4AFE-B5C0-19BA573D28AC Filter" at bounding box center [520, 22] width 20 height 7
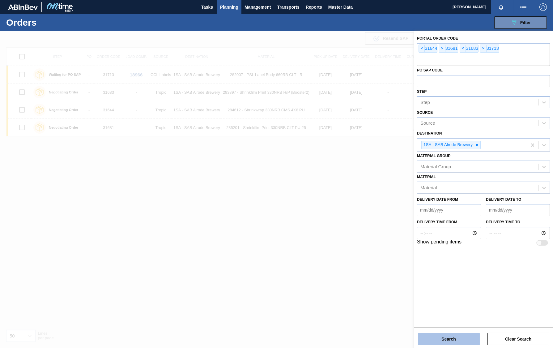
click at [461, 335] on button "Search" at bounding box center [449, 339] width 62 height 12
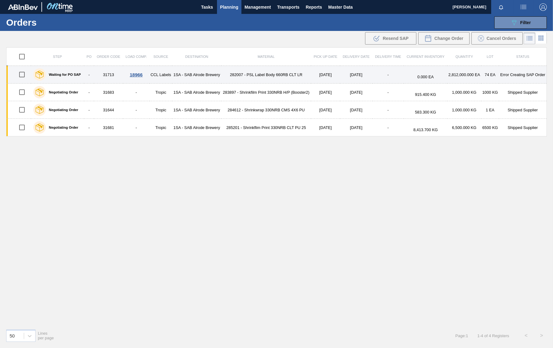
click at [131, 77] on td "18966" at bounding box center [136, 75] width 27 height 18
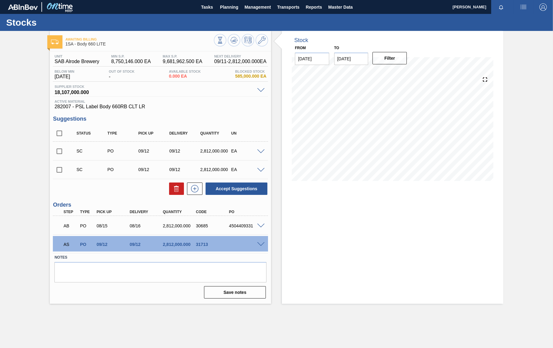
click at [260, 243] on span at bounding box center [260, 244] width 7 height 5
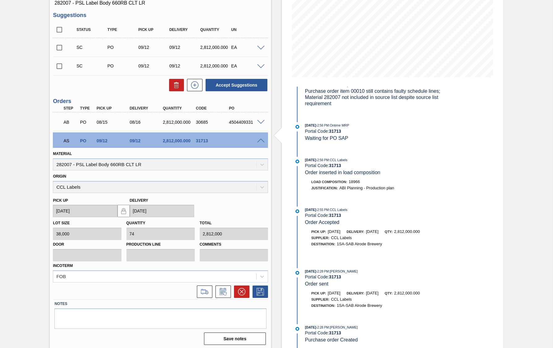
scroll to position [104, 0]
click at [260, 139] on span at bounding box center [260, 140] width 7 height 5
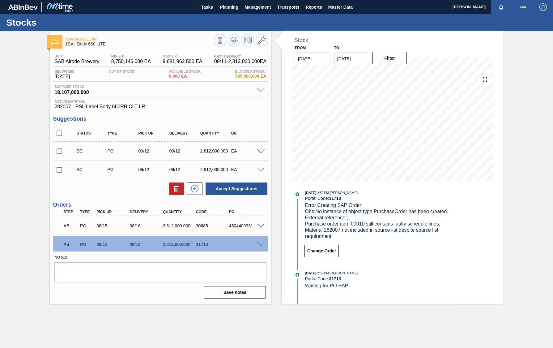
scroll to position [0, 0]
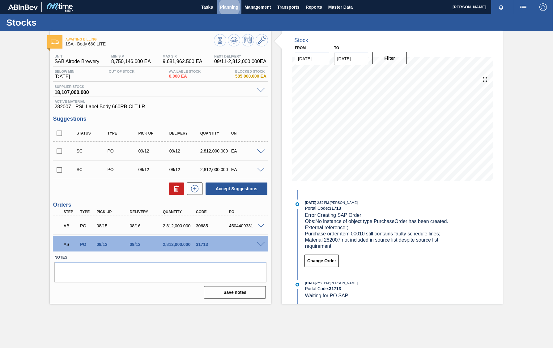
click at [230, 9] on span "Planning" at bounding box center [229, 6] width 18 height 7
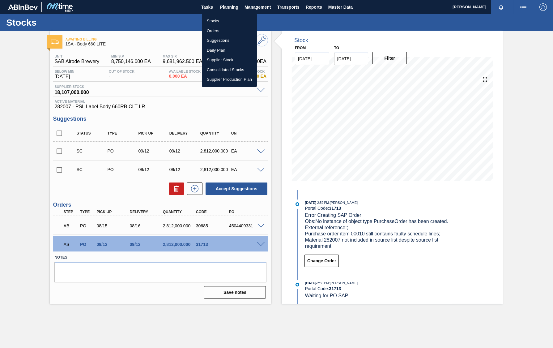
click at [214, 28] on li "Orders" at bounding box center [229, 31] width 55 height 10
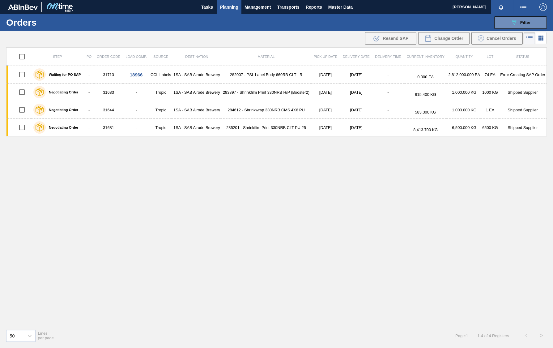
drag, startPoint x: 259, startPoint y: 188, endPoint x: 254, endPoint y: 142, distance: 46.7
click at [260, 188] on div "Step PO Order Code Load Comp. Source Destination Material Pick up Date Delivery…" at bounding box center [276, 185] width 541 height 277
click at [225, 6] on span "Planning" at bounding box center [229, 6] width 18 height 7
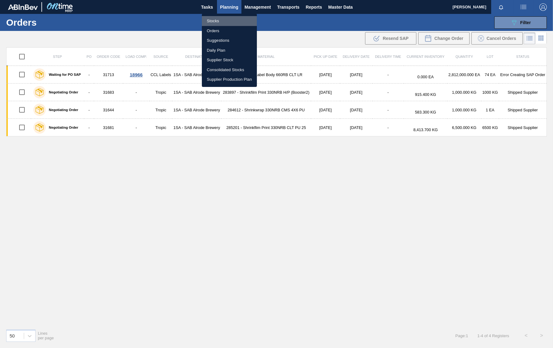
click at [216, 22] on li "Stocks" at bounding box center [229, 21] width 55 height 10
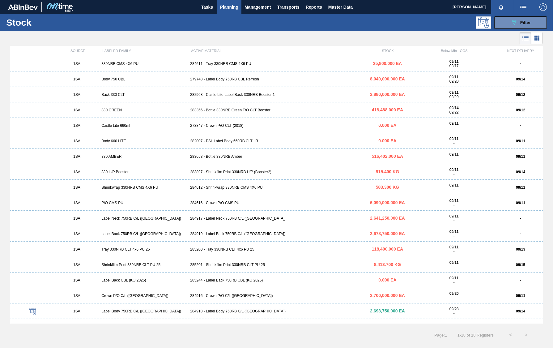
click at [217, 141] on div "282007 - PSL Label Body 660RB CLT LR" at bounding box center [276, 141] width 177 height 4
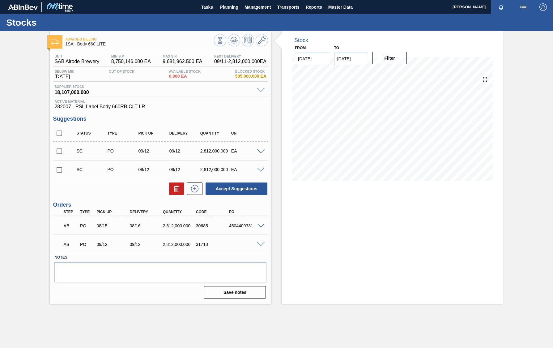
click at [258, 243] on span at bounding box center [260, 244] width 7 height 5
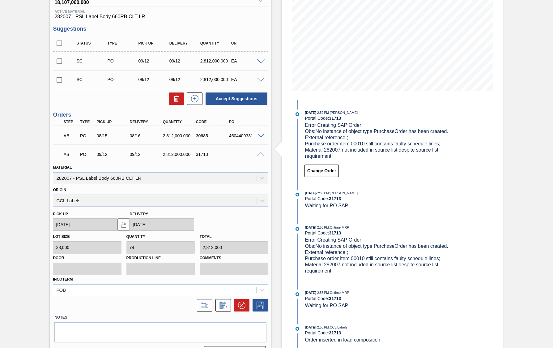
scroll to position [104, 0]
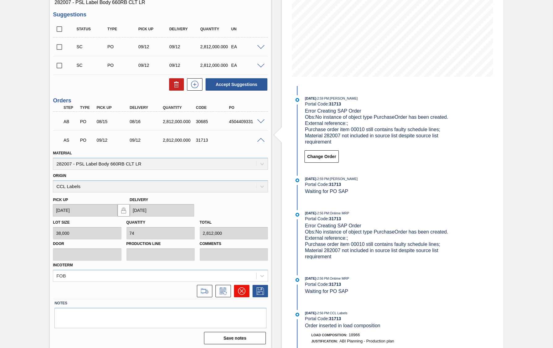
click at [239, 290] on icon at bounding box center [241, 290] width 7 height 7
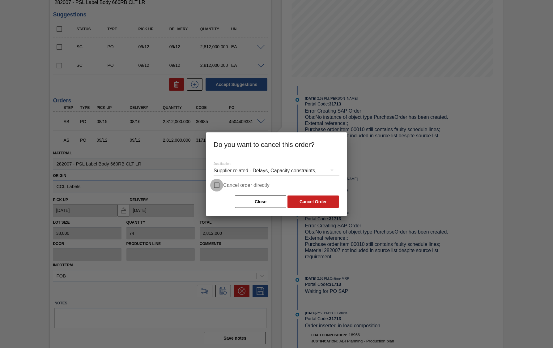
click at [218, 186] on input "Cancel order directly" at bounding box center [216, 185] width 13 height 13
checkbox input "true"
click at [332, 170] on icon "button" at bounding box center [332, 170] width 3 height 2
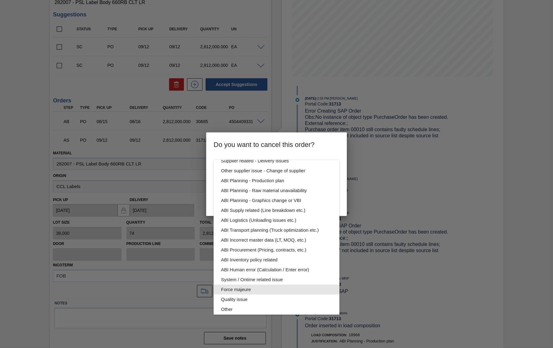
scroll to position [33, 0]
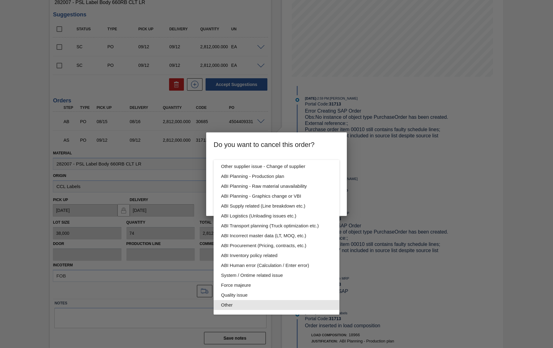
click at [233, 303] on div "Other" at bounding box center [276, 305] width 111 height 10
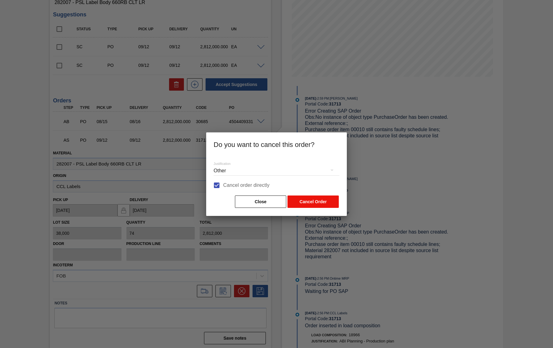
click at [308, 202] on button "Cancel Order" at bounding box center [313, 201] width 51 height 12
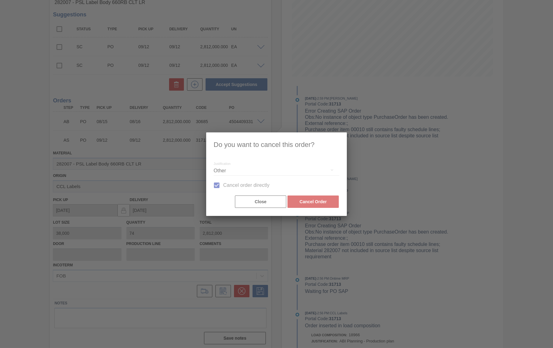
scroll to position [0, 0]
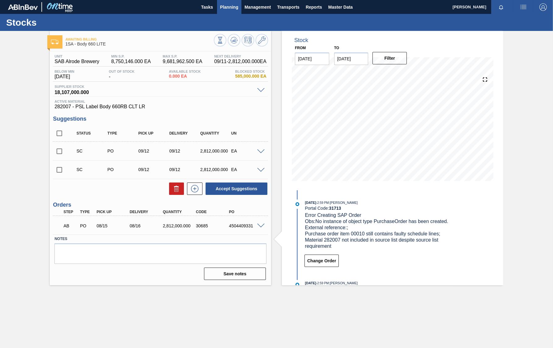
click at [233, 4] on span "Planning" at bounding box center [229, 6] width 18 height 7
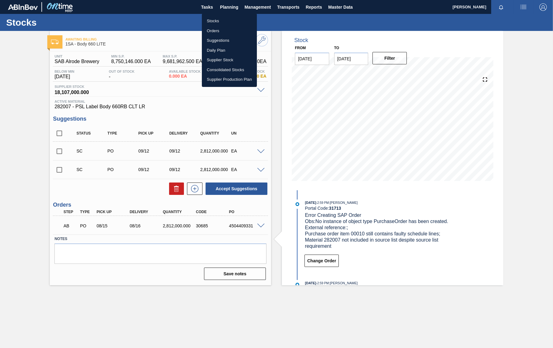
click at [215, 22] on li "Stocks" at bounding box center [229, 21] width 55 height 10
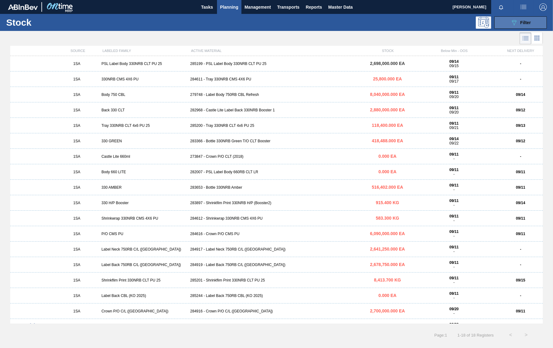
click at [510, 21] on icon "089F7B8B-B2A5-4AFE-B5C0-19BA573D28AC" at bounding box center [513, 22] width 7 height 7
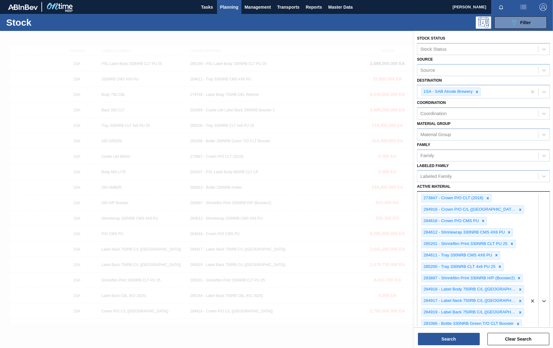
scroll to position [156, 0]
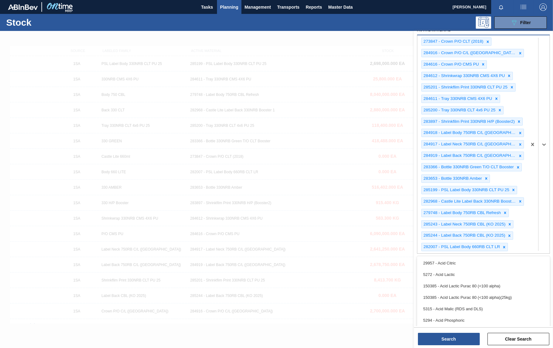
click at [527, 254] on div "option 5294 - Acid Phosphoric focused, 6 of 101. 99 results available. Use Up a…" at bounding box center [483, 144] width 133 height 219
type Material "285204"
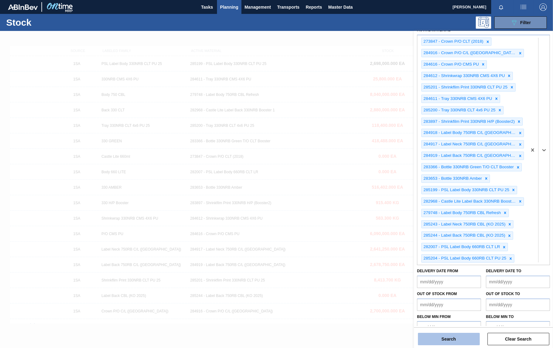
click at [467, 342] on button "Search" at bounding box center [449, 339] width 62 height 12
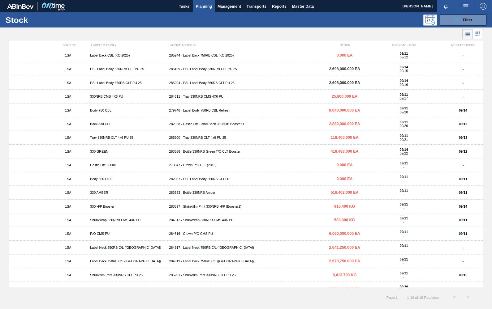
scroll to position [0, 0]
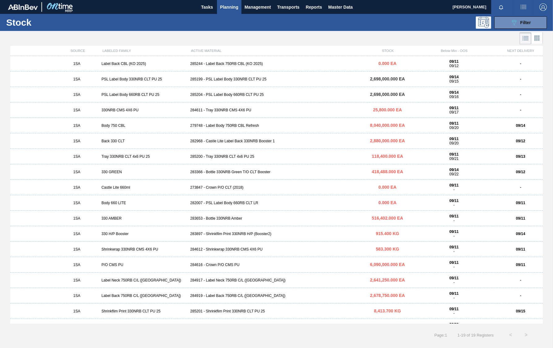
click at [222, 96] on div "285204 - PSL Label Body 660RB CLT PU 25" at bounding box center [276, 94] width 177 height 4
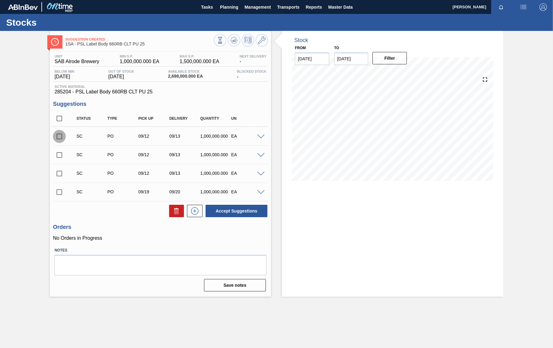
click at [59, 137] on input "checkbox" at bounding box center [59, 136] width 13 height 13
click at [233, 211] on button "Accept Suggestions" at bounding box center [237, 211] width 62 height 12
checkbox input "false"
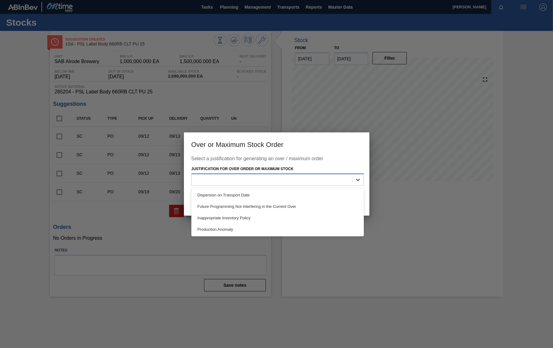
click at [358, 179] on icon at bounding box center [358, 180] width 6 height 6
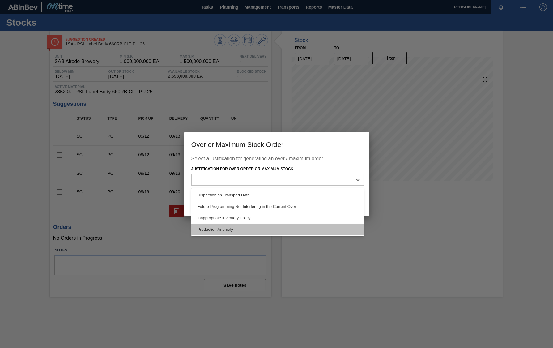
click at [226, 227] on div "Production Anomaly" at bounding box center [277, 229] width 173 height 11
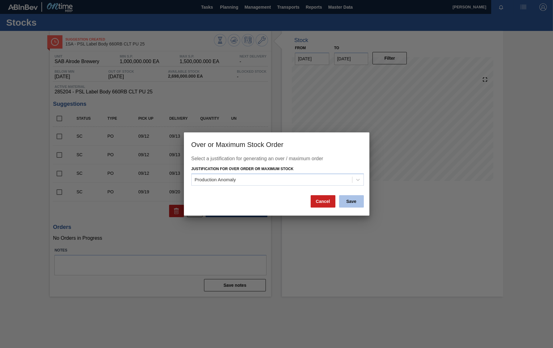
click at [351, 203] on button "Save" at bounding box center [351, 201] width 25 height 12
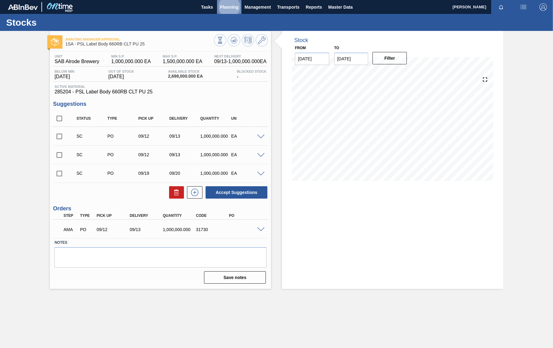
click at [232, 5] on span "Planning" at bounding box center [229, 6] width 18 height 7
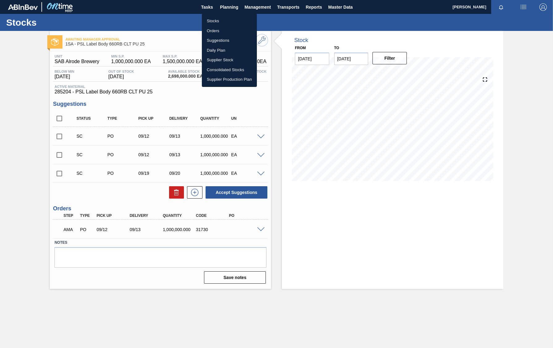
click at [215, 29] on li "Orders" at bounding box center [229, 31] width 55 height 10
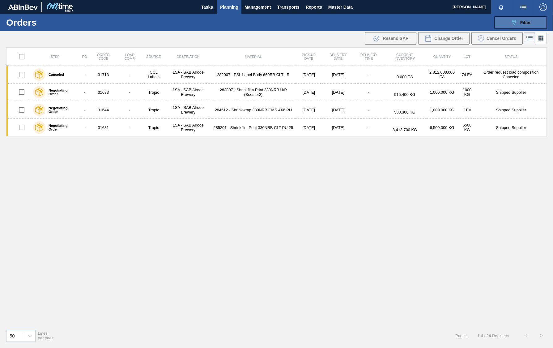
click at [533, 19] on button "089F7B8B-B2A5-4AFE-B5C0-19BA573D28AC Filter" at bounding box center [520, 22] width 53 height 12
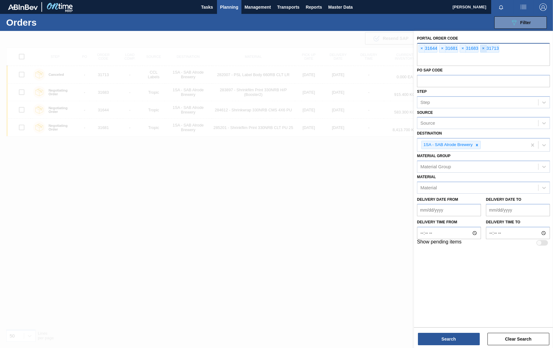
click at [482, 49] on span "×" at bounding box center [483, 48] width 6 height 7
type input "31730"
click at [461, 339] on button "Search" at bounding box center [449, 339] width 62 height 12
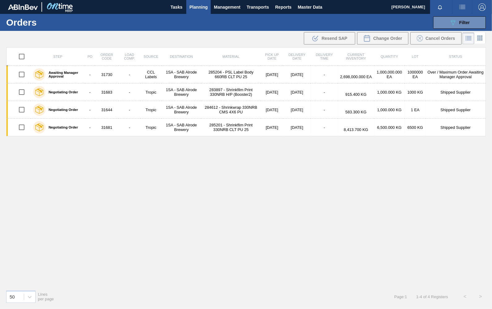
click at [193, 6] on span "Planning" at bounding box center [198, 6] width 18 height 7
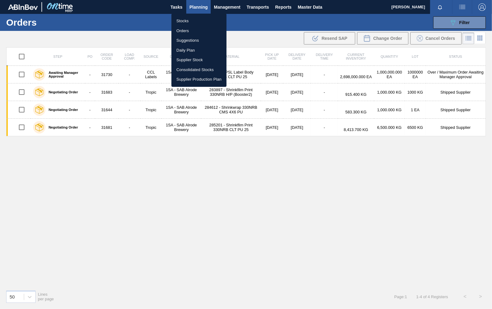
click at [185, 21] on li "Stocks" at bounding box center [198, 21] width 55 height 10
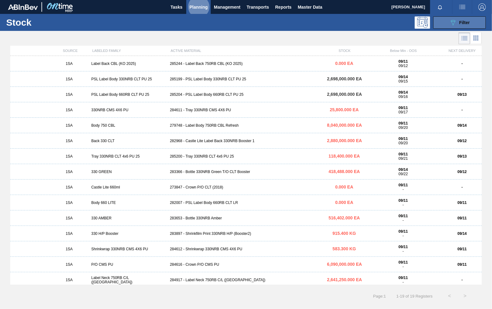
click at [466, 24] on span "Filter" at bounding box center [464, 22] width 11 height 5
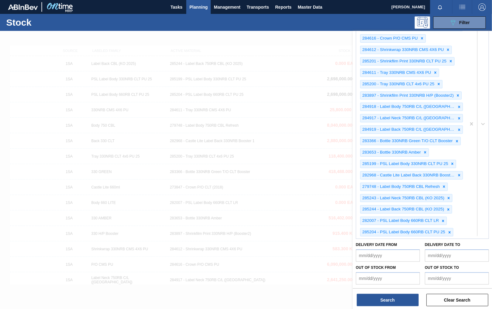
scroll to position [204, 0]
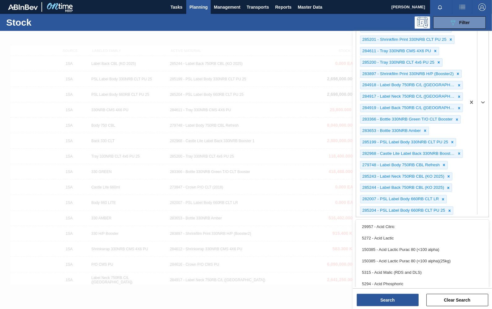
click at [463, 215] on div "273847 - Crown P/O CLT (2018) 284916 - Crown P/O C/L (Hogwarts) 284616 - Crown …" at bounding box center [411, 102] width 110 height 229
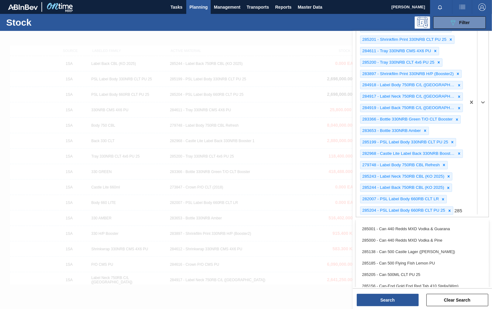
scroll to position [0, 0]
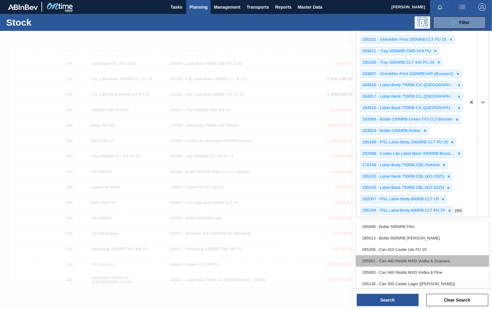
type Material "285"
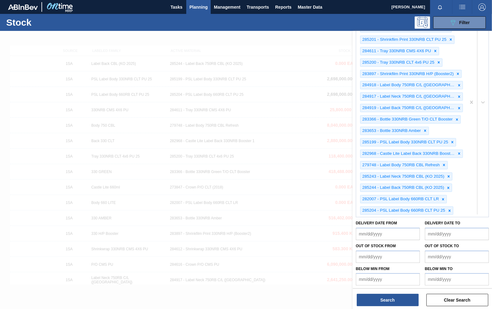
click at [457, 207] on div "273847 - Crown P/O CLT (2018) 284916 - Crown P/O C/L (Hogwarts) 284616 - Crown …" at bounding box center [411, 102] width 110 height 229
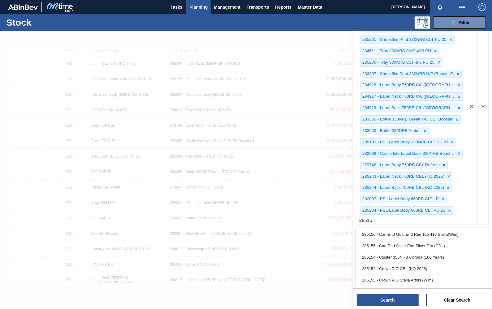
type Material "285152"
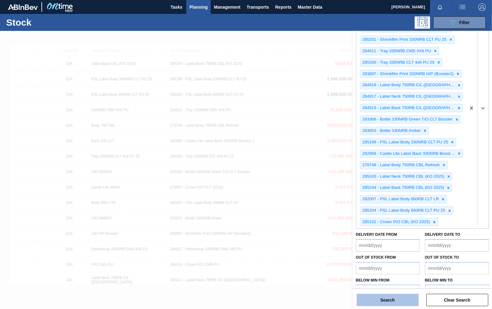
click at [391, 296] on button "Search" at bounding box center [388, 300] width 62 height 12
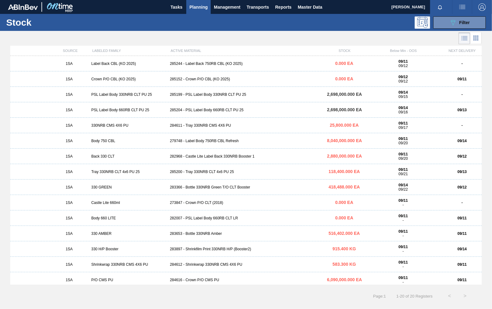
click at [158, 21] on div "089F7B8B-B2A5-4AFE-B5C0-19BA573D28AC Filter" at bounding box center [292, 22] width 393 height 12
click at [462, 23] on span "Filter" at bounding box center [464, 22] width 11 height 5
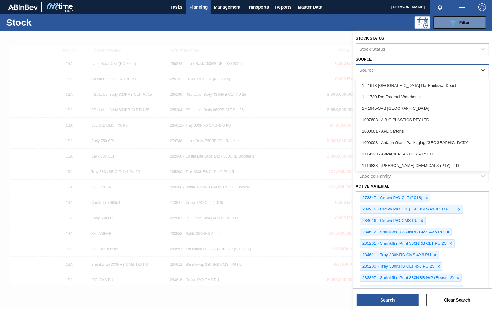
click at [483, 70] on icon at bounding box center [483, 70] width 4 height 2
click at [384, 69] on div "Source" at bounding box center [416, 70] width 121 height 9
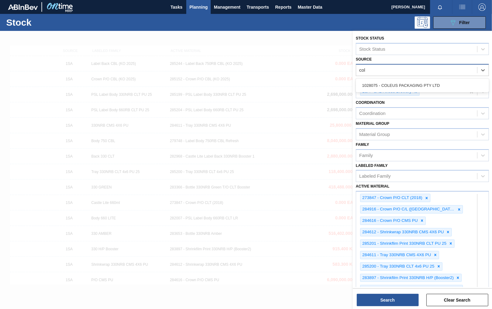
type input "cole"
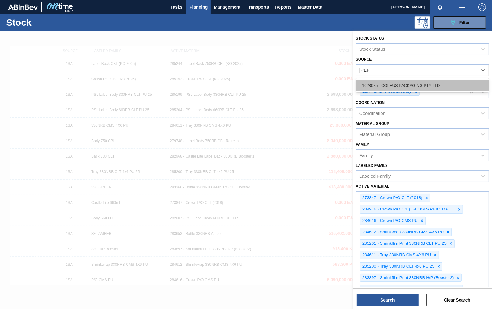
click at [386, 85] on div "1028075 - COLEUS PACKAGING PTY LTD" at bounding box center [422, 85] width 133 height 11
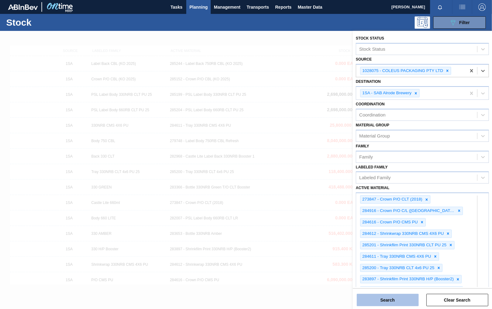
click at [392, 300] on button "Search" at bounding box center [388, 300] width 62 height 12
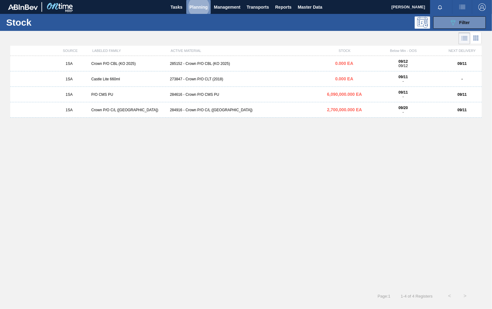
click at [200, 6] on span "Planning" at bounding box center [198, 6] width 18 height 7
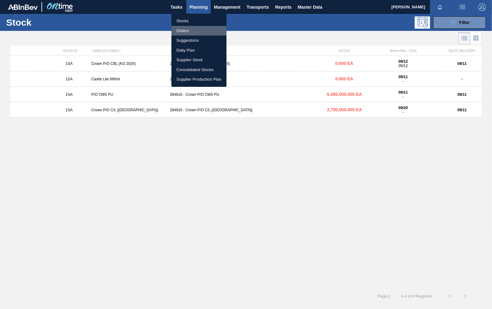
click at [188, 32] on li "Orders" at bounding box center [198, 31] width 55 height 10
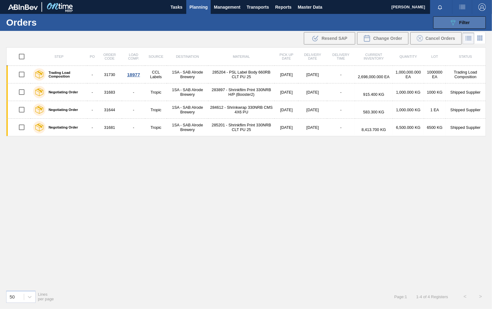
click at [465, 21] on span "Filter" at bounding box center [464, 22] width 11 height 5
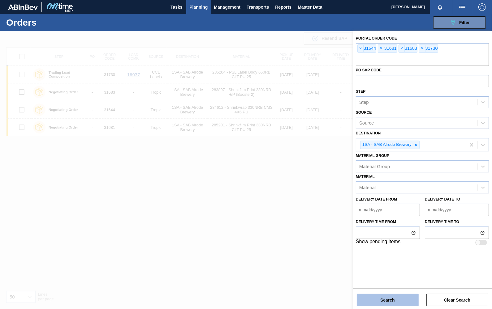
click at [398, 298] on button "Search" at bounding box center [388, 300] width 62 height 12
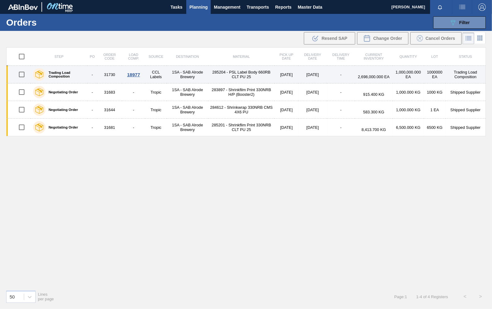
click at [131, 75] on div "18977" at bounding box center [133, 74] width 21 height 5
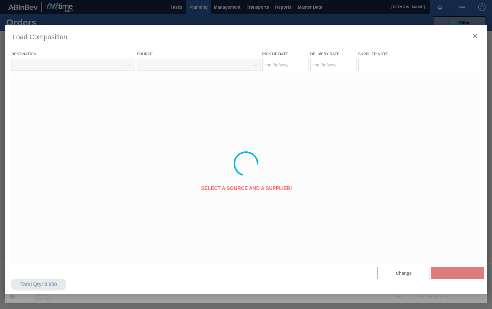
type Date "[DATE]"
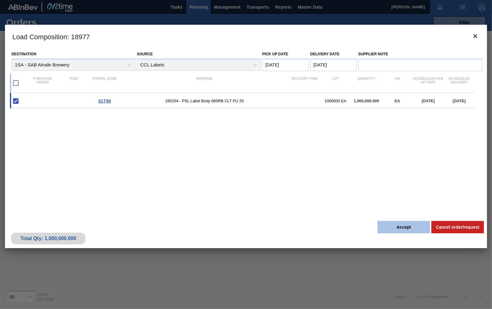
click at [397, 229] on button "Accept" at bounding box center [403, 227] width 53 height 12
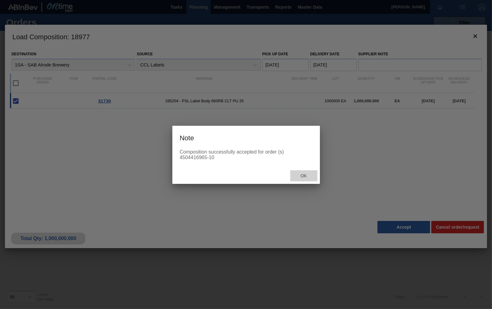
click at [298, 175] on span "Ok" at bounding box center [303, 175] width 16 height 5
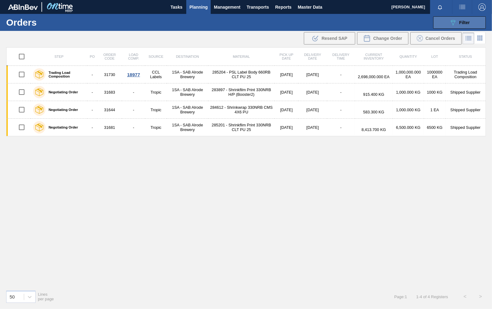
click at [467, 23] on span "Filter" at bounding box center [464, 22] width 11 height 5
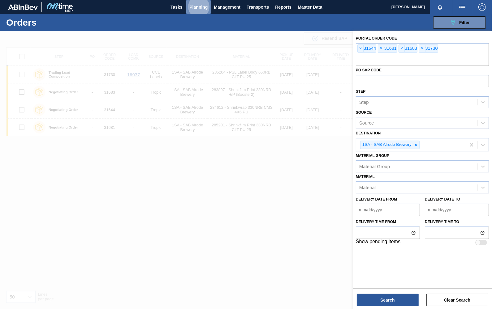
click at [202, 9] on span "Planning" at bounding box center [198, 6] width 18 height 7
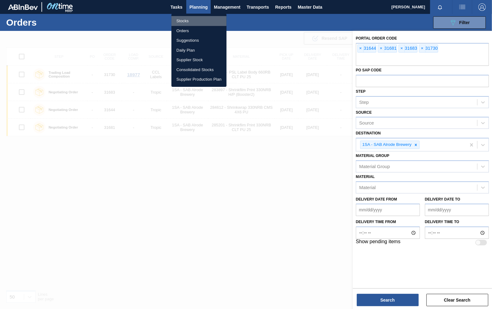
click at [184, 21] on li "Stocks" at bounding box center [198, 21] width 55 height 10
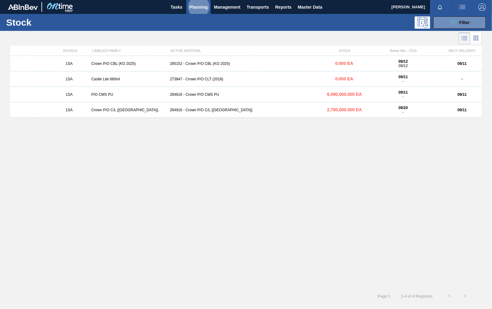
click at [190, 109] on div "284916 - Crown P/O C/L ([GEOGRAPHIC_DATA])" at bounding box center [245, 110] width 157 height 4
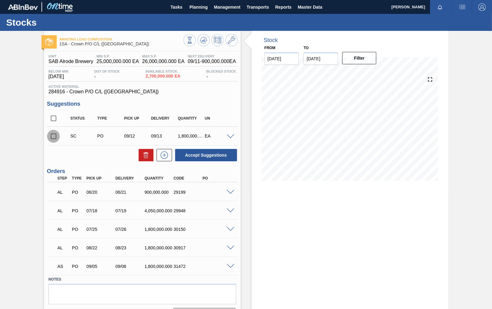
click at [50, 135] on input "checkbox" at bounding box center [53, 136] width 13 height 13
click at [216, 153] on button "Accept Suggestions" at bounding box center [206, 155] width 62 height 12
checkbox input "false"
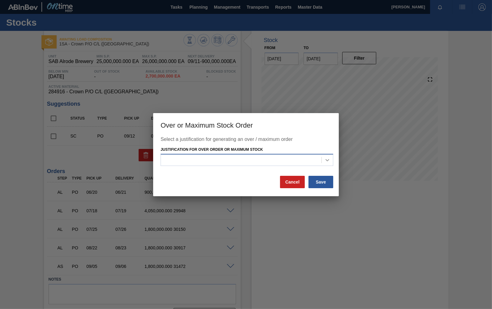
click at [328, 158] on icon at bounding box center [327, 160] width 6 height 6
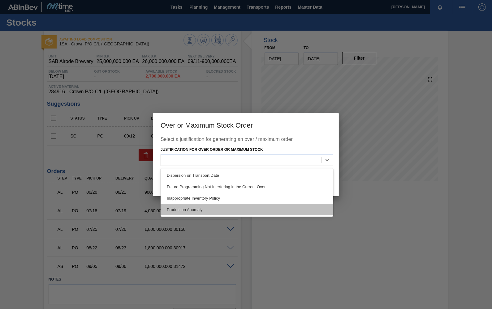
click at [201, 209] on div "Production Anomaly" at bounding box center [246, 209] width 173 height 11
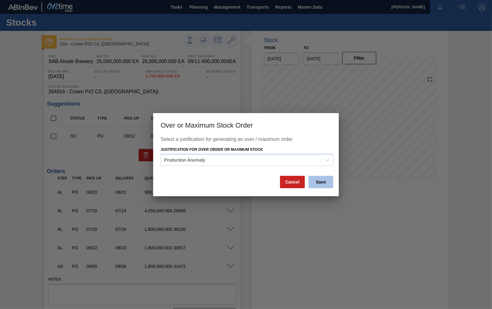
click at [317, 181] on button "Save" at bounding box center [320, 182] width 25 height 12
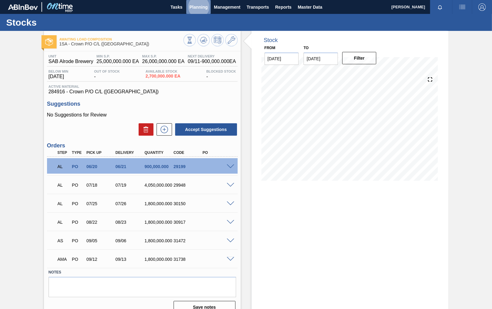
click at [204, 7] on span "Planning" at bounding box center [198, 6] width 18 height 7
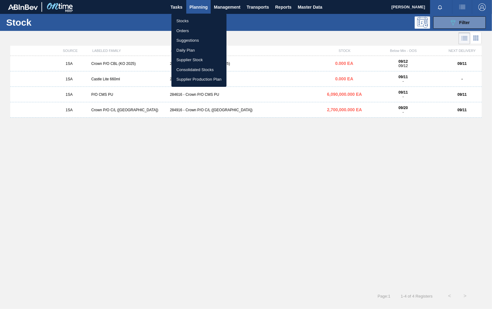
click at [141, 63] on div at bounding box center [246, 154] width 492 height 309
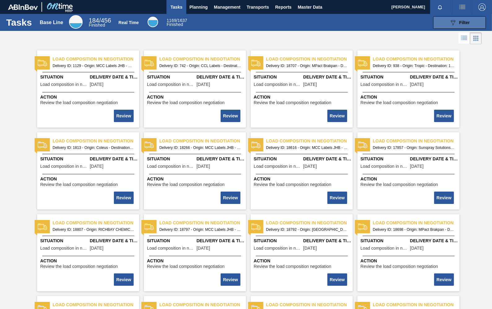
click at [469, 23] on button "089F7B8B-B2A5-4AFE-B5C0-19BA573D28AC Filter" at bounding box center [459, 22] width 53 height 12
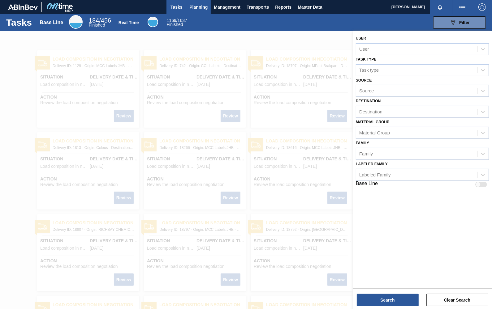
click at [195, 6] on span "Planning" at bounding box center [198, 6] width 18 height 7
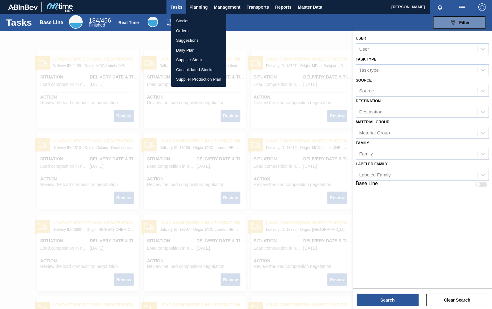
click at [185, 22] on li "Stocks" at bounding box center [198, 21] width 55 height 10
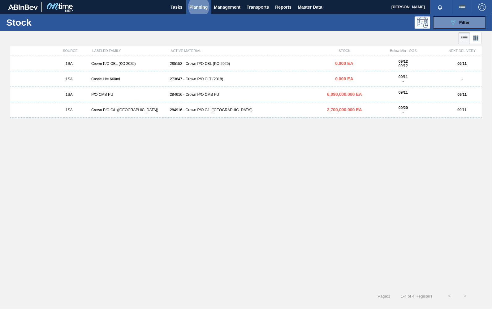
click at [203, 63] on div "285152 - Crown P/O CBL (KO 2025)" at bounding box center [245, 64] width 157 height 4
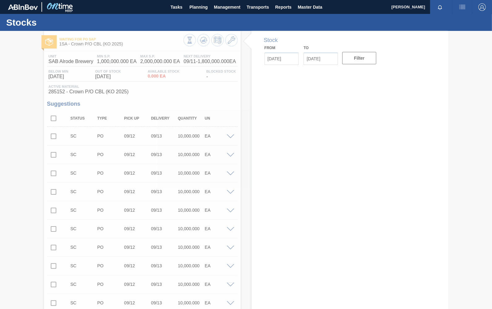
type input "[DATE]"
click div
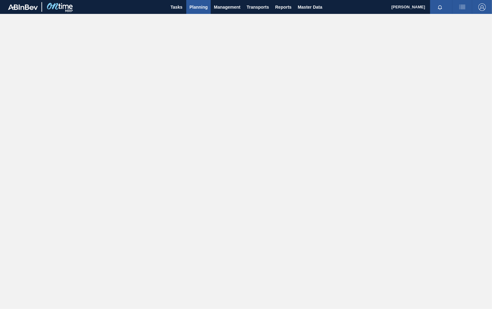
click at [198, 5] on span "Planning" at bounding box center [198, 6] width 18 height 7
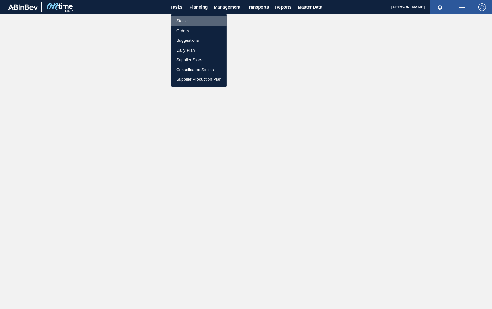
click at [189, 22] on li "Stocks" at bounding box center [198, 21] width 55 height 10
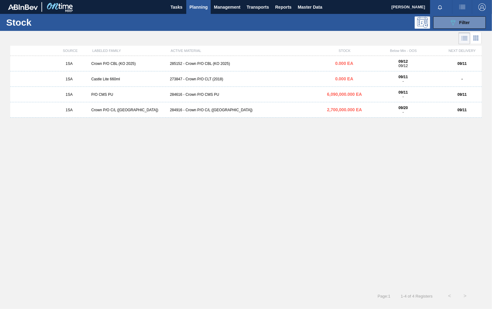
click at [202, 79] on div "273847 - Crown P/O CLT (2018)" at bounding box center [245, 79] width 157 height 4
click at [202, 79] on main "Tasks Planning Management Transports Reports Master Data [PERSON_NAME] Mark all…" at bounding box center [246, 154] width 492 height 309
click at [451, 23] on icon "089F7B8B-B2A5-4AFE-B5C0-19BA573D28AC" at bounding box center [452, 22] width 7 height 7
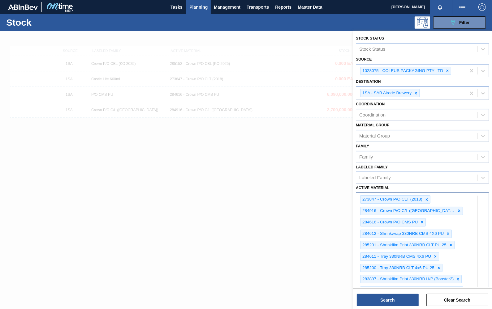
scroll to position [217, 0]
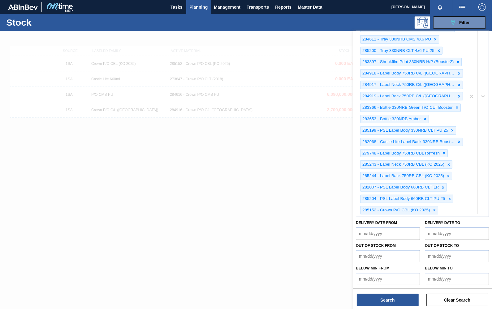
click at [464, 217] on div "273847 - Crown P/O CLT (2018) 284916 - Crown P/O C/L ([GEOGRAPHIC_DATA]) 284616…" at bounding box center [422, 96] width 133 height 242
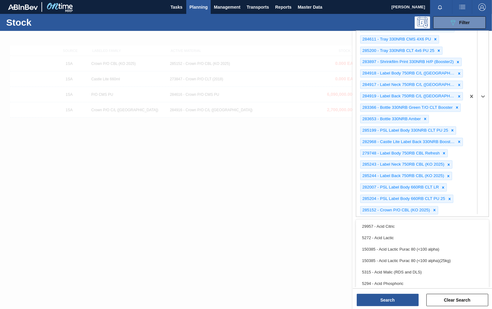
click at [450, 208] on div "273847 - Crown P/O CLT (2018) 284916 - Crown P/O C/L ([GEOGRAPHIC_DATA]) 284616…" at bounding box center [411, 96] width 110 height 241
type Material "285202"
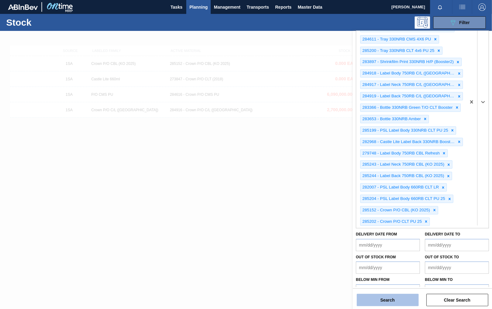
click at [386, 303] on button "Search" at bounding box center [388, 300] width 62 height 12
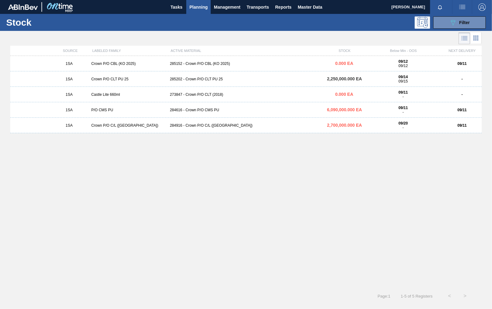
click at [198, 79] on div "285202 - Crown P/O CLT PU 25" at bounding box center [245, 79] width 157 height 4
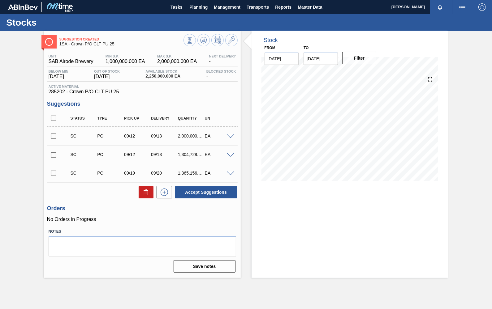
click at [53, 135] on input "checkbox" at bounding box center [53, 136] width 13 height 13
click at [196, 192] on button "Accept Suggestions" at bounding box center [206, 192] width 62 height 12
checkbox input "false"
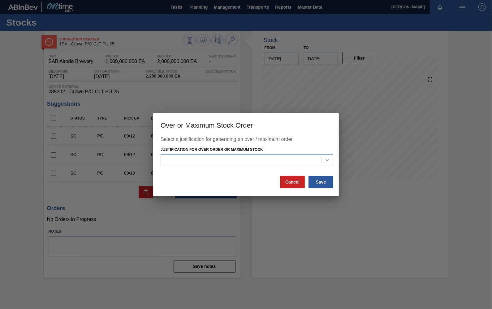
click at [328, 159] on icon at bounding box center [327, 160] width 6 height 6
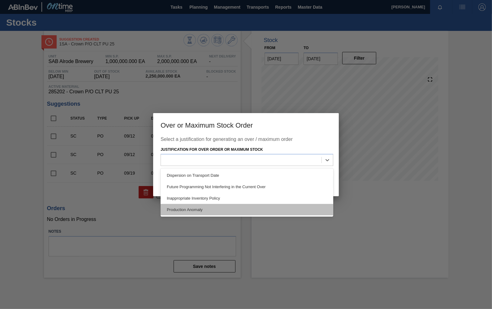
click at [173, 205] on div "Production Anomaly" at bounding box center [246, 209] width 173 height 11
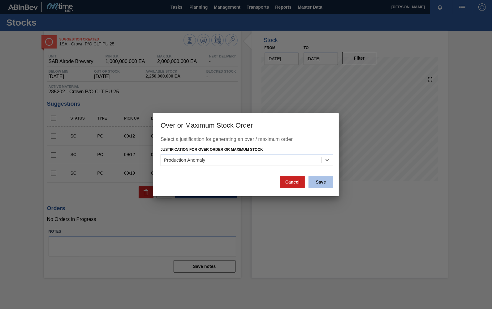
click at [322, 181] on button "Save" at bounding box center [320, 182] width 25 height 12
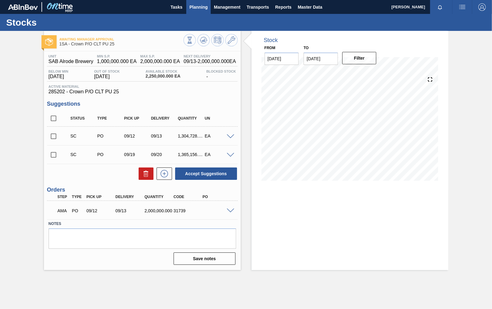
click at [204, 9] on span "Planning" at bounding box center [198, 6] width 18 height 7
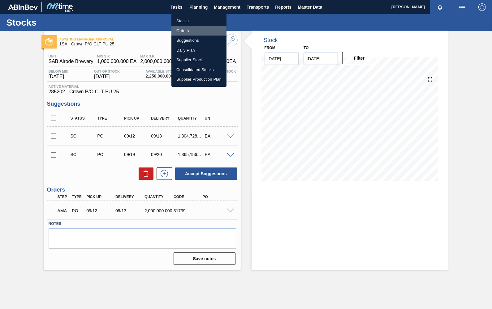
click at [186, 29] on li "Orders" at bounding box center [198, 31] width 55 height 10
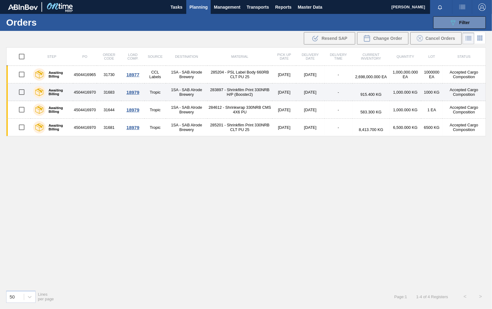
click at [135, 93] on div "18979" at bounding box center [132, 92] width 21 height 5
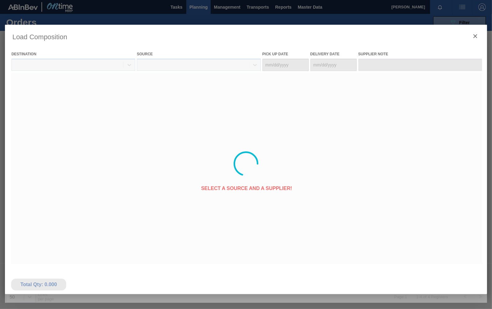
type Date "[DATE]"
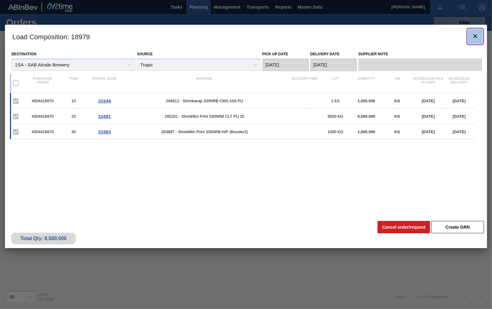
click at [476, 35] on icon "botão de ícone" at bounding box center [475, 36] width 4 height 4
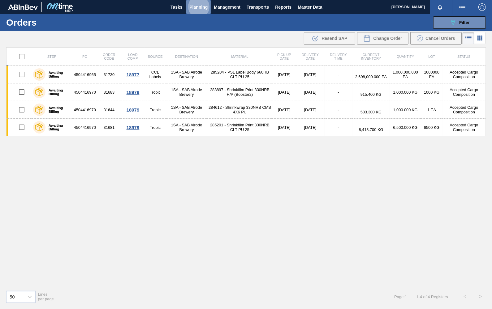
click at [203, 8] on span "Planning" at bounding box center [198, 6] width 18 height 7
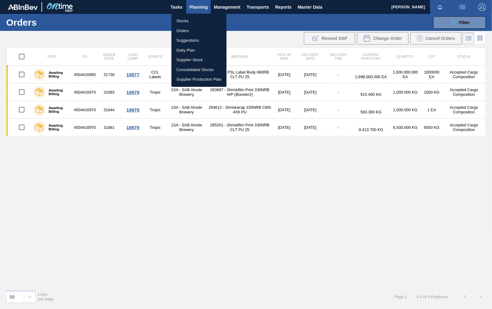
click at [186, 28] on li "Orders" at bounding box center [198, 31] width 55 height 10
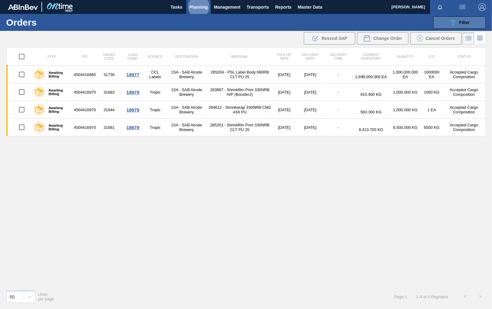
click at [461, 23] on span "Filter" at bounding box center [464, 22] width 11 height 5
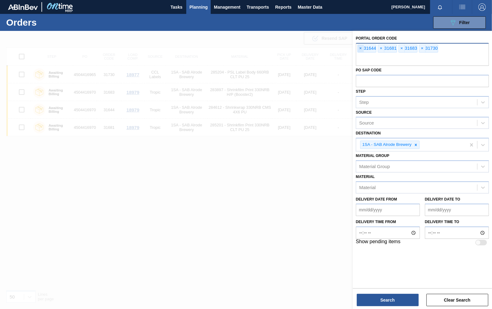
click at [361, 48] on span "×" at bounding box center [360, 48] width 6 height 7
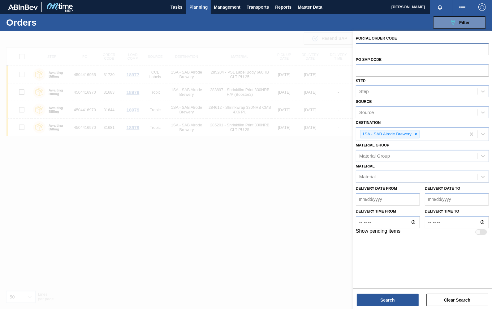
click at [373, 49] on input "text" at bounding box center [422, 49] width 133 height 12
type input "31739"
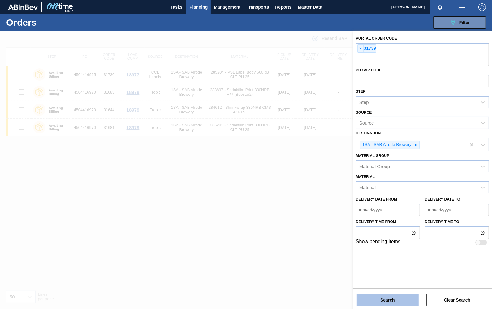
click at [369, 301] on button "Search" at bounding box center [388, 300] width 62 height 12
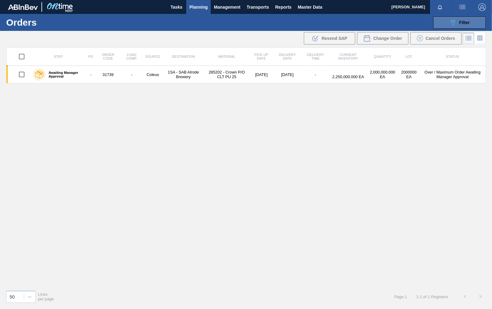
click at [467, 20] on span "Filter" at bounding box center [464, 22] width 11 height 5
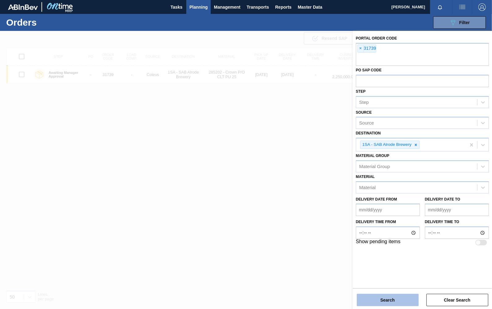
click at [398, 302] on button "Search" at bounding box center [388, 300] width 62 height 12
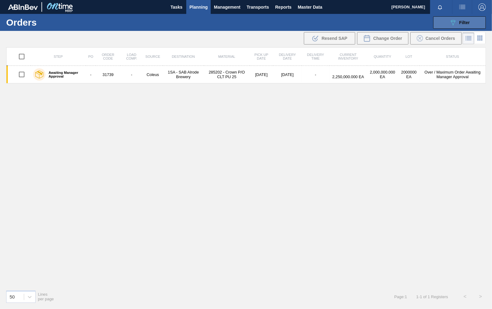
click at [465, 24] on span "Filter" at bounding box center [464, 22] width 11 height 5
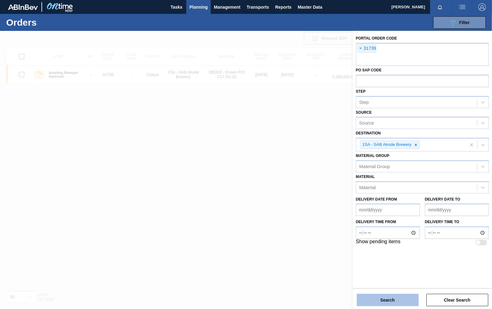
click at [393, 299] on button "Search" at bounding box center [388, 300] width 62 height 12
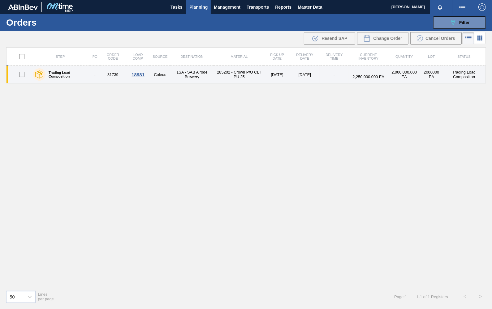
click at [131, 73] on div "18981" at bounding box center [138, 74] width 22 height 5
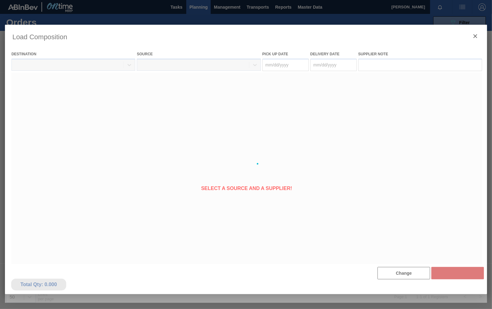
type Date "[DATE]"
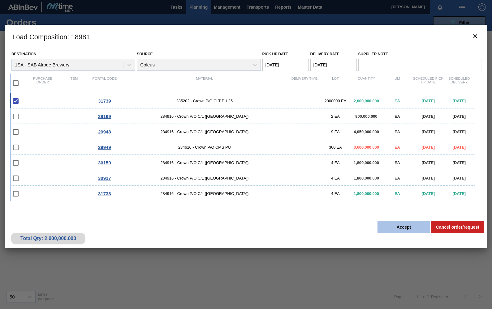
click at [405, 229] on button "Accept" at bounding box center [403, 227] width 53 height 12
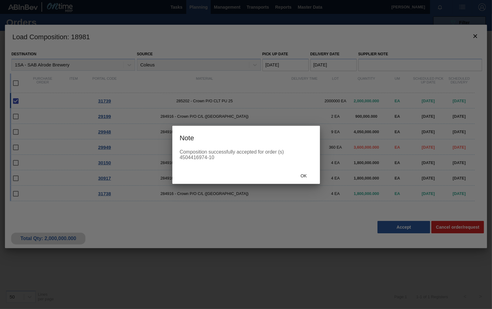
click at [182, 157] on div "Composition successfully accepted for order (s) 4504416974-10" at bounding box center [246, 154] width 133 height 11
drag, startPoint x: 180, startPoint y: 157, endPoint x: 207, endPoint y: 158, distance: 26.9
click at [207, 158] on div "Composition successfully accepted for order (s) 4504416974-10" at bounding box center [246, 154] width 133 height 11
copy div "4504416974"
